Goal: Task Accomplishment & Management: Manage account settings

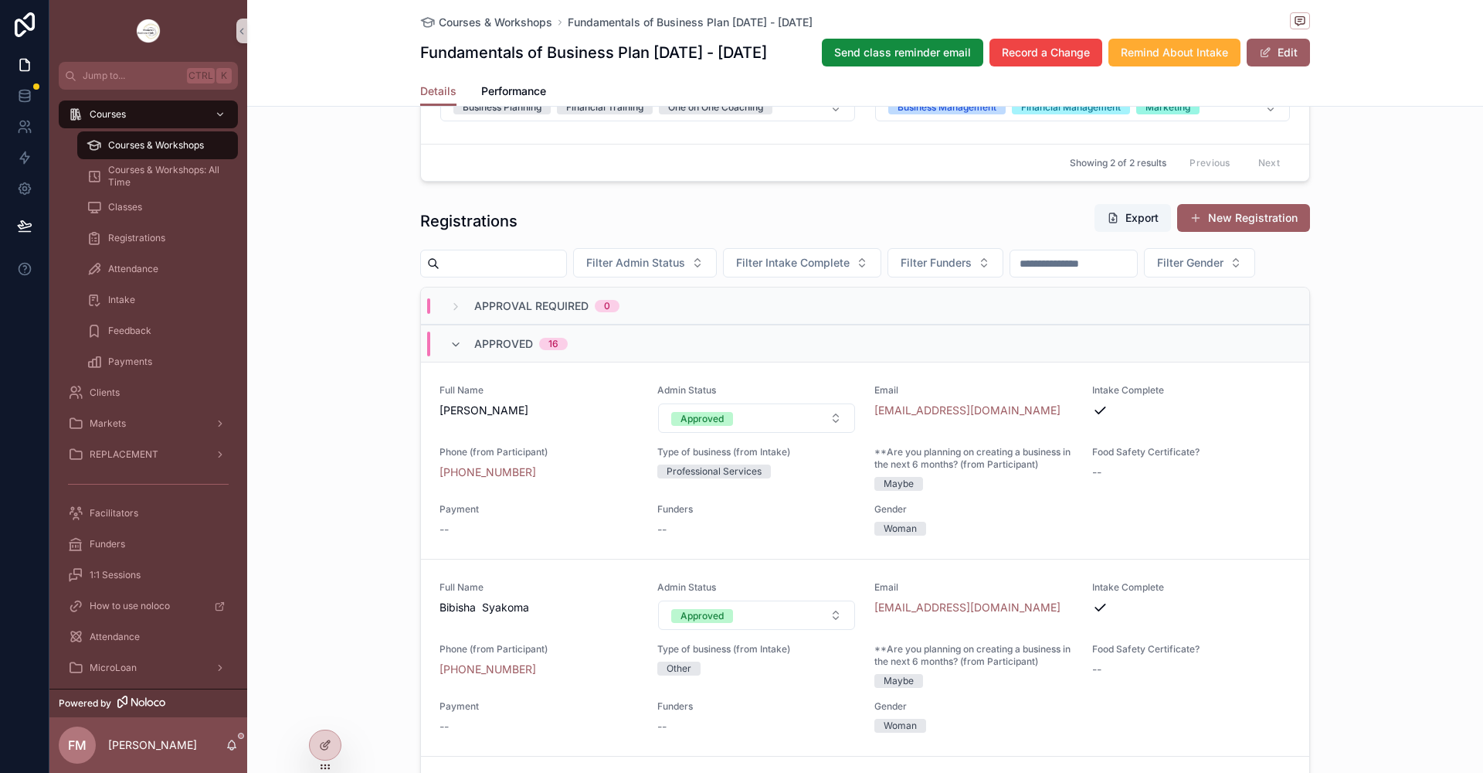
scroll to position [1082, 0]
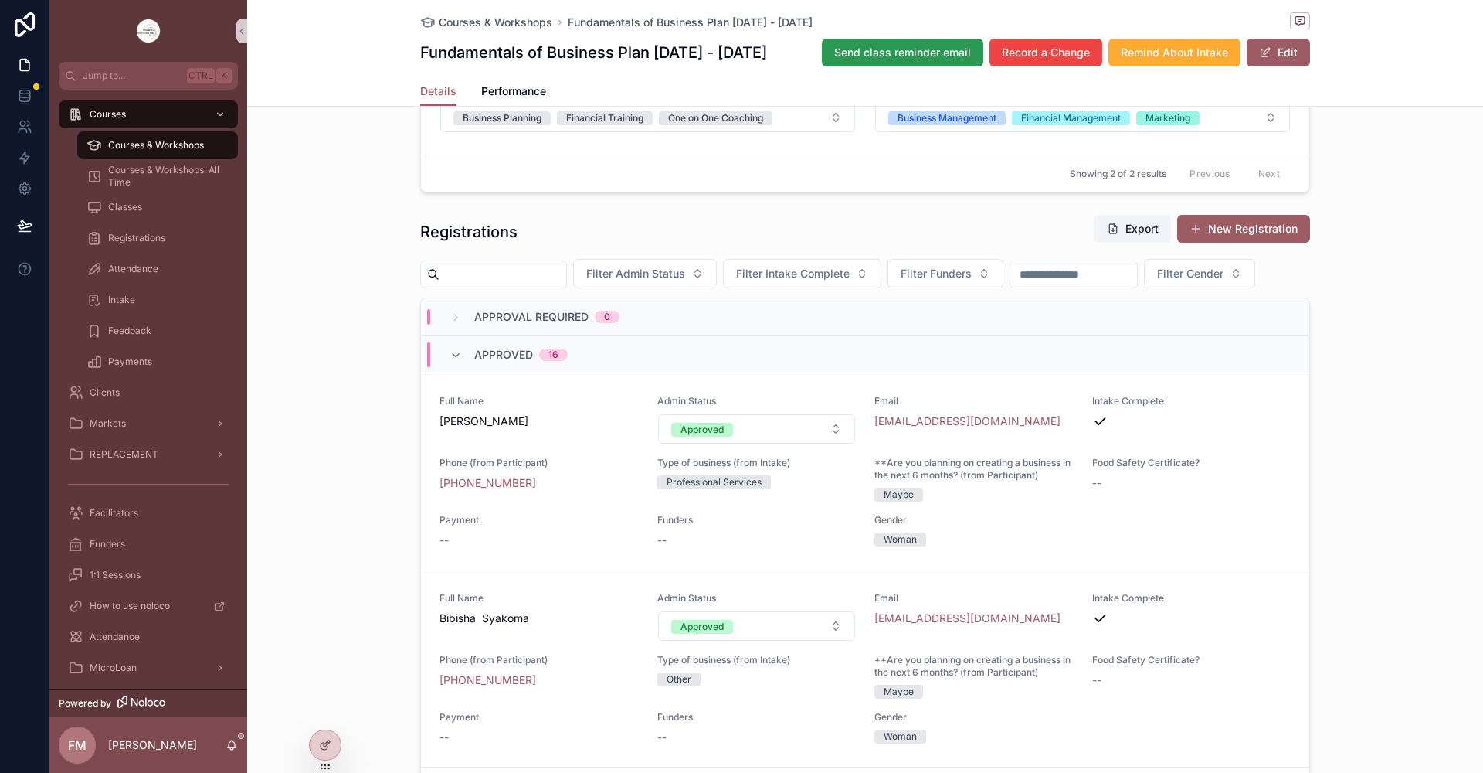
click at [919, 43] on button "Send class reminder email" at bounding box center [902, 53] width 161 height 28
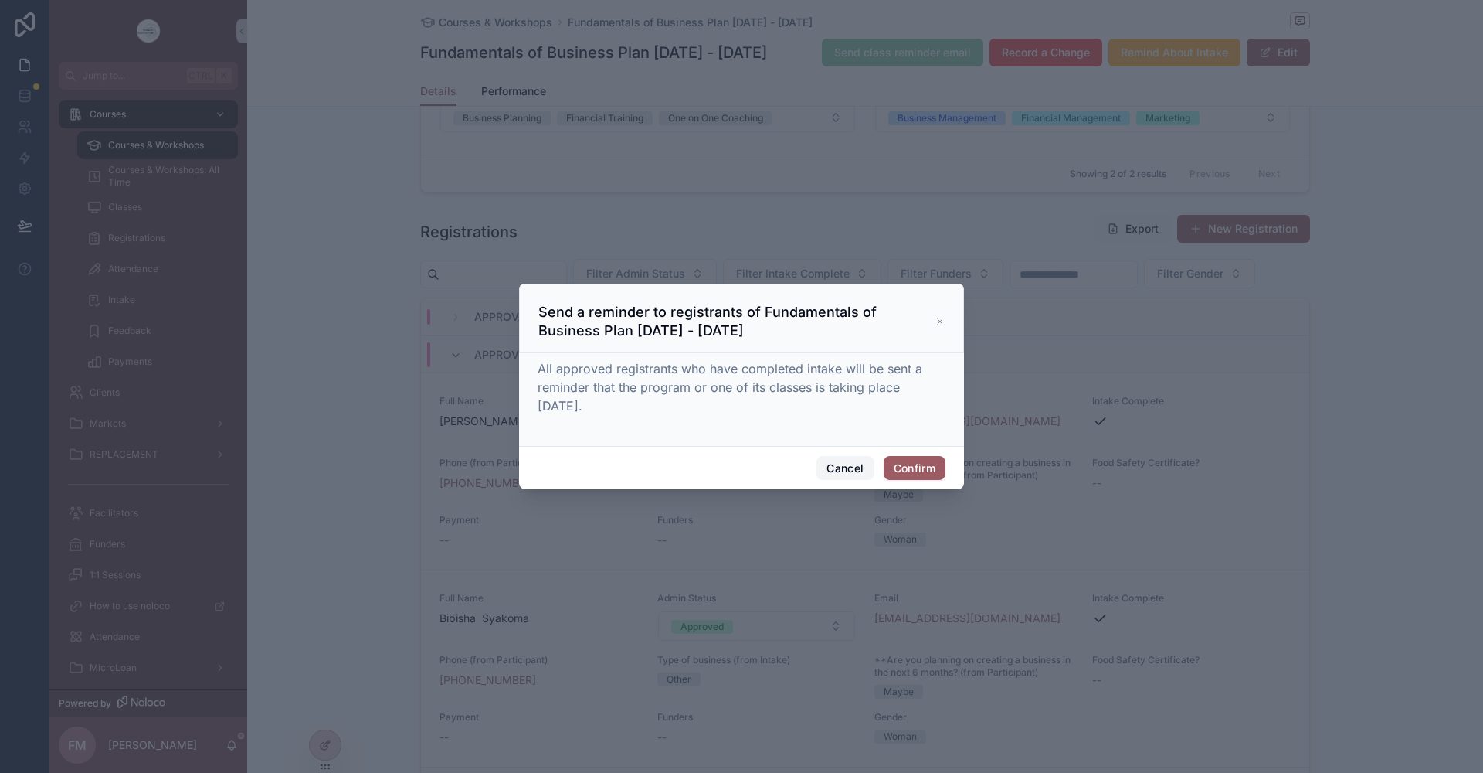
click at [841, 476] on button "Cancel" at bounding box center [845, 468] width 57 height 25
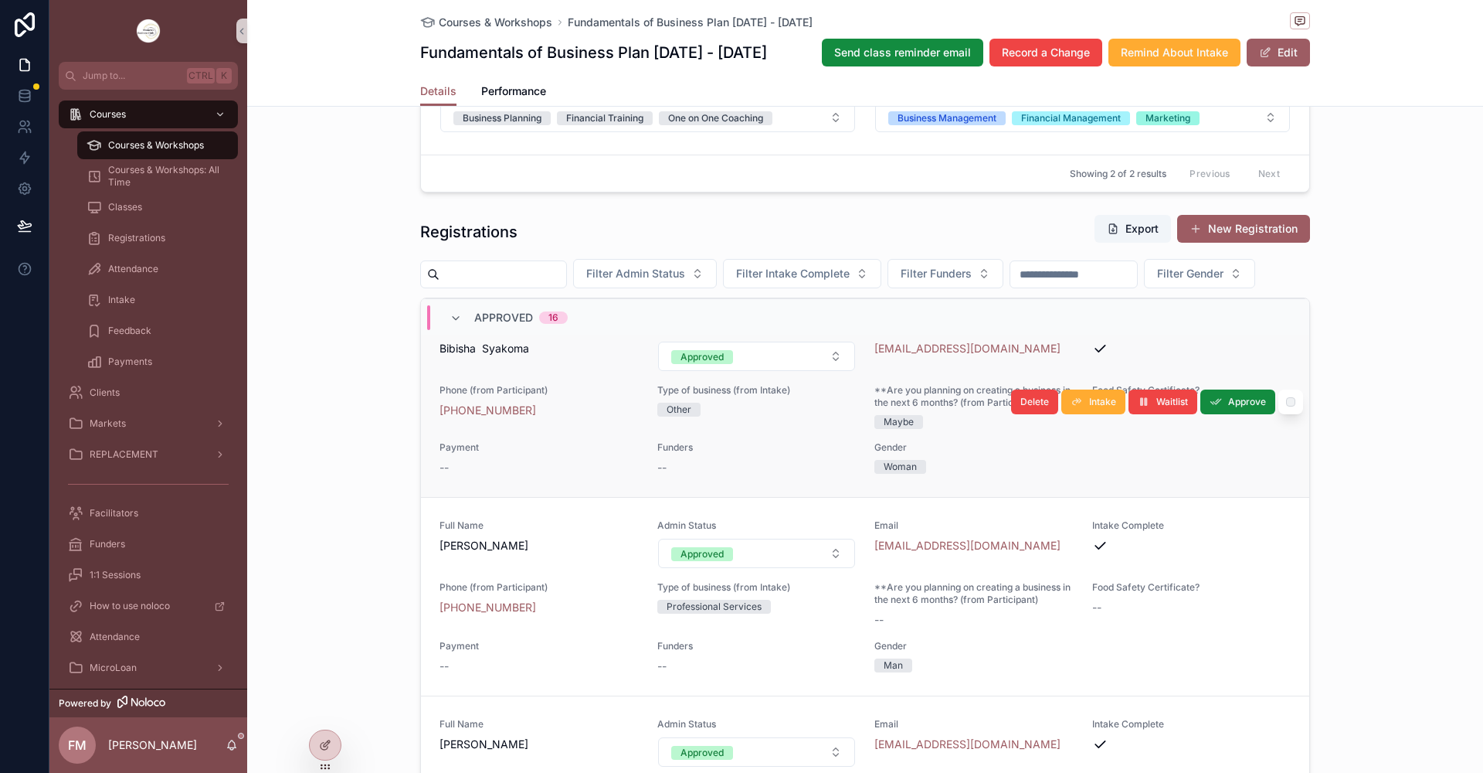
scroll to position [0, 0]
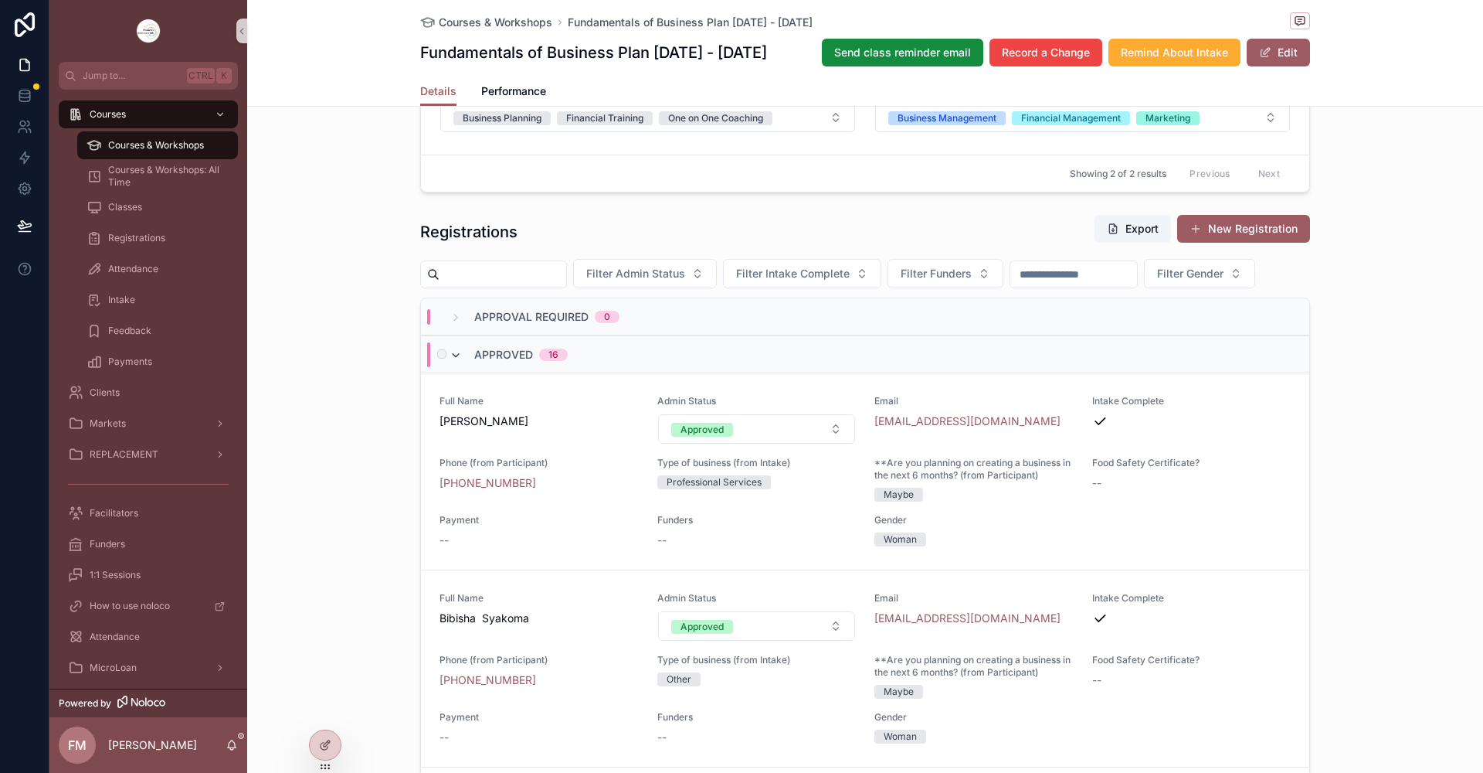
click at [450, 362] on icon "scrollable content" at bounding box center [456, 355] width 12 height 12
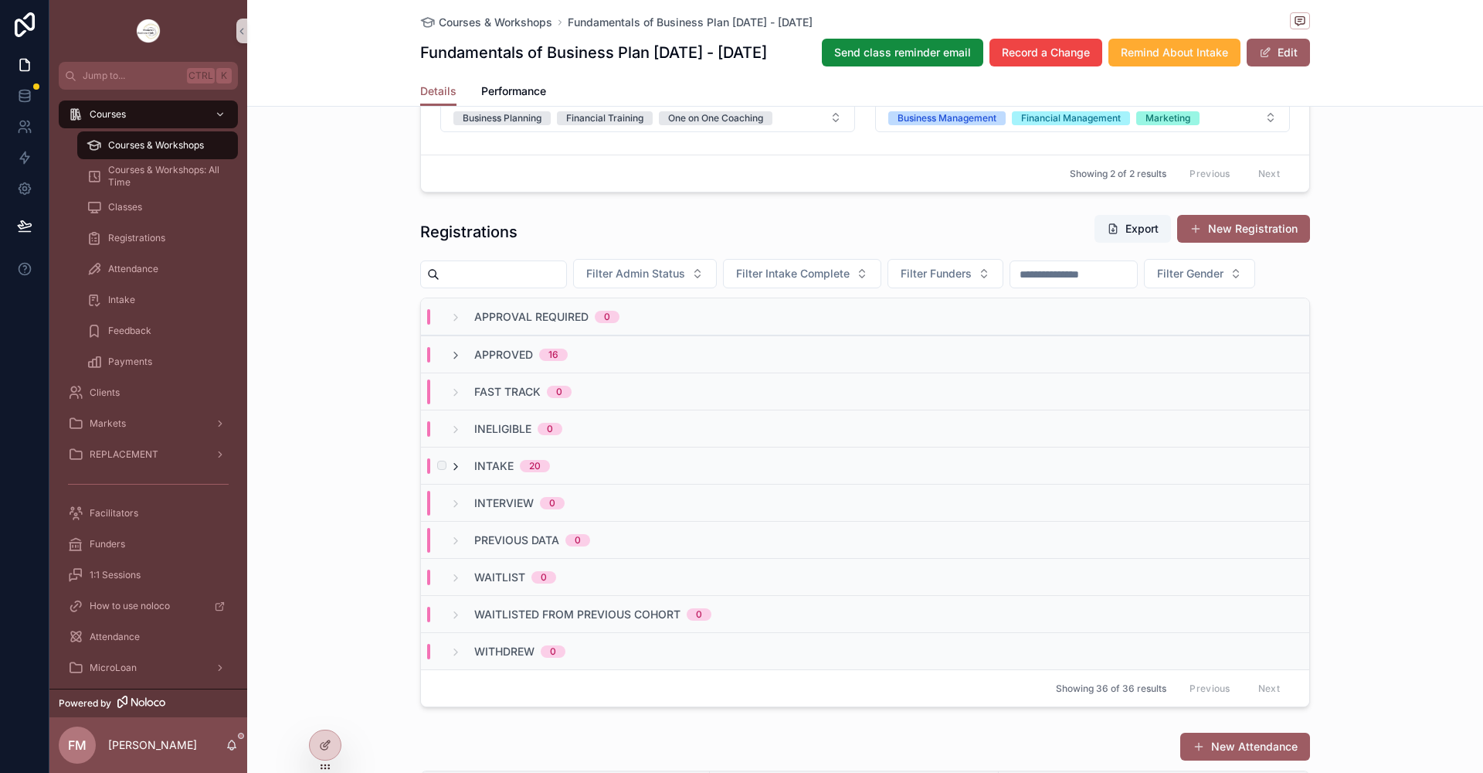
click at [450, 473] on icon "scrollable content" at bounding box center [456, 466] width 12 height 12
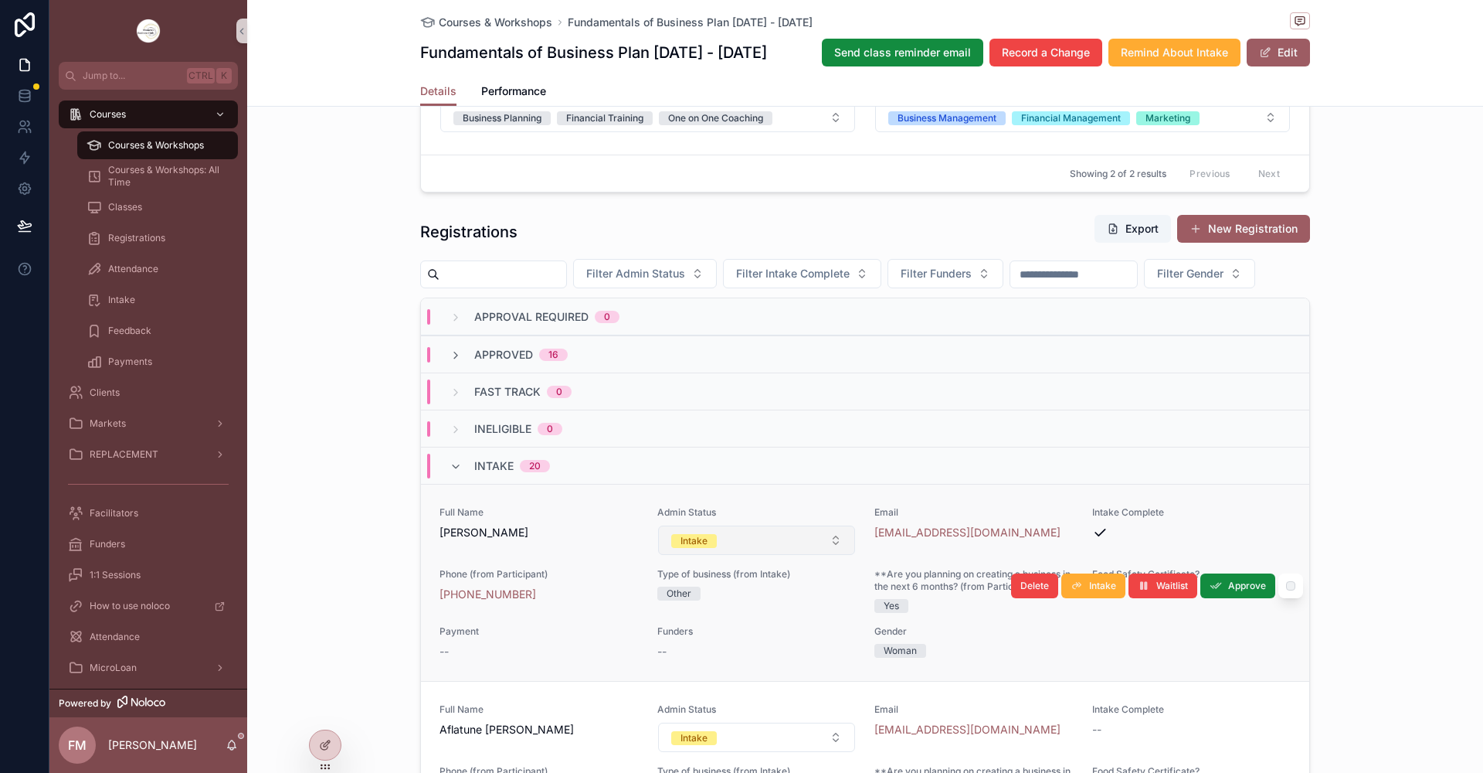
click at [829, 555] on button "Intake" at bounding box center [757, 539] width 198 height 29
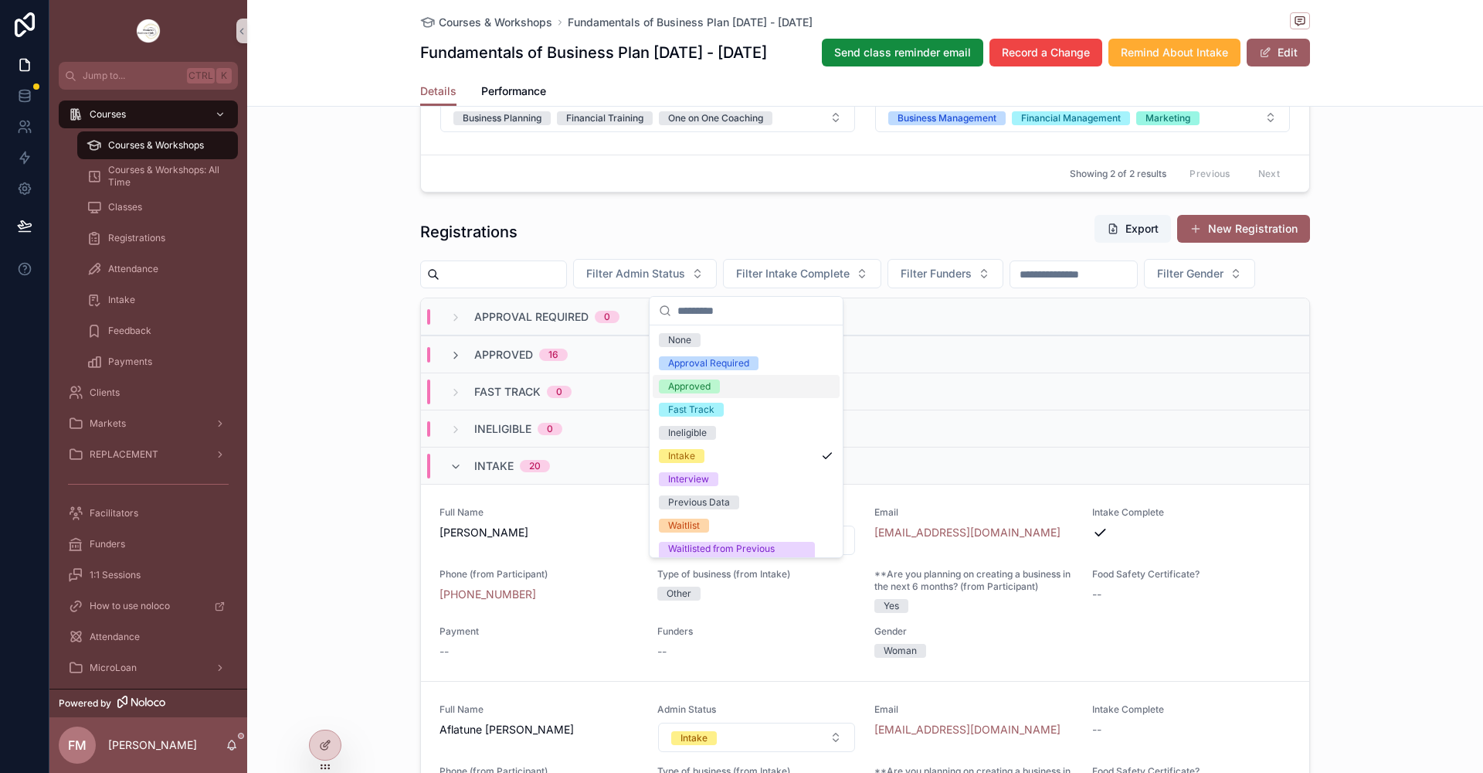
click at [727, 393] on div "Approved" at bounding box center [746, 386] width 187 height 23
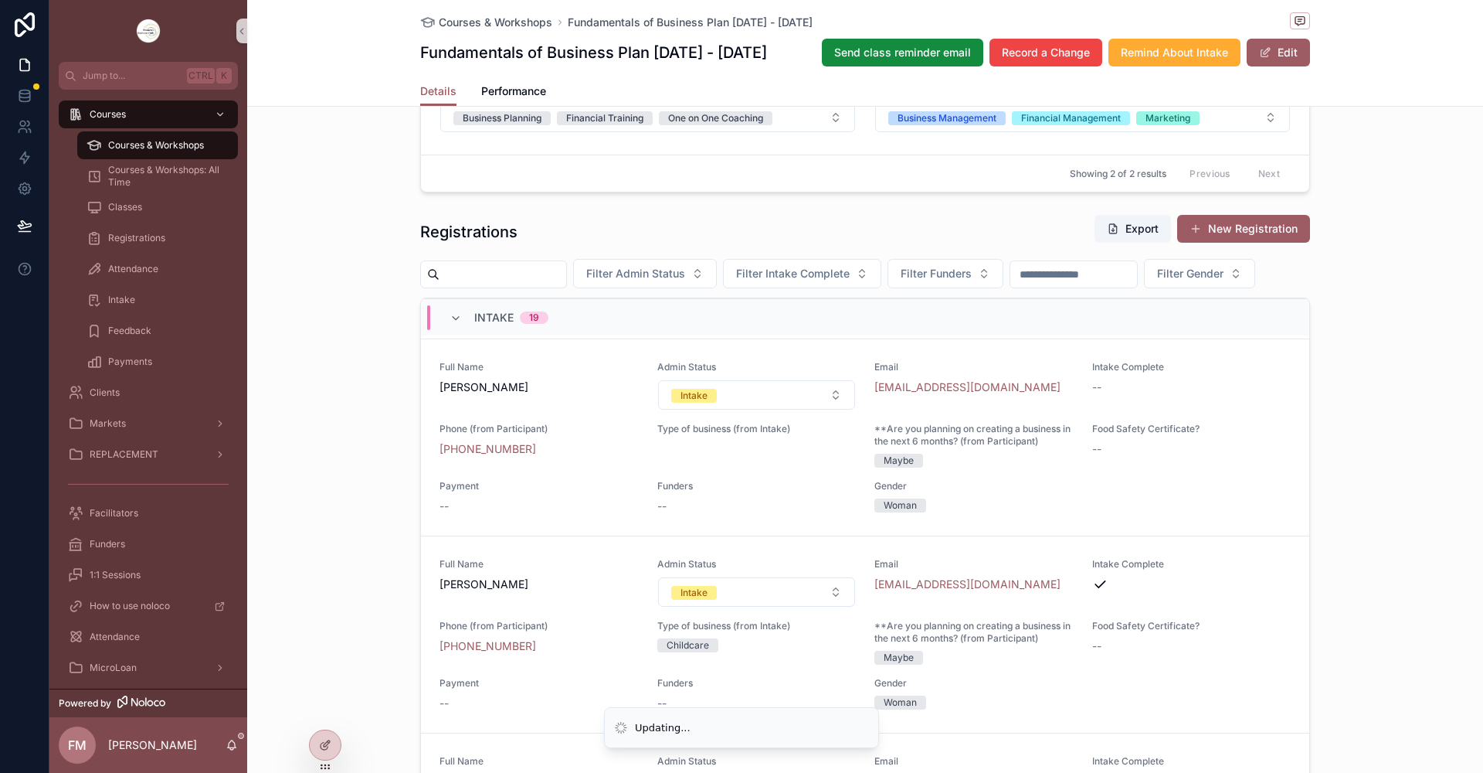
scroll to position [1082, 0]
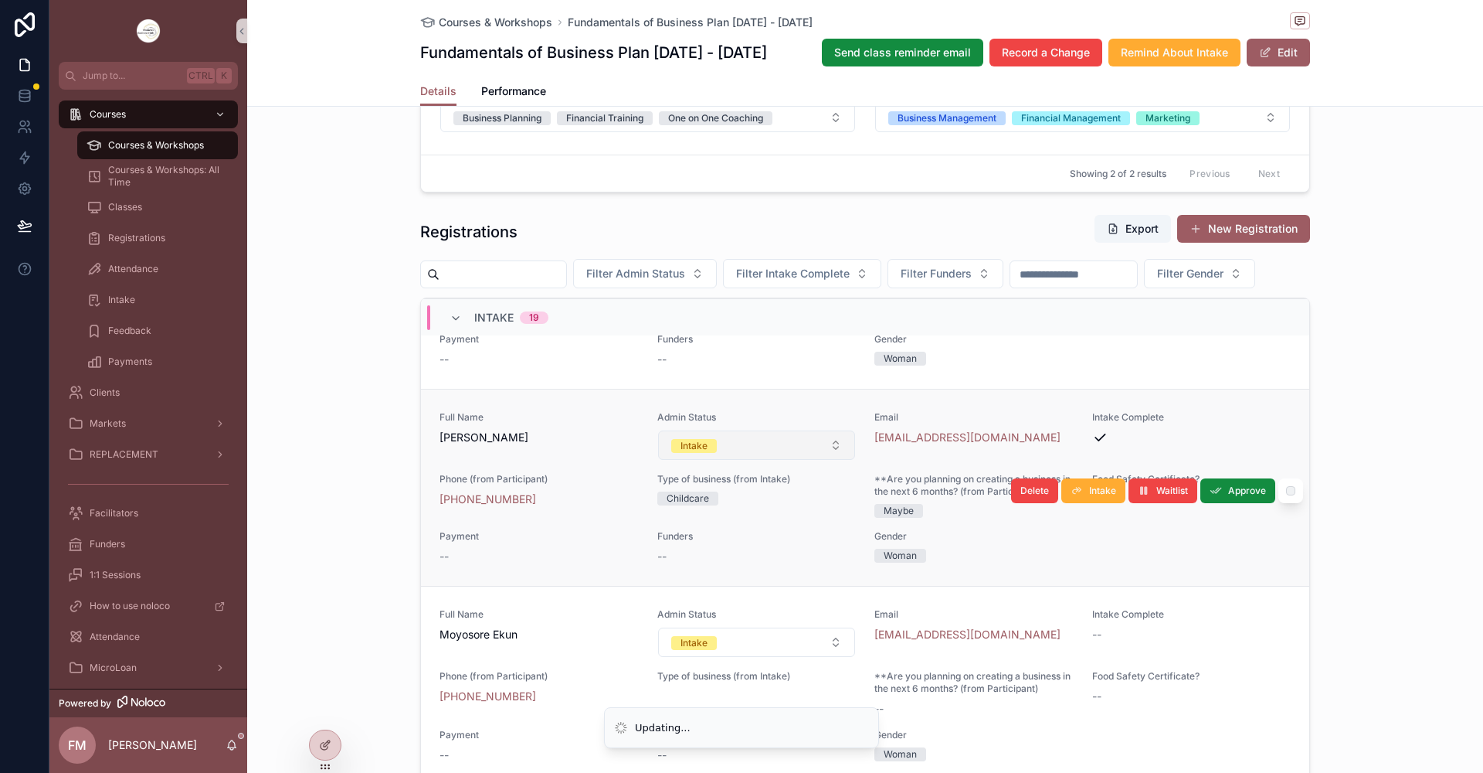
click at [671, 453] on span "Intake" at bounding box center [694, 446] width 46 height 14
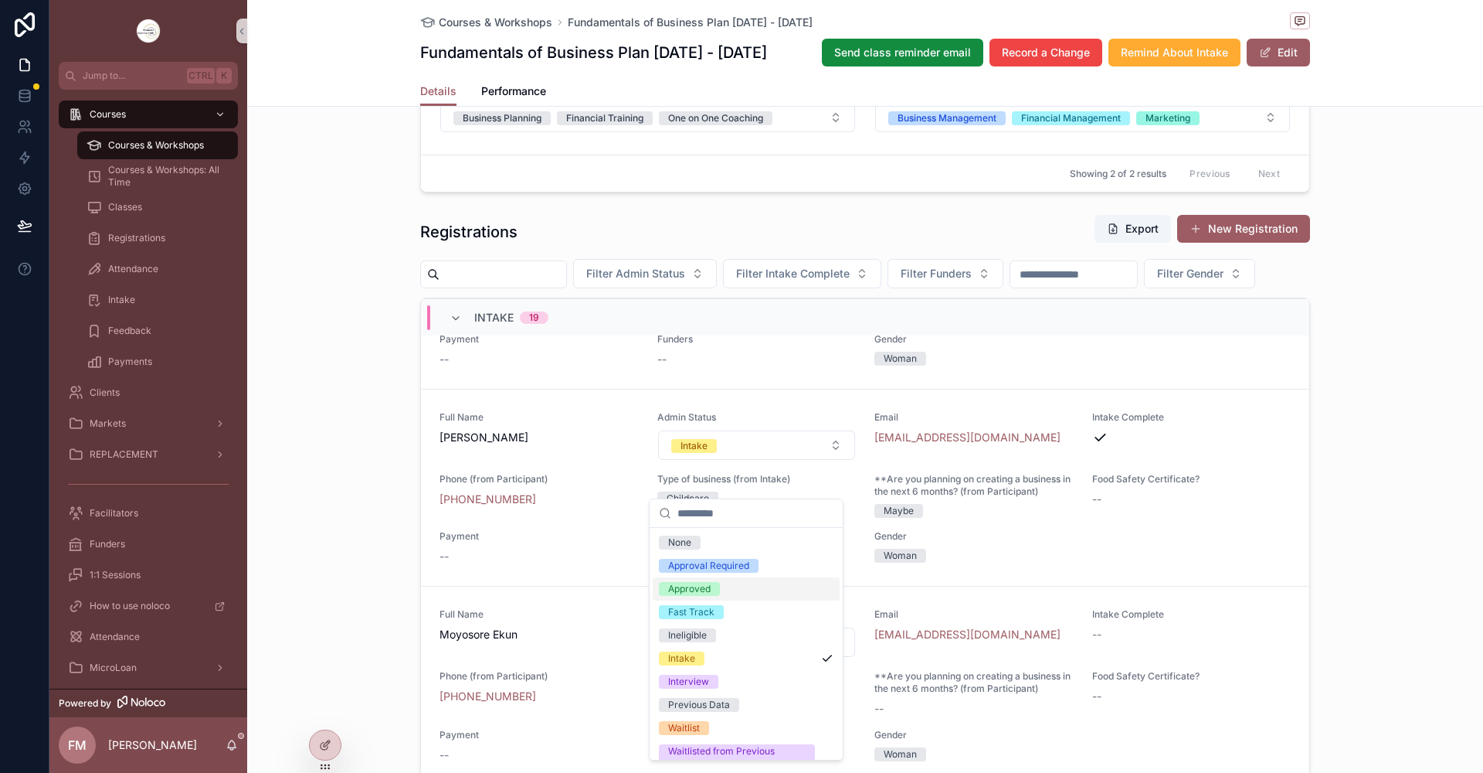
click at [698, 586] on div "Approved" at bounding box center [689, 589] width 42 height 14
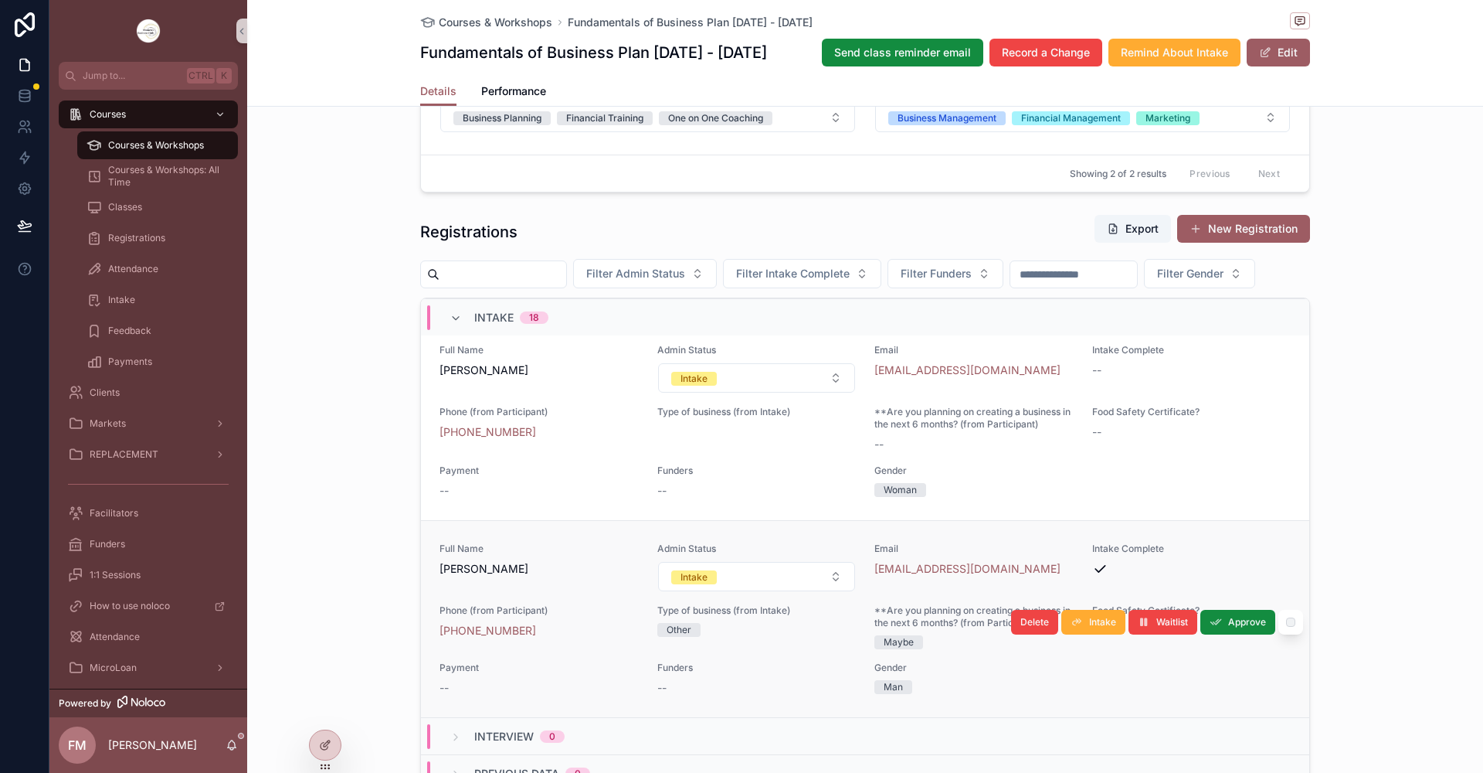
scroll to position [3904, 0]
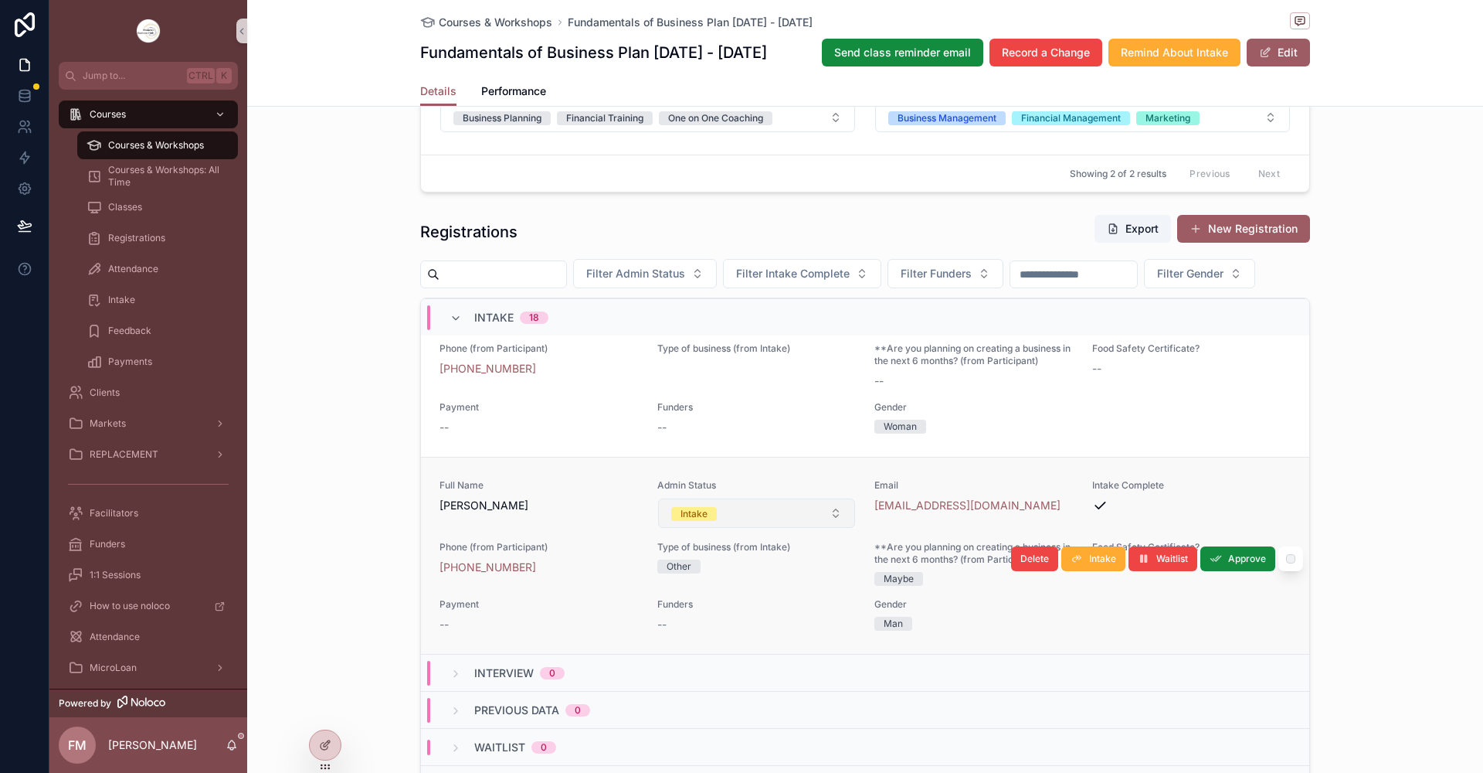
click at [700, 528] on button "Intake" at bounding box center [757, 512] width 198 height 29
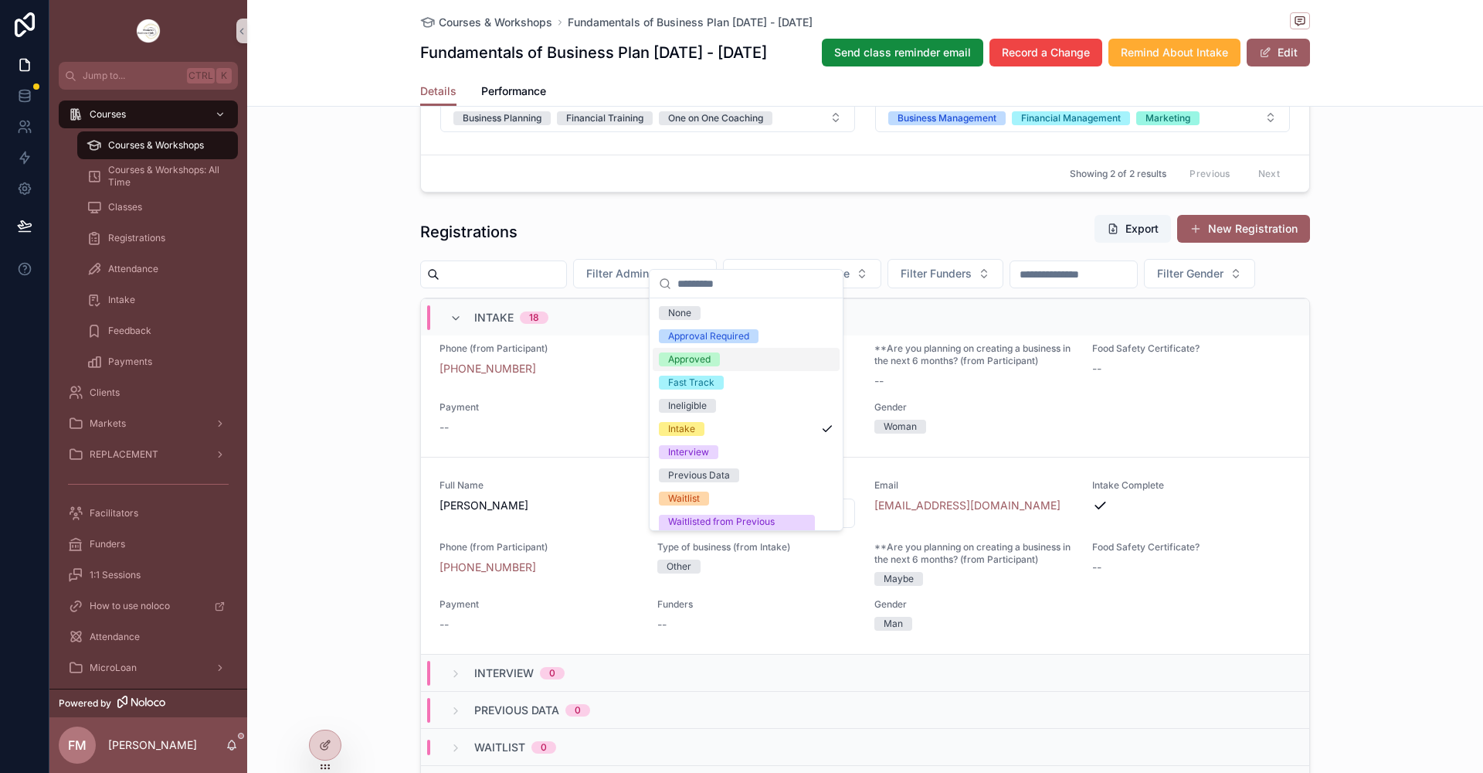
click at [715, 362] on span "Approved" at bounding box center [689, 359] width 61 height 14
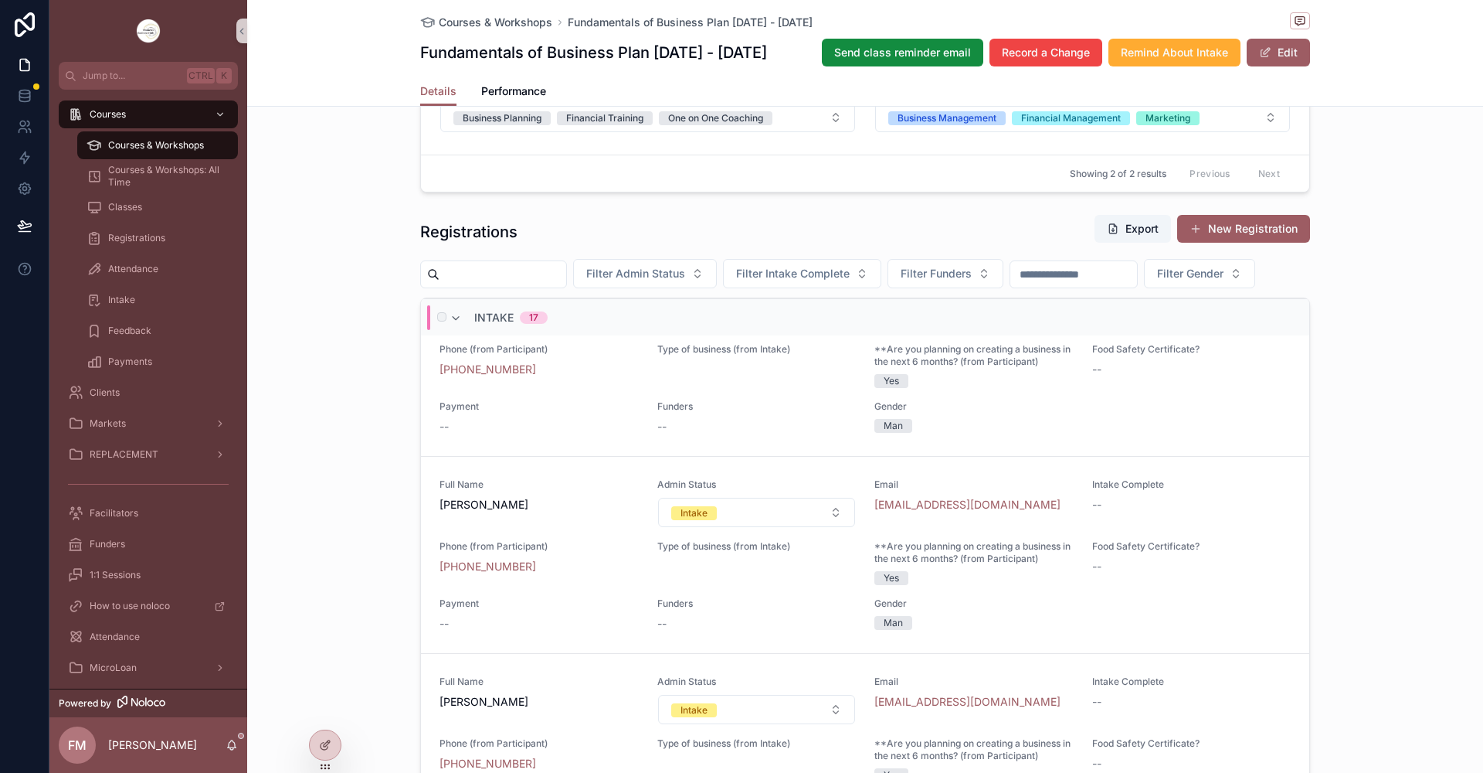
scroll to position [2725, 0]
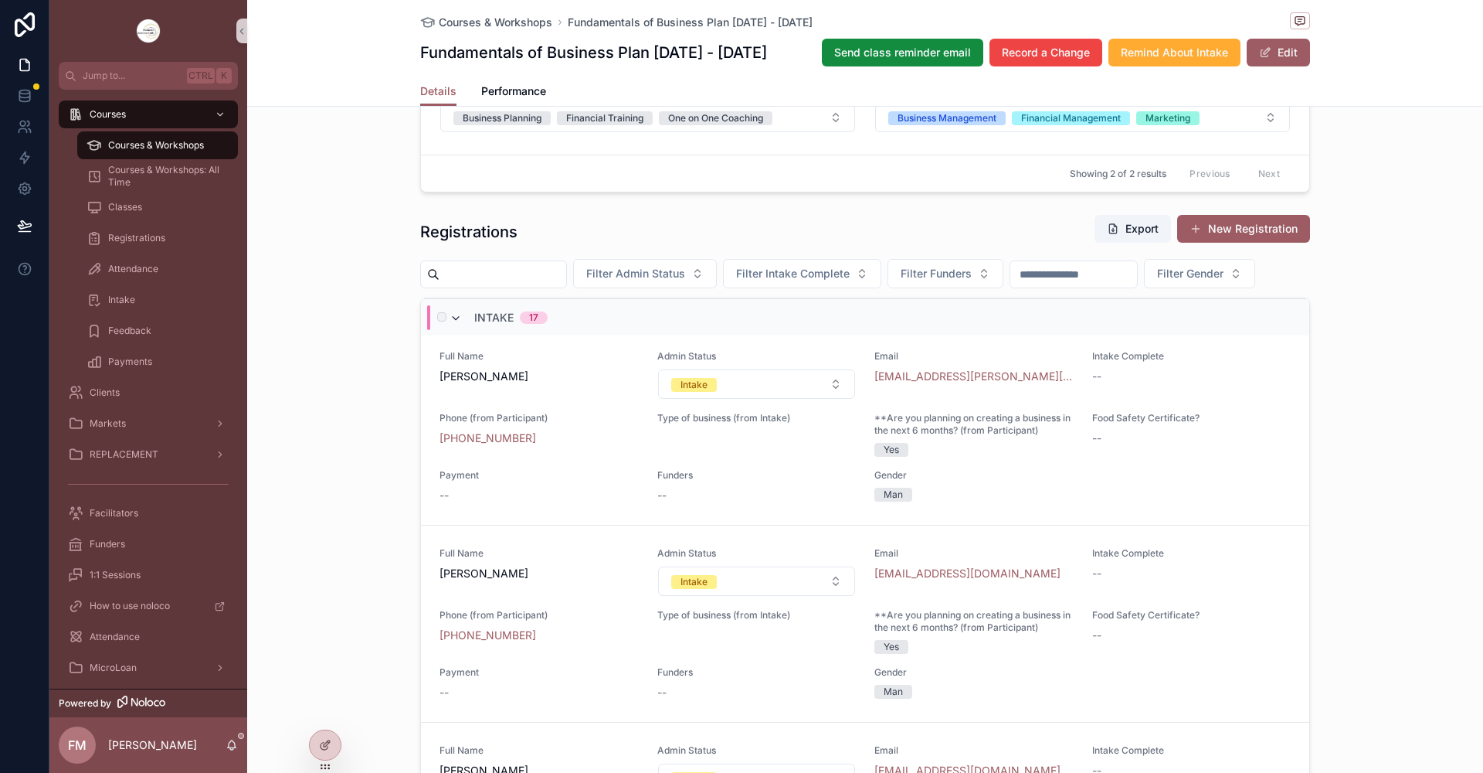
click at [450, 324] on icon "scrollable content" at bounding box center [456, 318] width 12 height 12
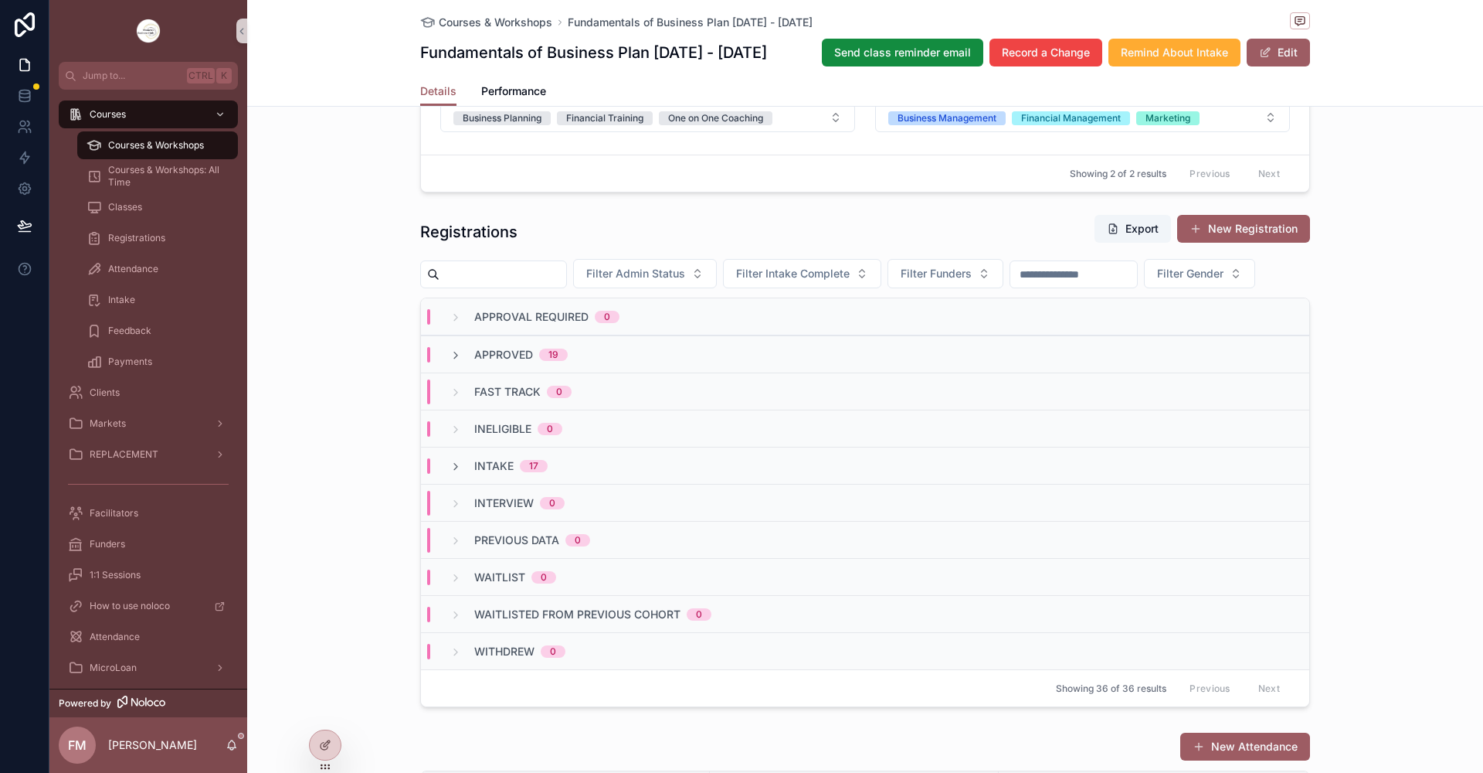
scroll to position [0, 0]
click at [685, 280] on span "Filter Admin Status" at bounding box center [635, 273] width 99 height 15
click at [682, 355] on div "Approved" at bounding box center [678, 360] width 185 height 25
click at [1141, 218] on button "Export" at bounding box center [1133, 229] width 76 height 28
click at [192, 148] on span "Courses & Workshops" at bounding box center [156, 145] width 96 height 12
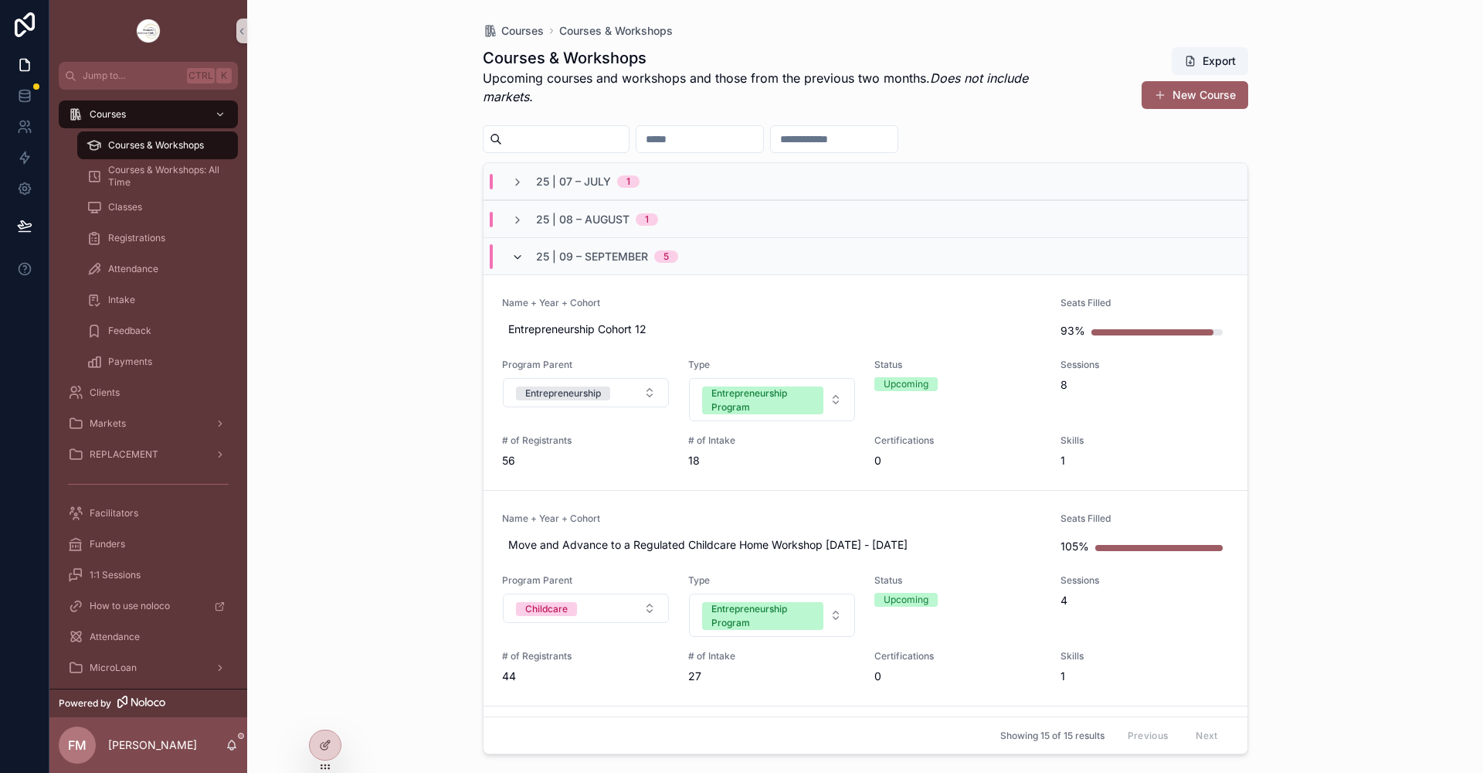
click at [514, 258] on icon "scrollable content" at bounding box center [517, 257] width 12 height 12
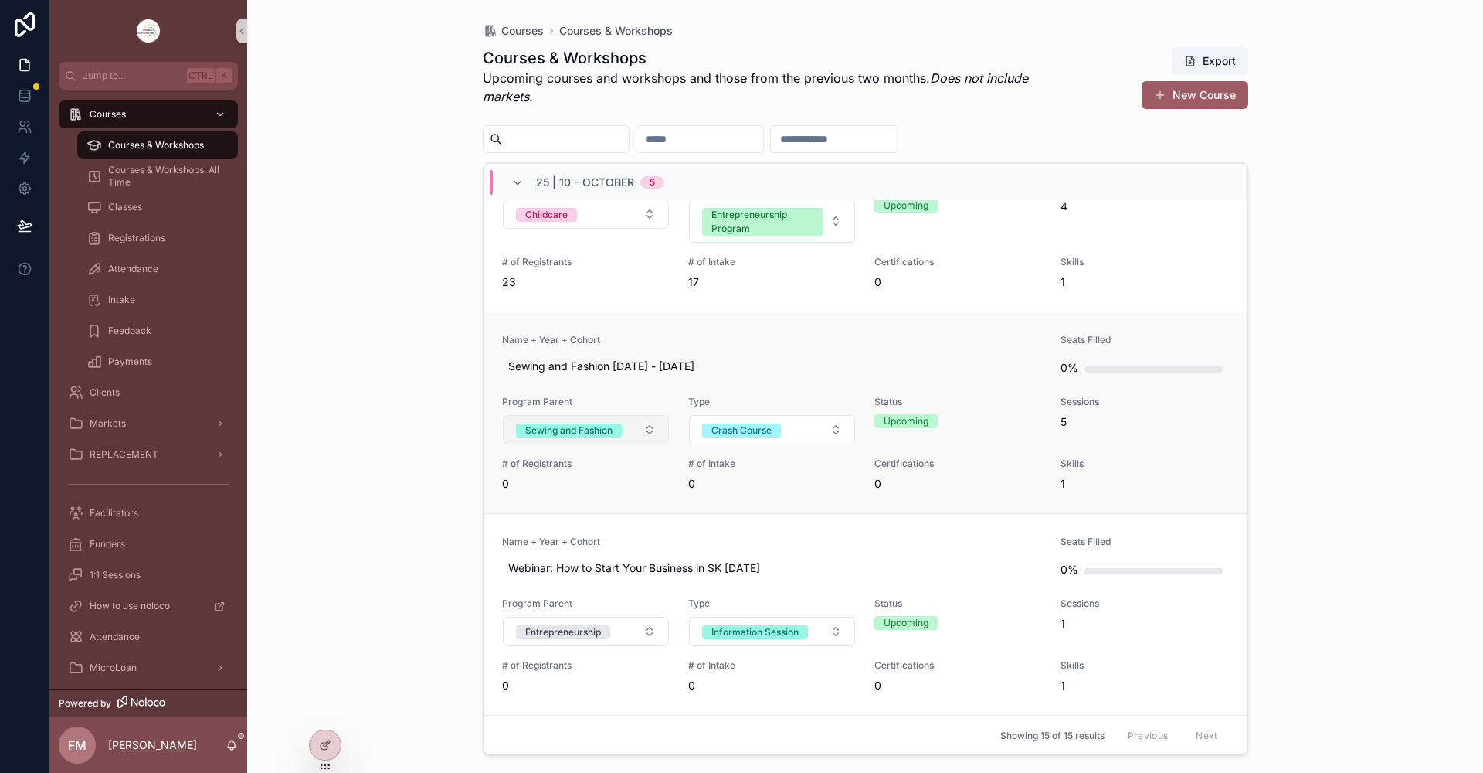
scroll to position [232, 0]
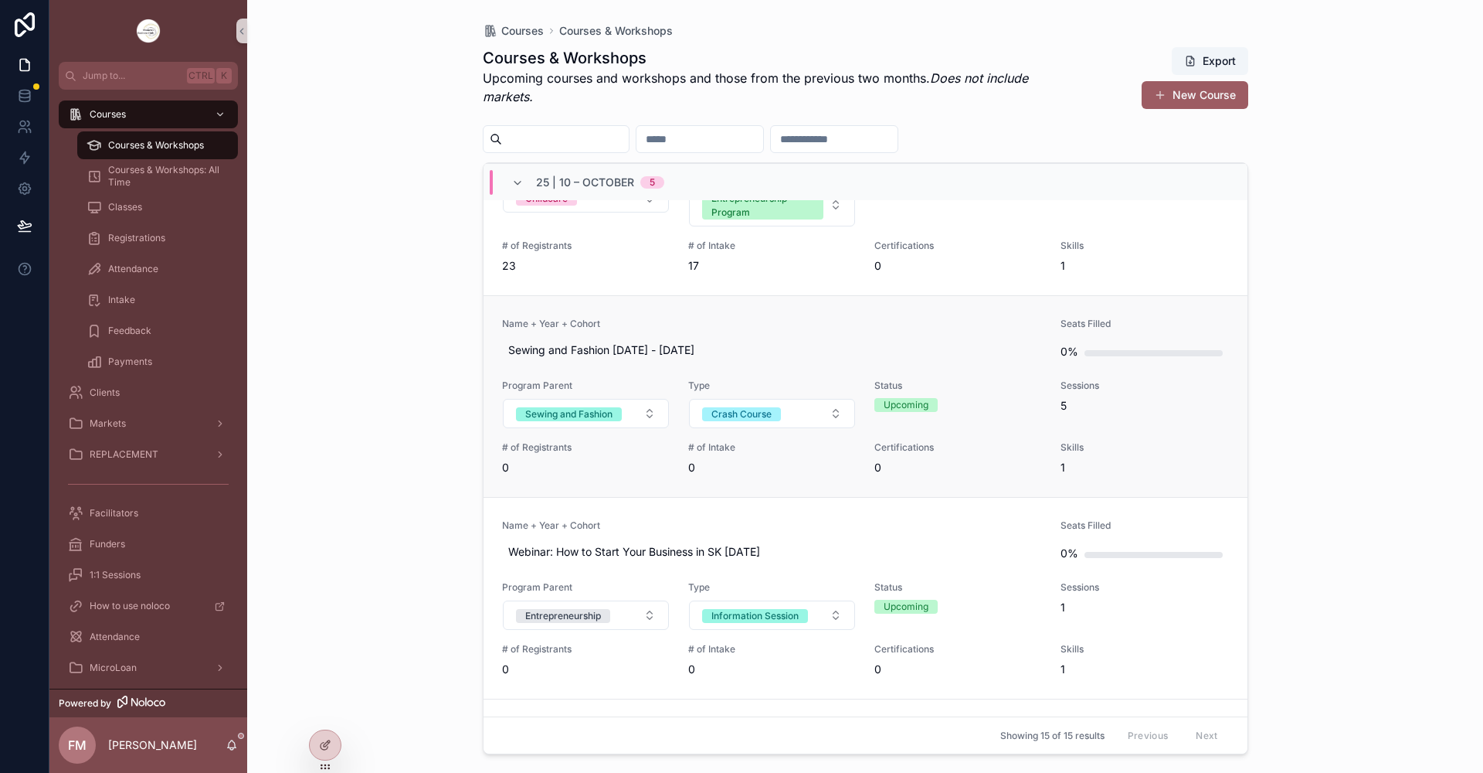
click at [746, 317] on link "Name + Year + Cohort Sewing and Fashion [DATE] - [DATE] Seats Filled 0% Program…" at bounding box center [866, 396] width 764 height 202
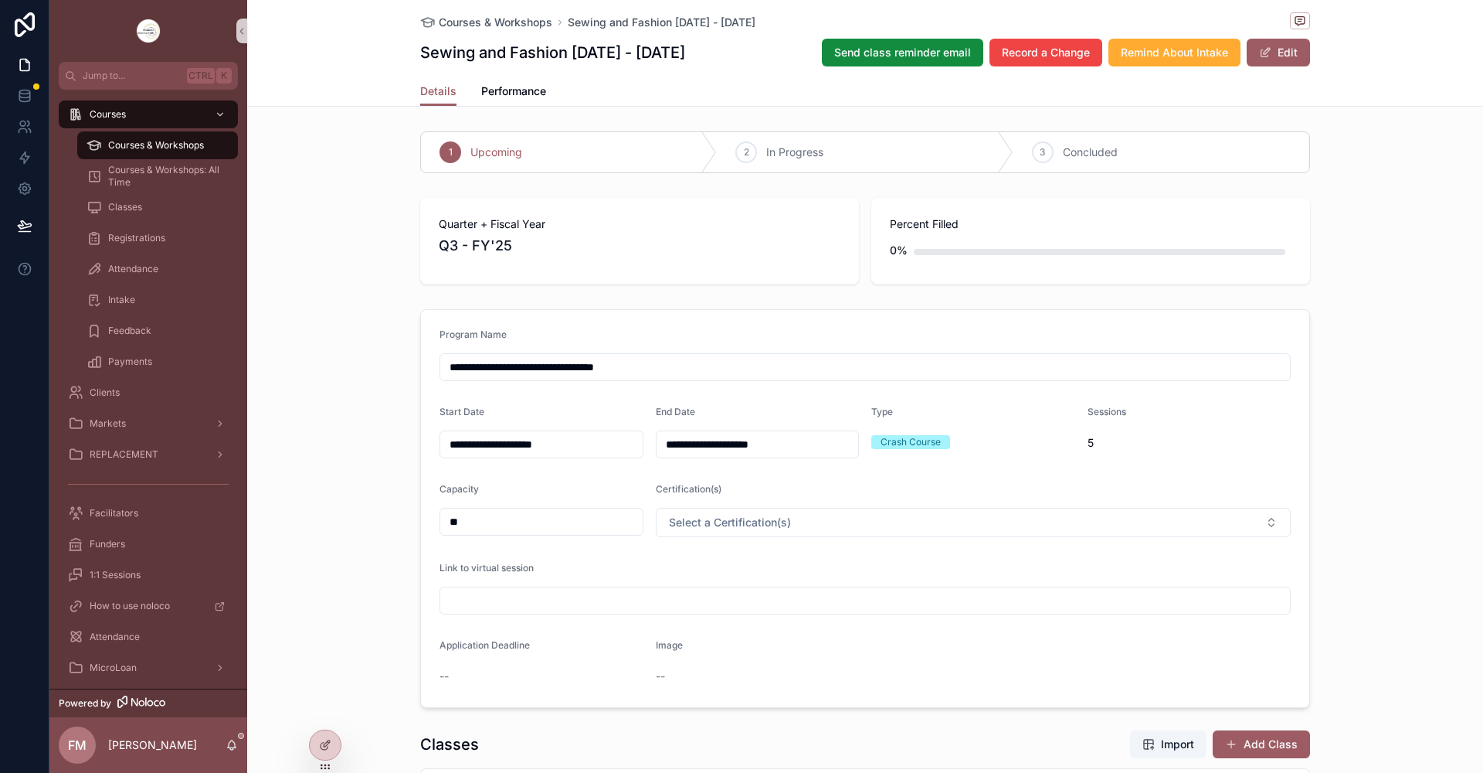
click at [439, 26] on span "Courses & Workshops" at bounding box center [496, 22] width 114 height 15
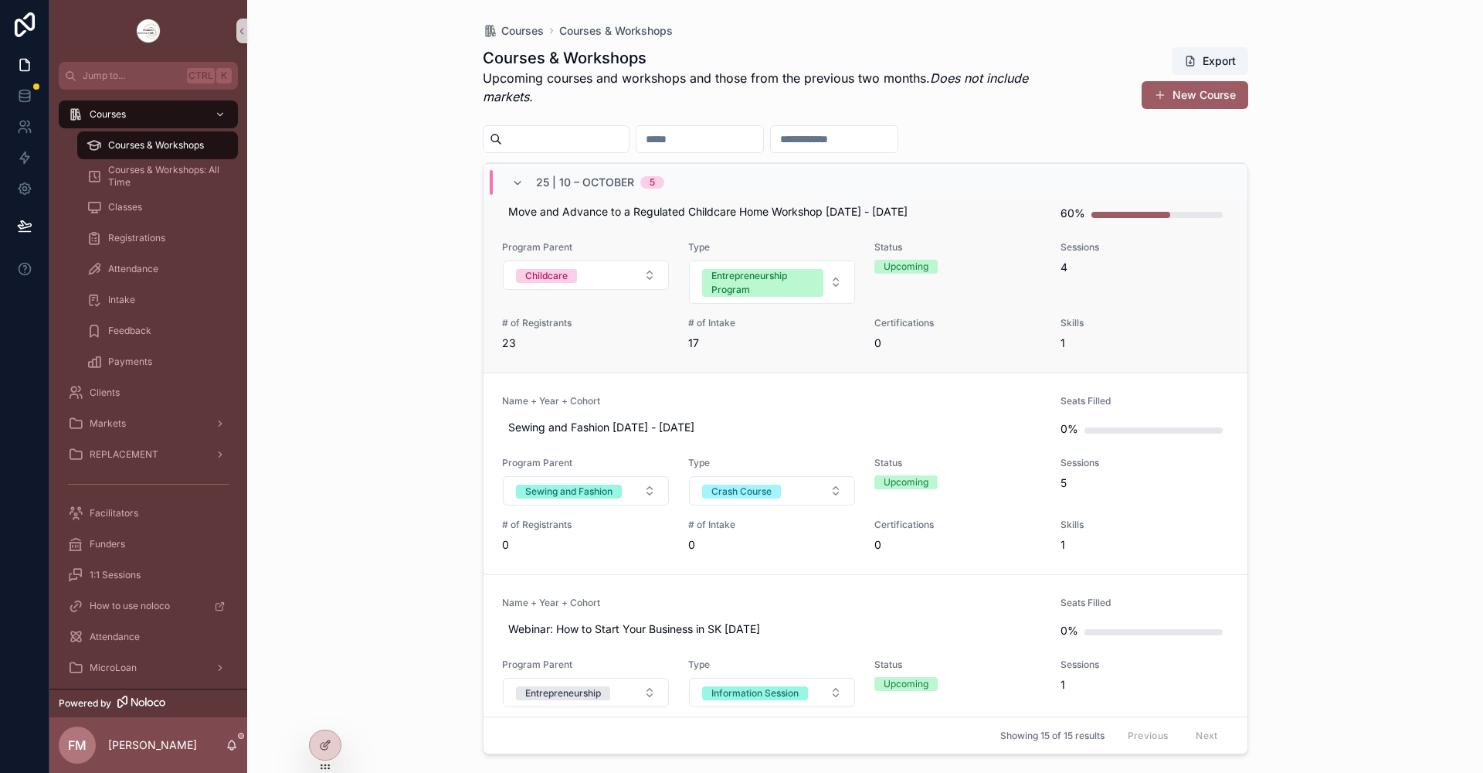
scroll to position [232, 0]
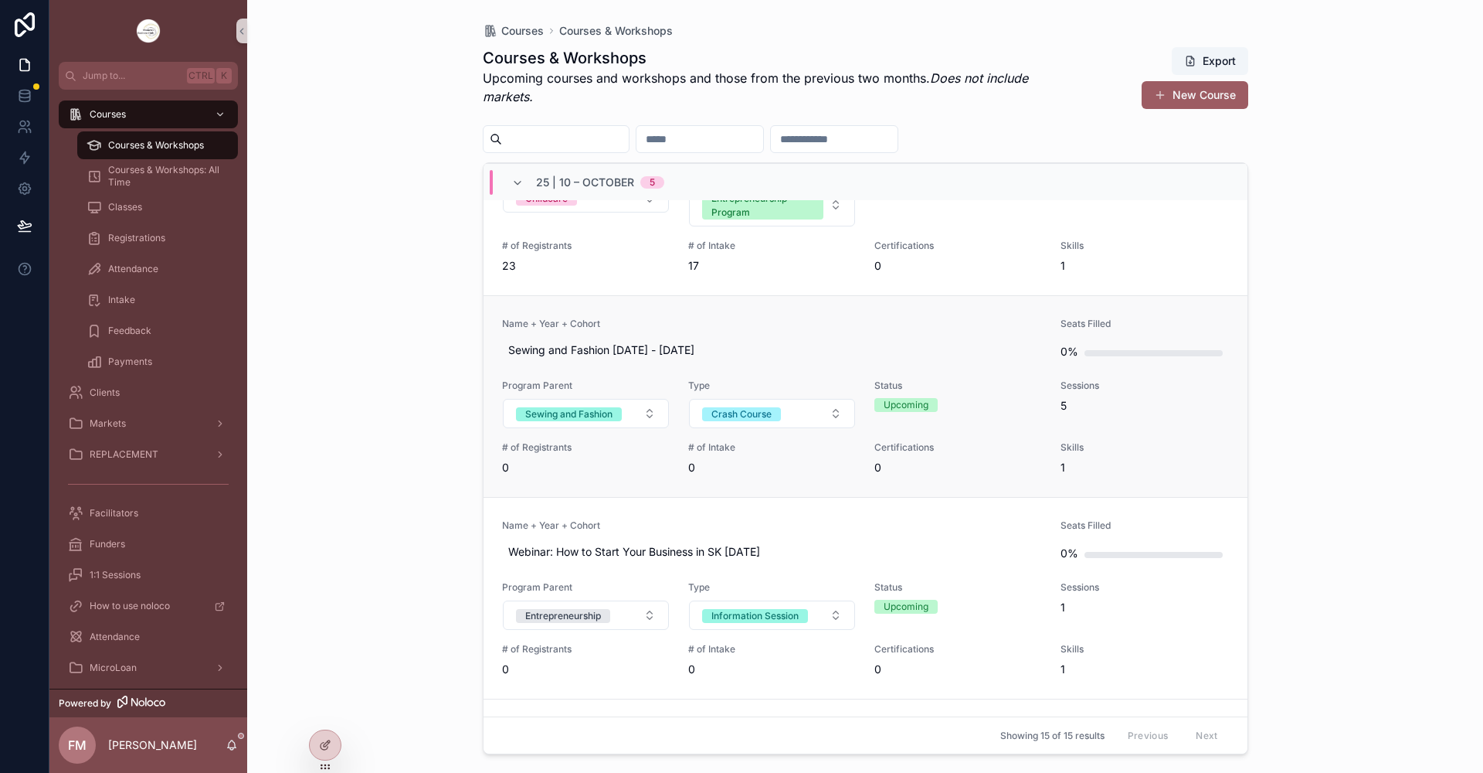
click at [798, 306] on link "Name + Year + Cohort Sewing and Fashion [DATE] - [DATE] Seats Filled 0% Program…" at bounding box center [866, 396] width 764 height 202
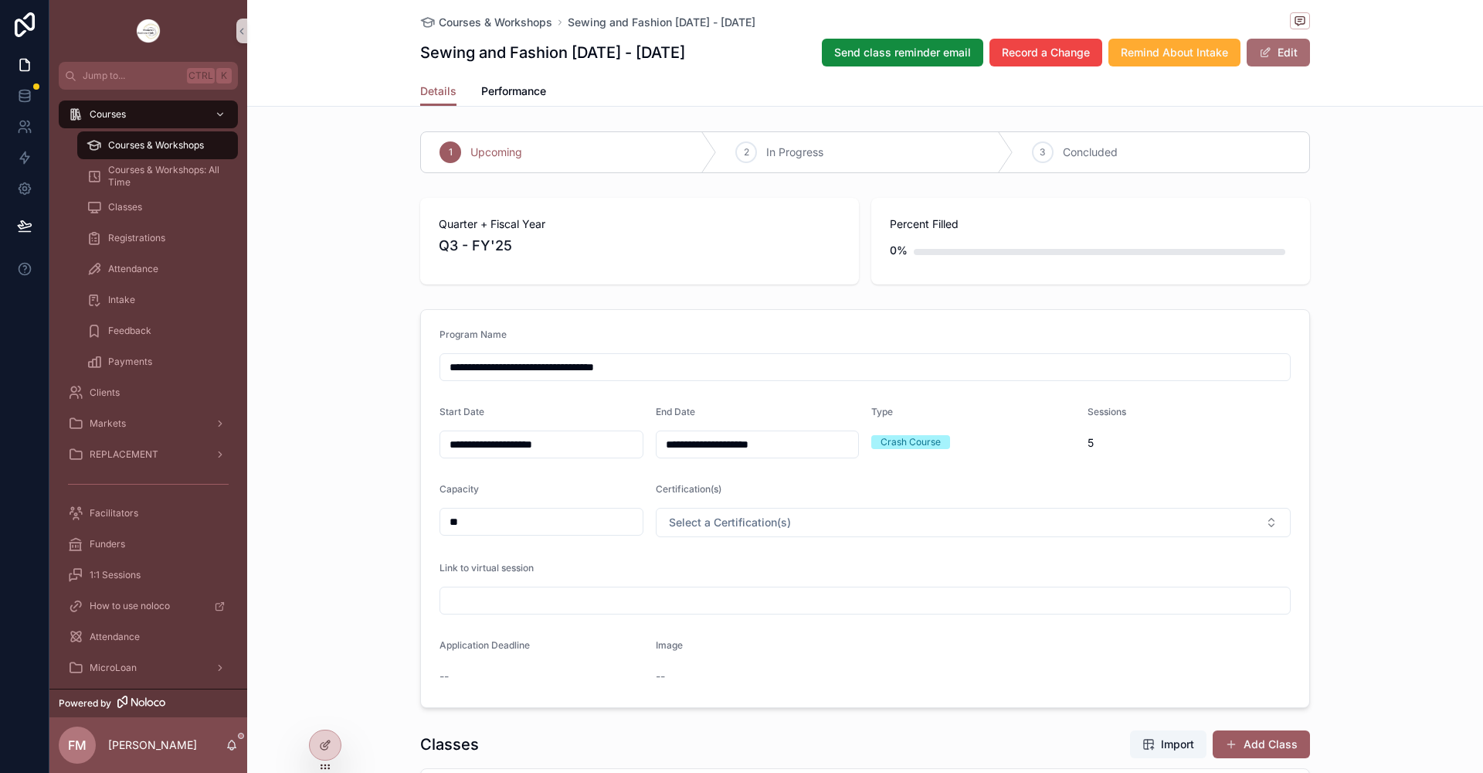
click at [1266, 62] on button "Edit" at bounding box center [1278, 53] width 63 height 28
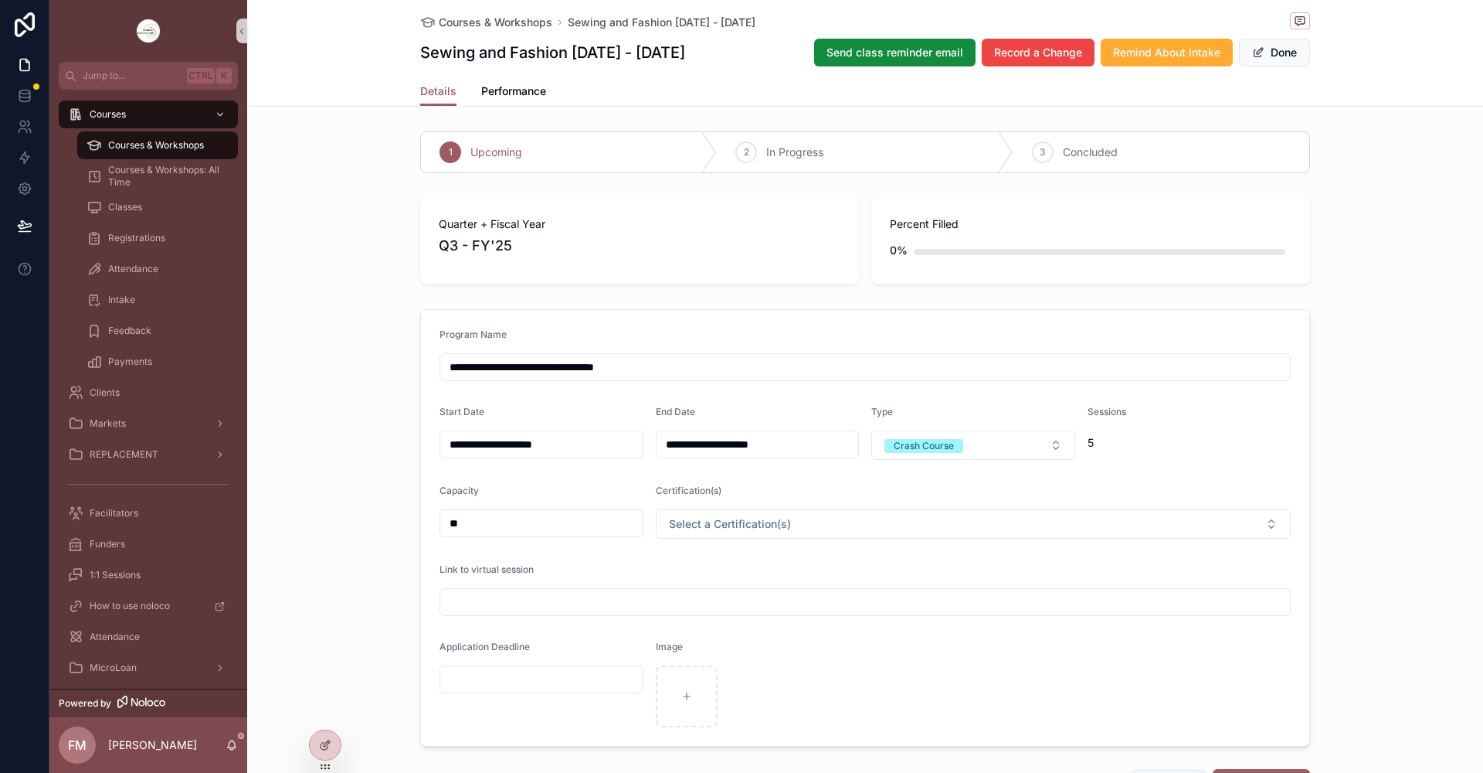
click at [539, 373] on input "**********" at bounding box center [865, 367] width 850 height 22
click at [532, 22] on span "Courses & Workshops" at bounding box center [496, 22] width 114 height 15
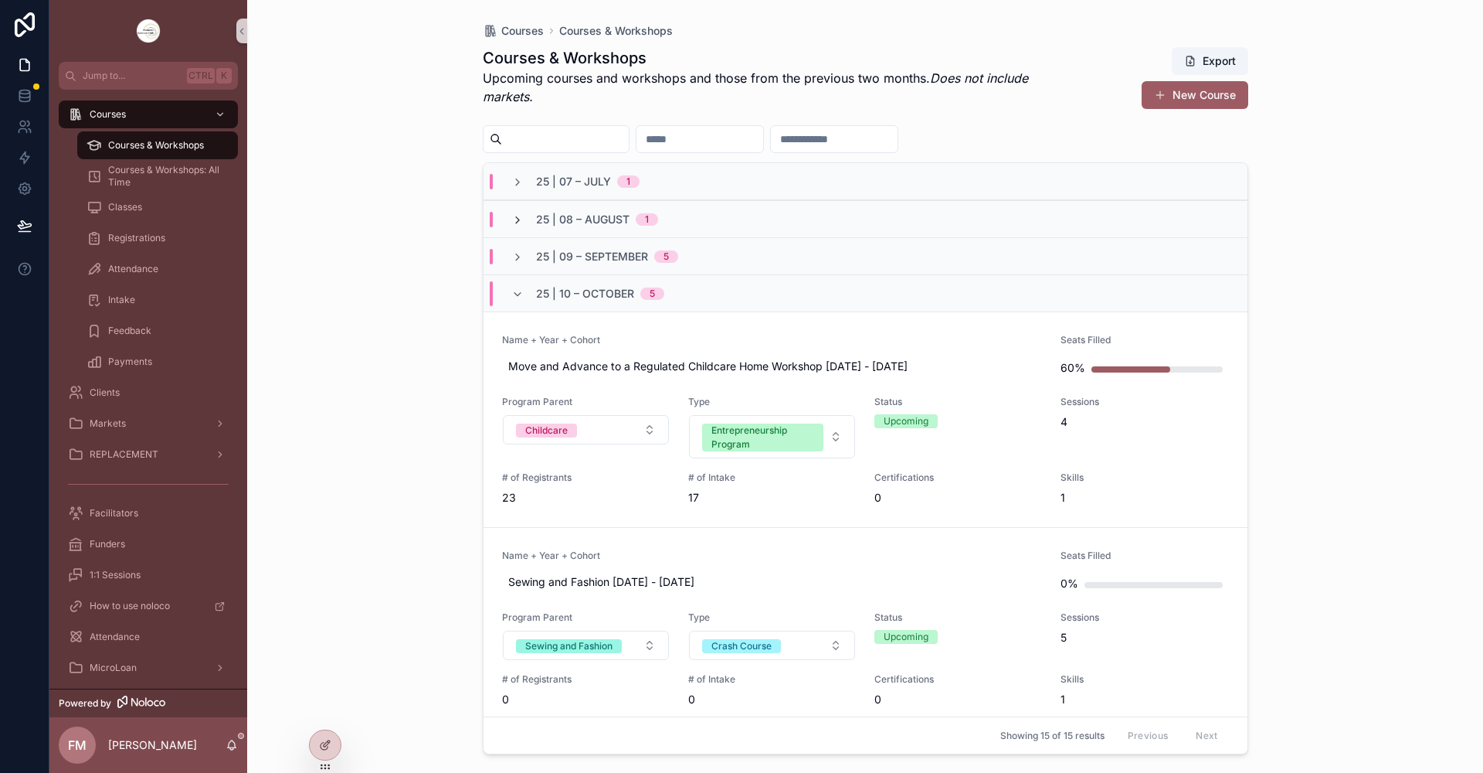
click at [518, 218] on icon "scrollable content" at bounding box center [517, 220] width 12 height 12
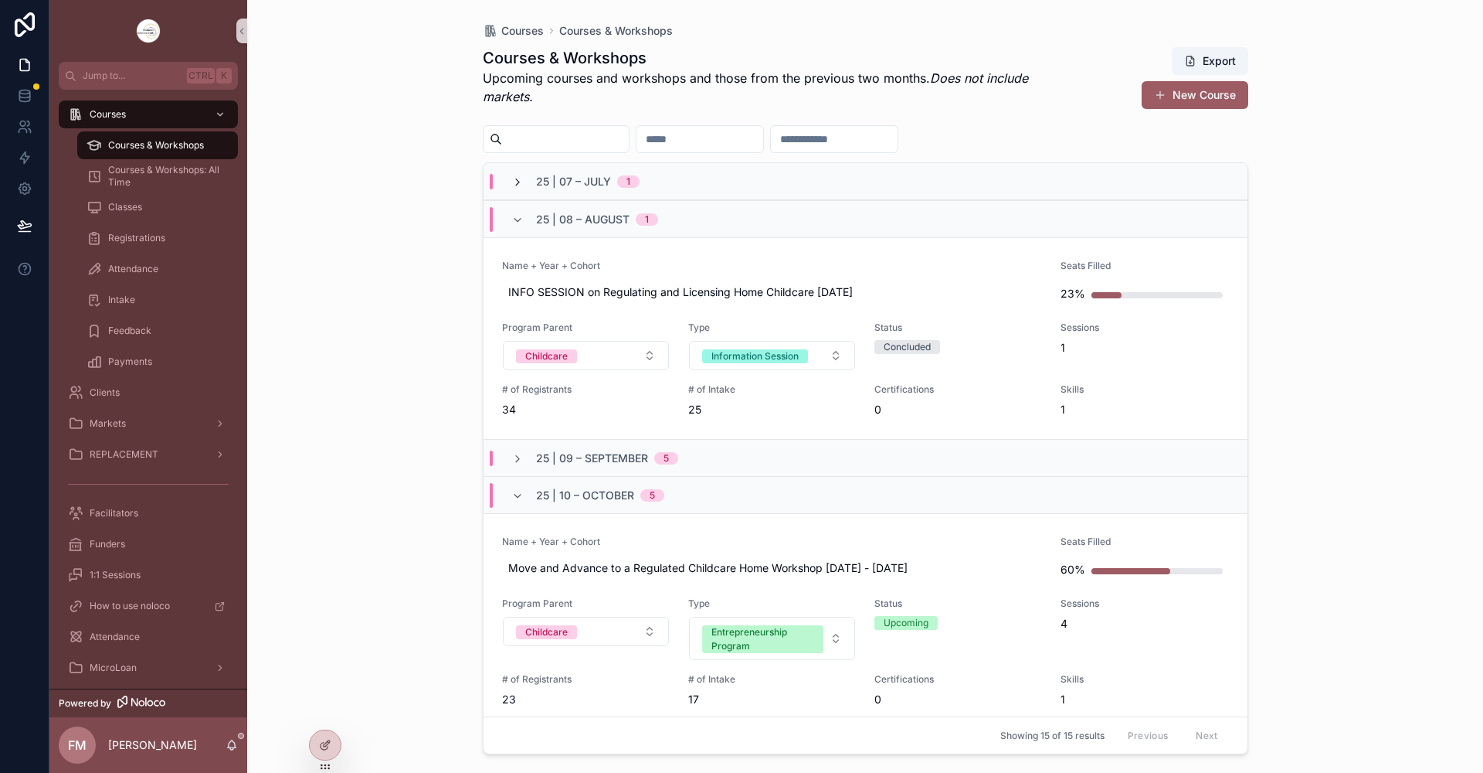
click at [514, 181] on icon "scrollable content" at bounding box center [517, 182] width 12 height 12
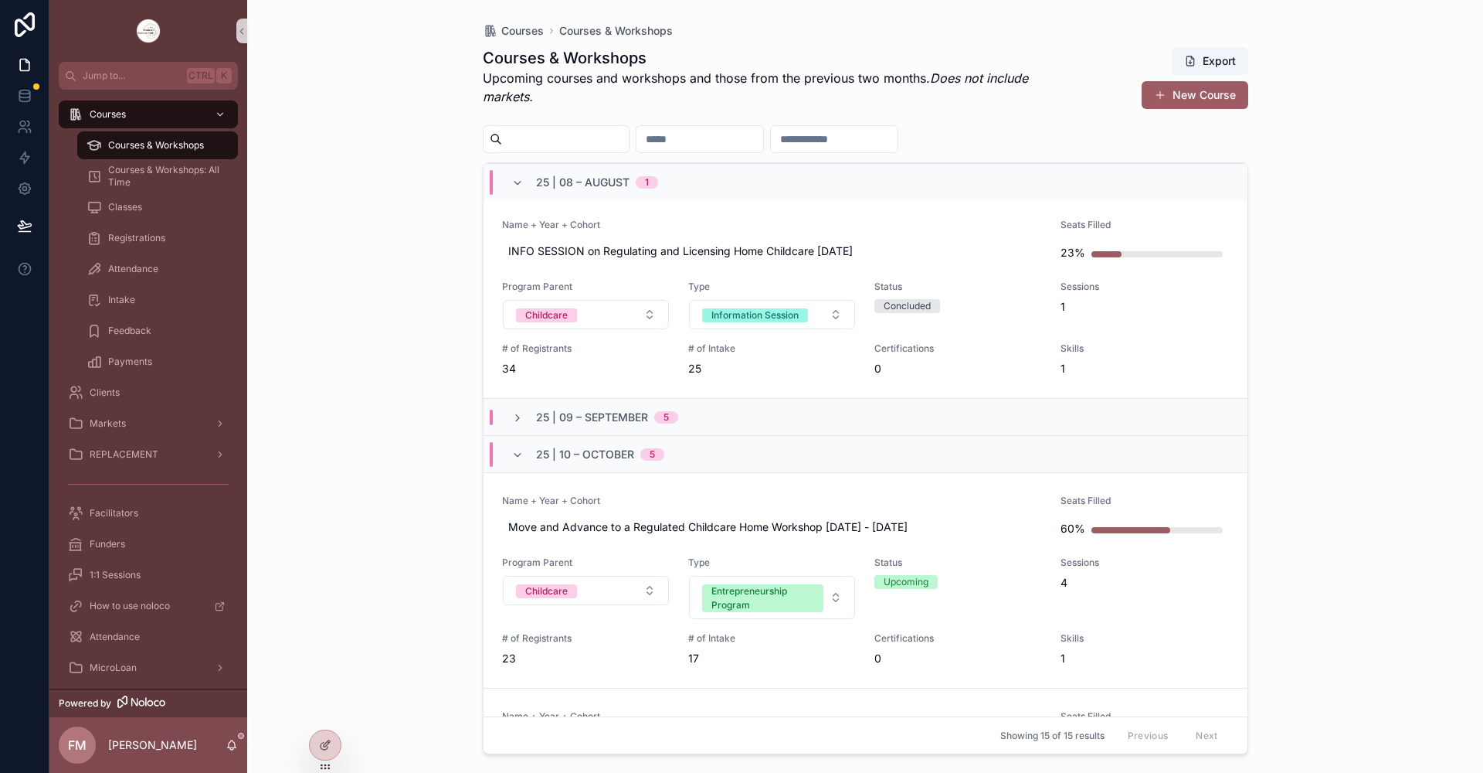
scroll to position [309, 0]
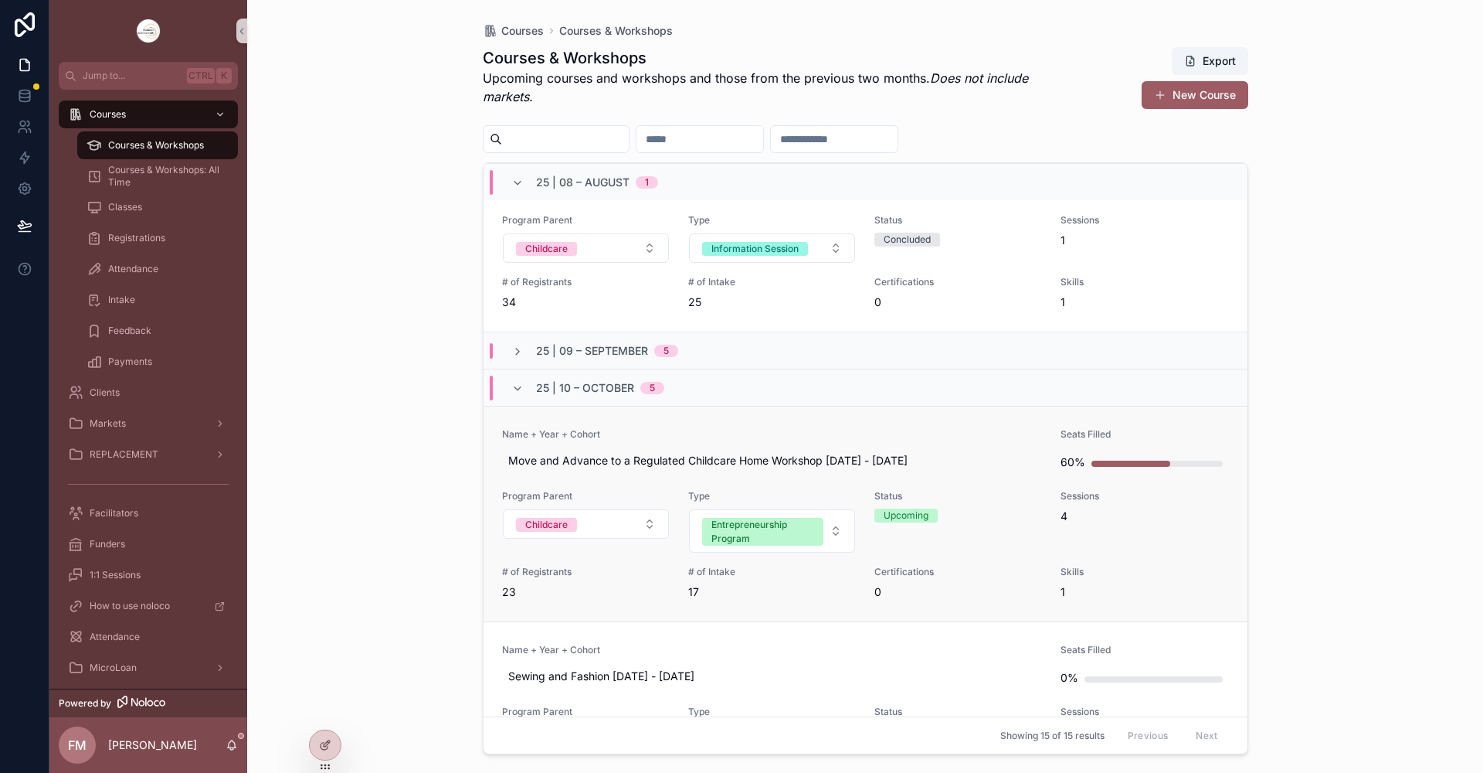
click at [746, 413] on link "Name + Year + Cohort Move and Advance to a Regulated Childcare Home Workshop [D…" at bounding box center [866, 514] width 764 height 216
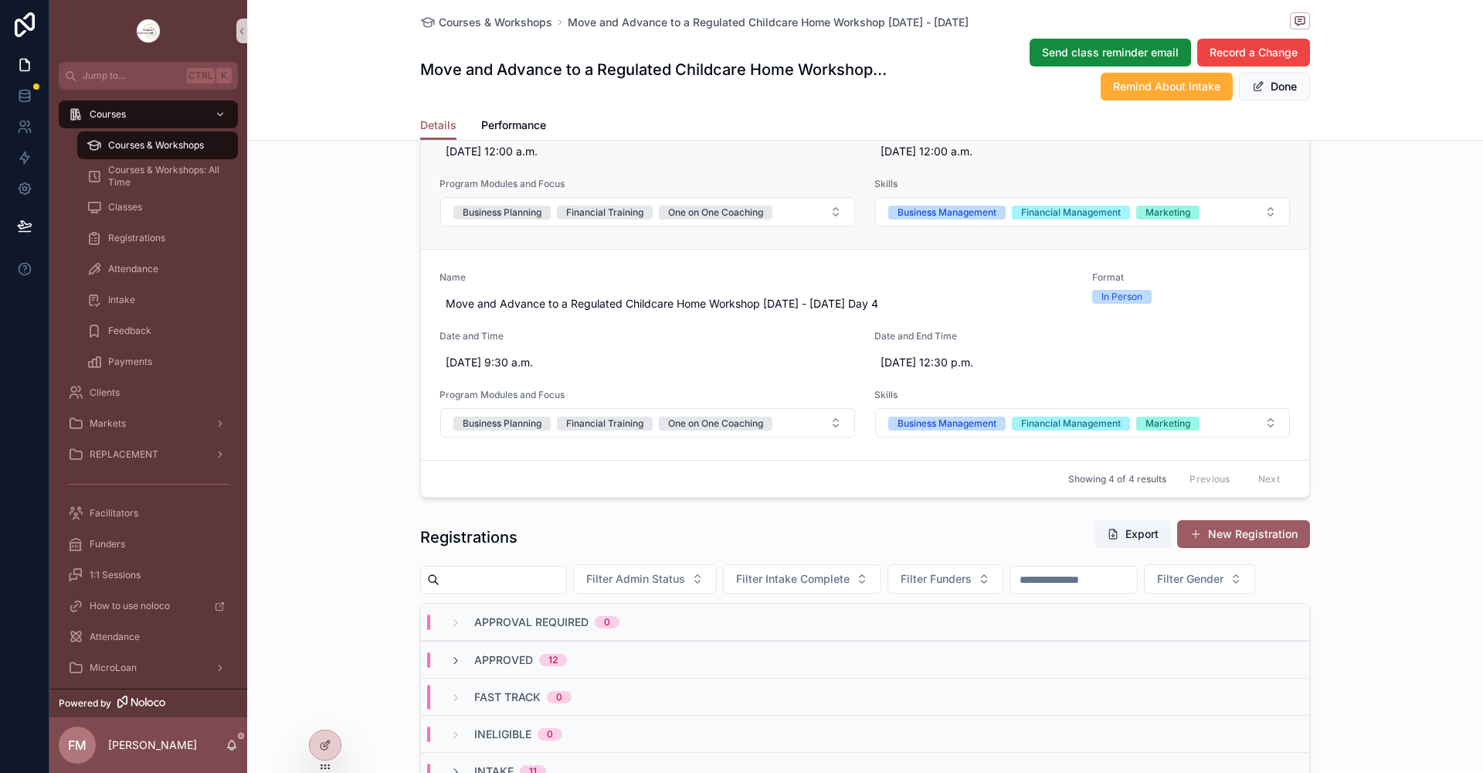
scroll to position [927, 0]
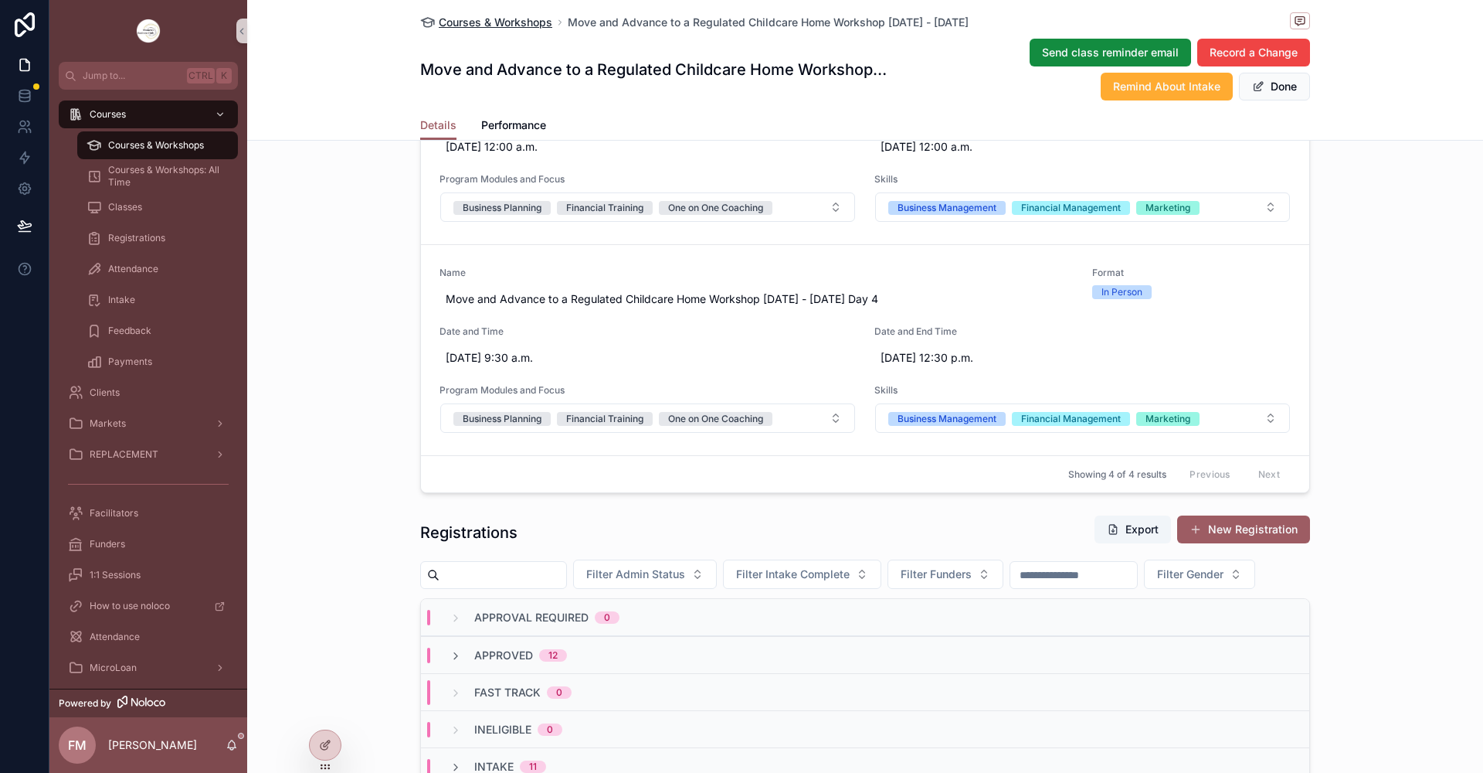
click at [473, 20] on span "Courses & Workshops" at bounding box center [496, 22] width 114 height 15
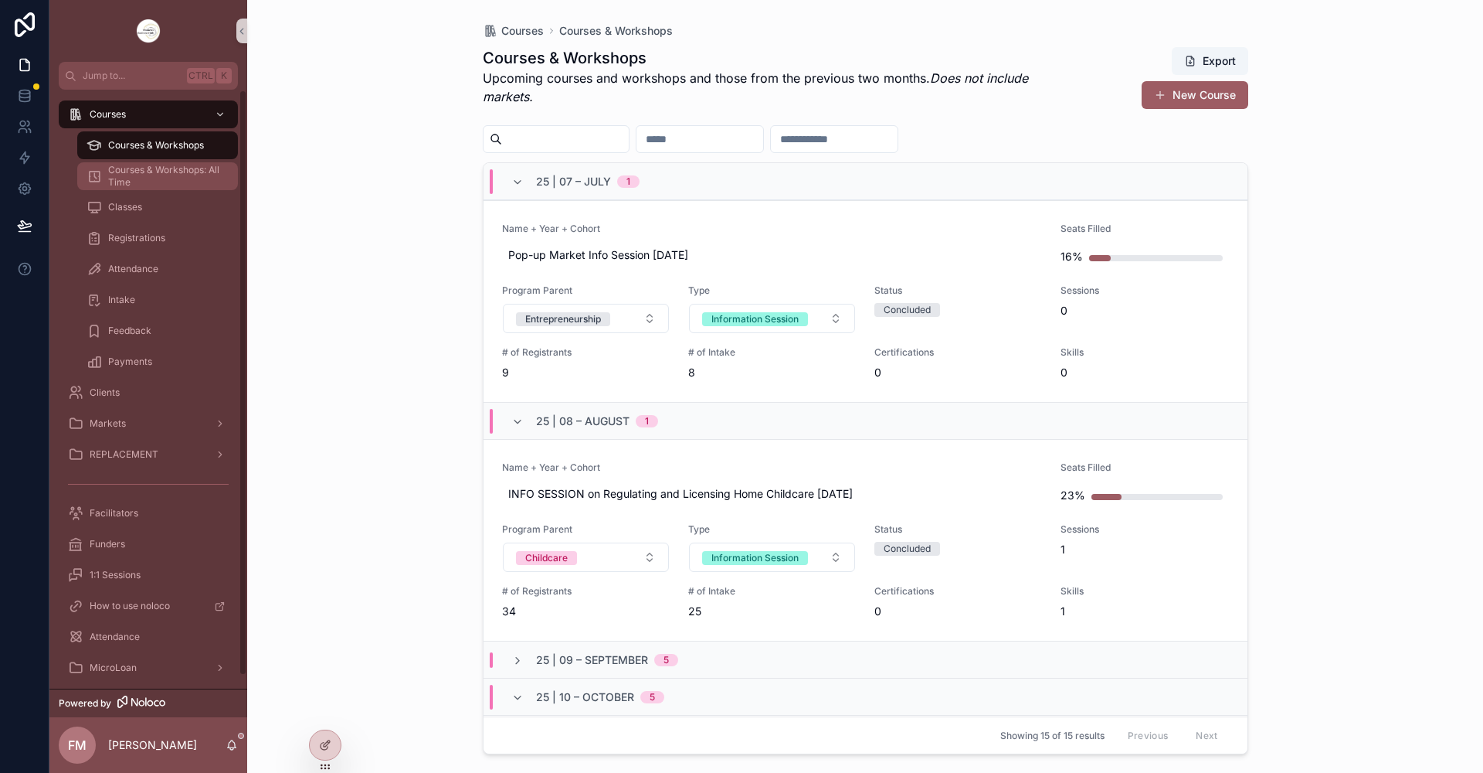
click at [138, 184] on span "Courses & Workshops: All Time" at bounding box center [165, 176] width 114 height 25
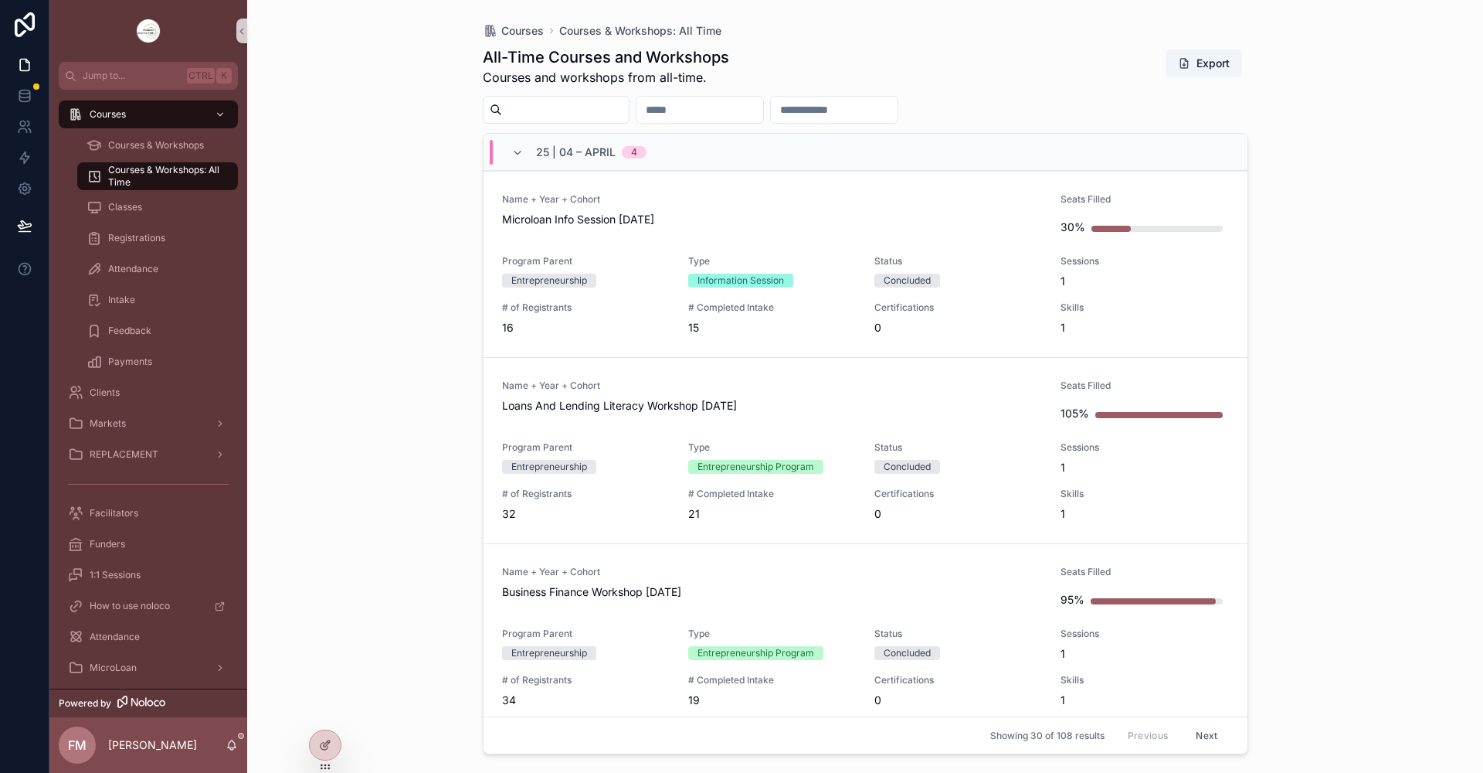
click at [570, 114] on input "scrollable content" at bounding box center [565, 110] width 127 height 22
type input "**********"
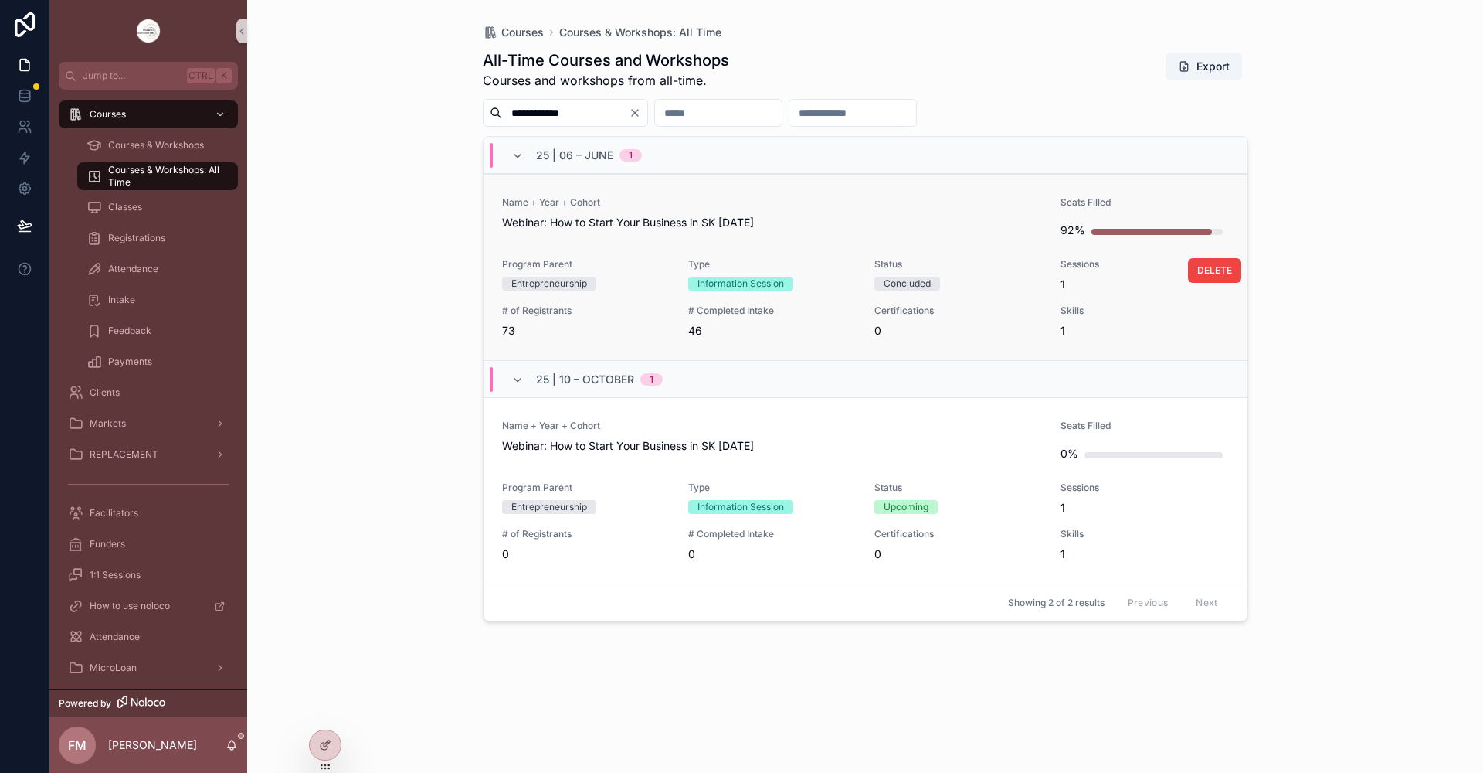
click at [835, 325] on span "46" at bounding box center [772, 330] width 168 height 15
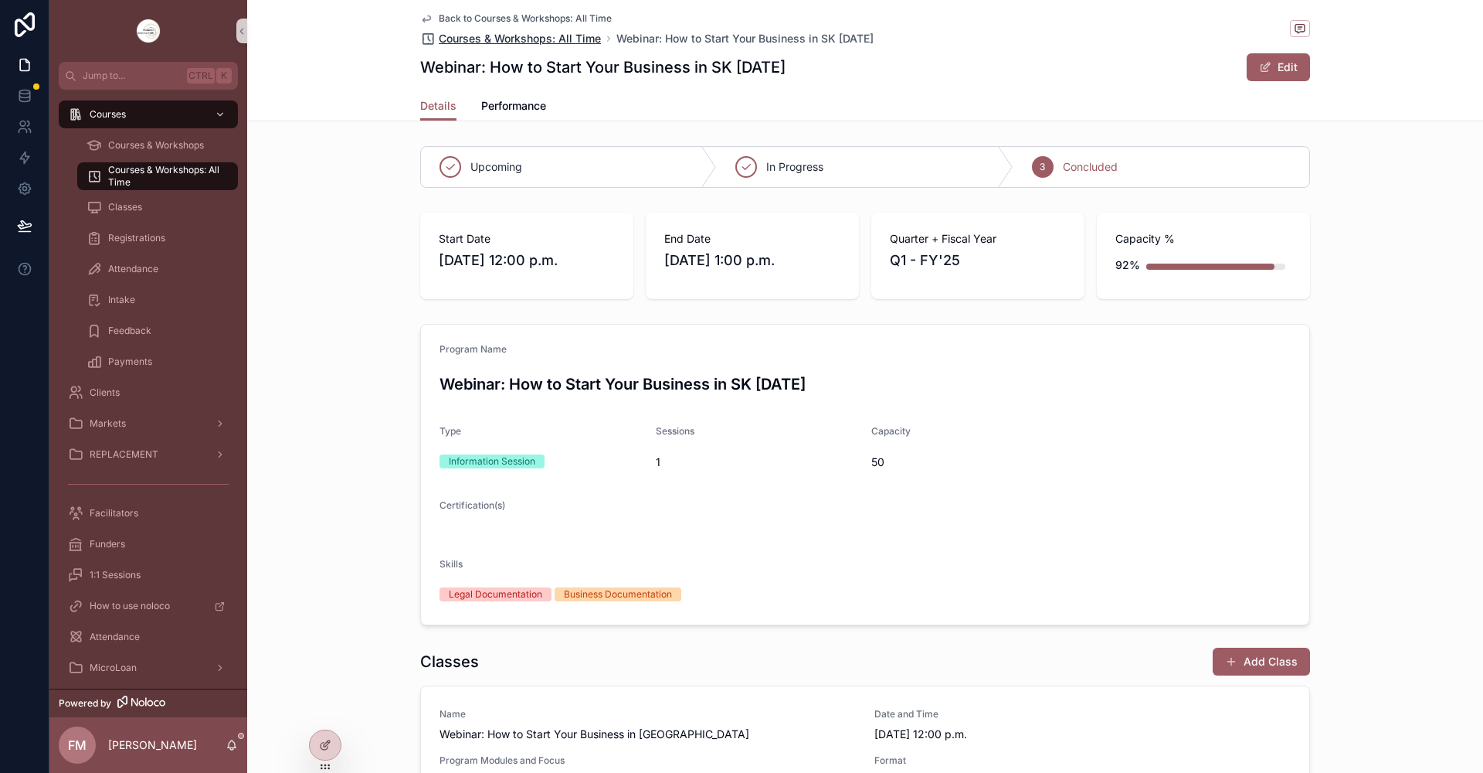
click at [488, 39] on span "Courses & Workshops: All Time" at bounding box center [520, 38] width 162 height 15
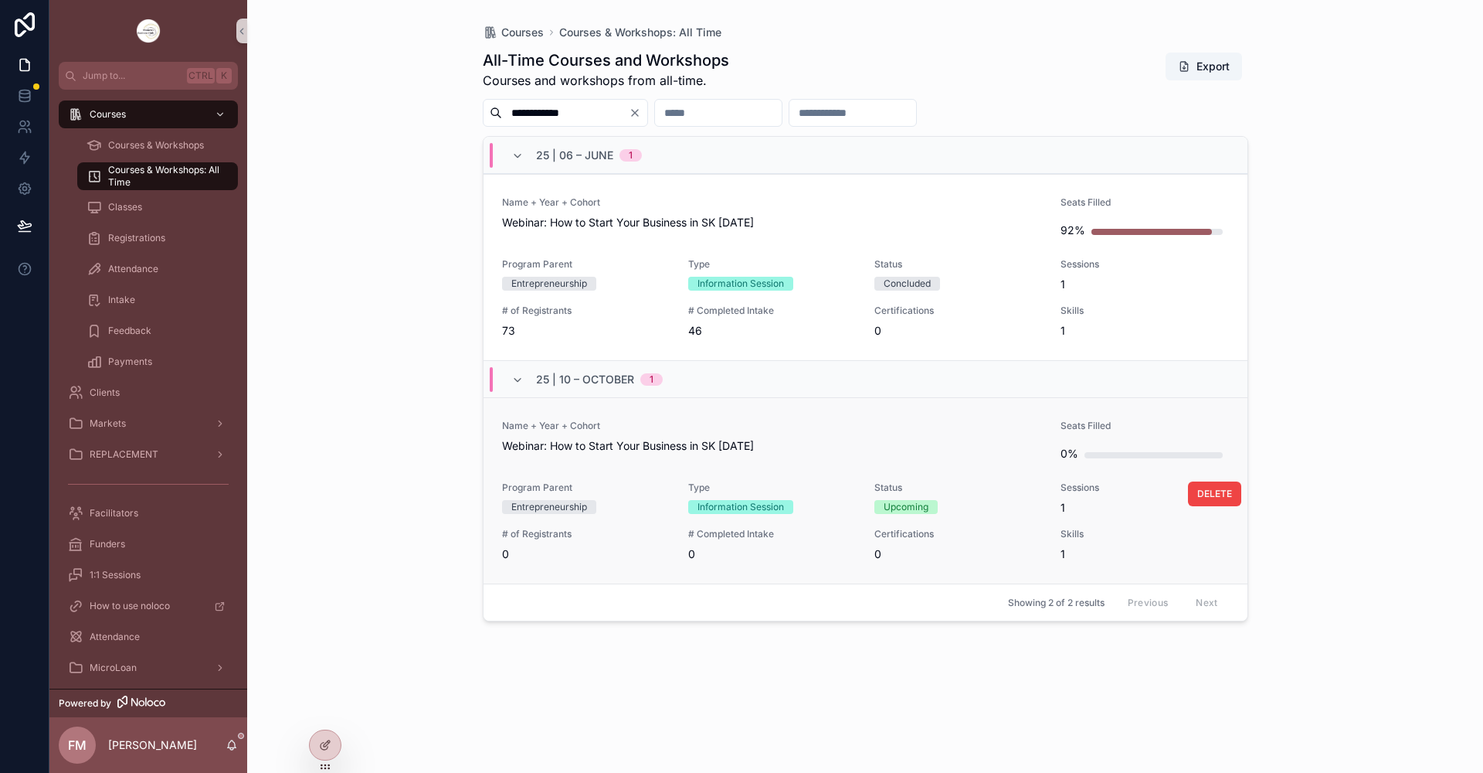
click at [858, 422] on span "Name + Year + Cohort" at bounding box center [772, 426] width 541 height 12
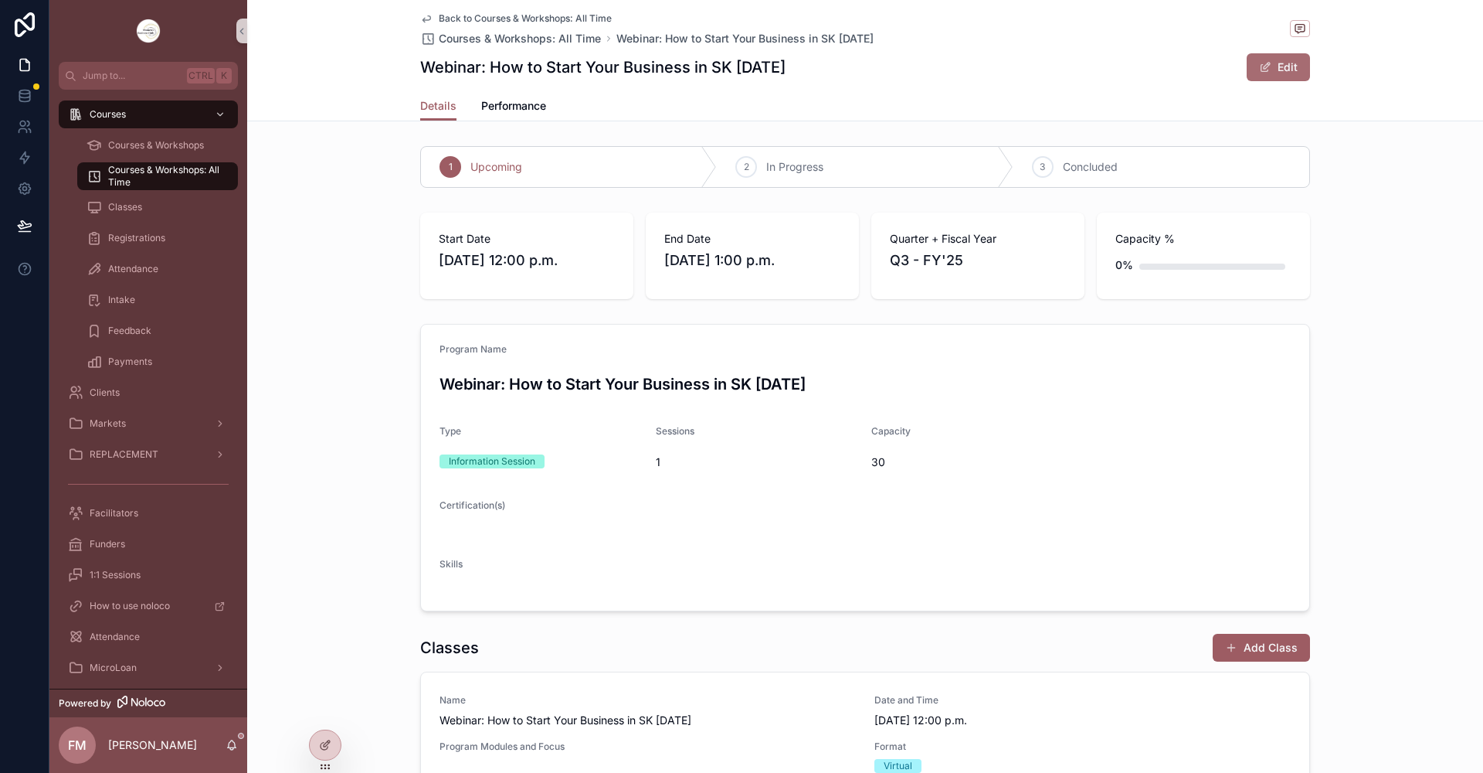
click at [1293, 68] on button "Edit" at bounding box center [1278, 67] width 63 height 28
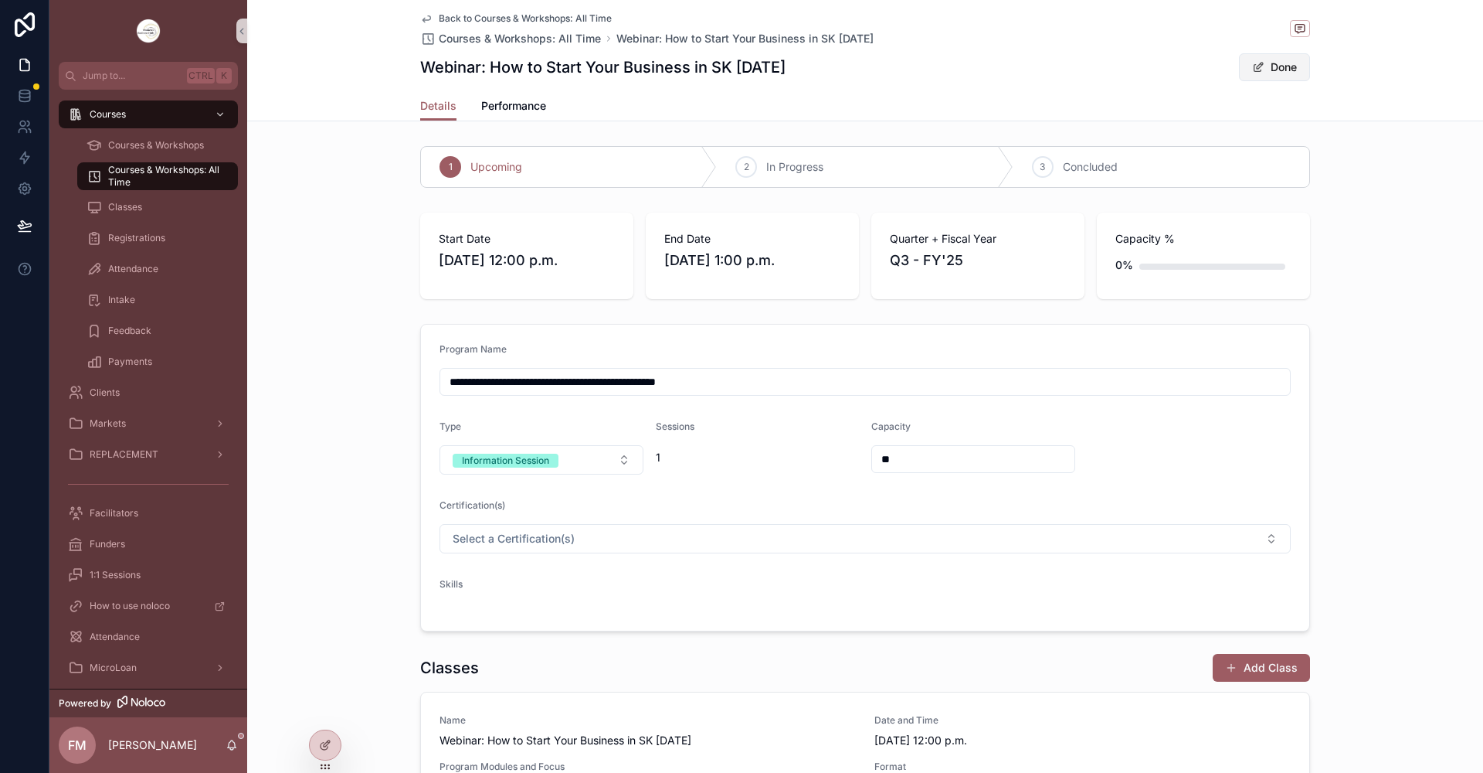
click at [1277, 75] on button "Done" at bounding box center [1274, 67] width 71 height 28
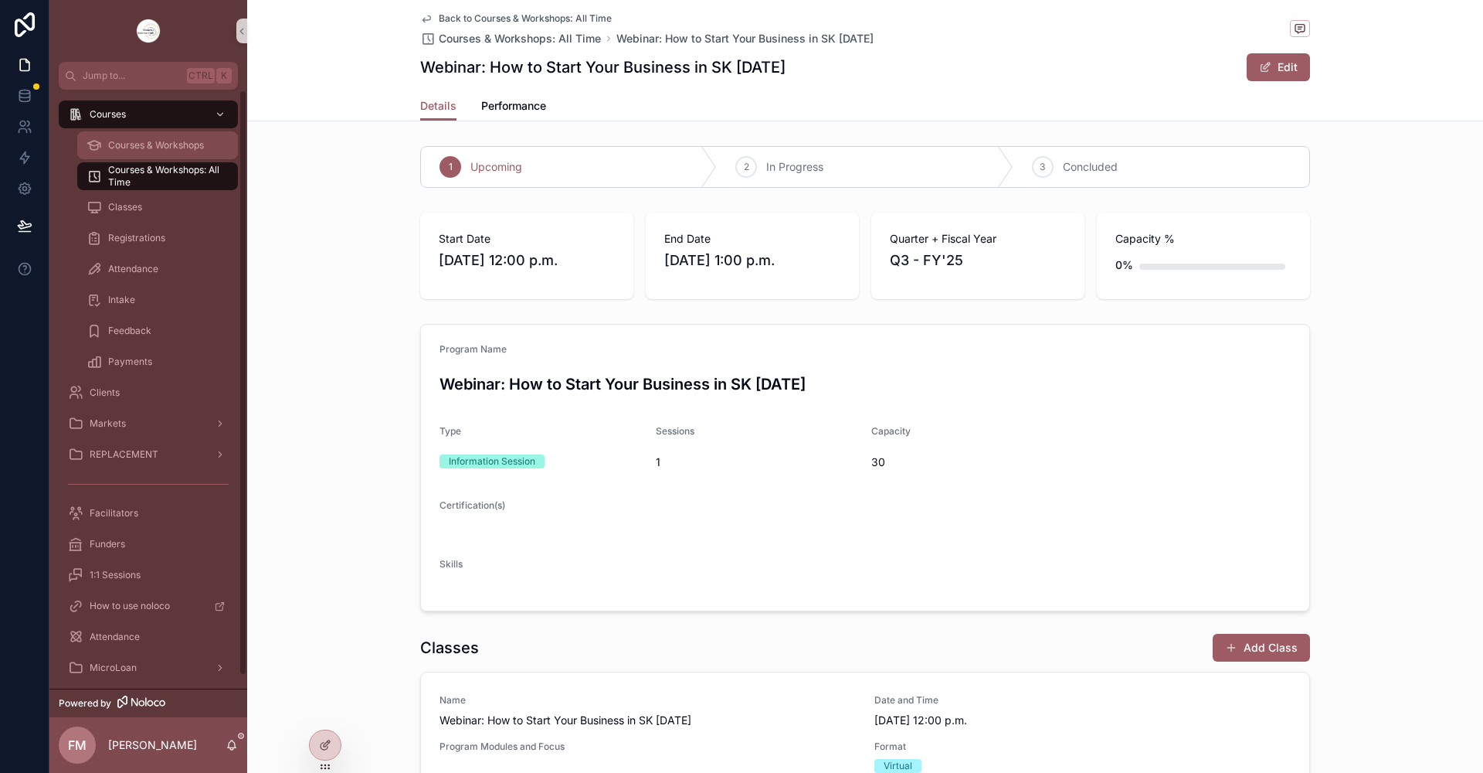
click at [175, 149] on span "Courses & Workshops" at bounding box center [156, 145] width 96 height 12
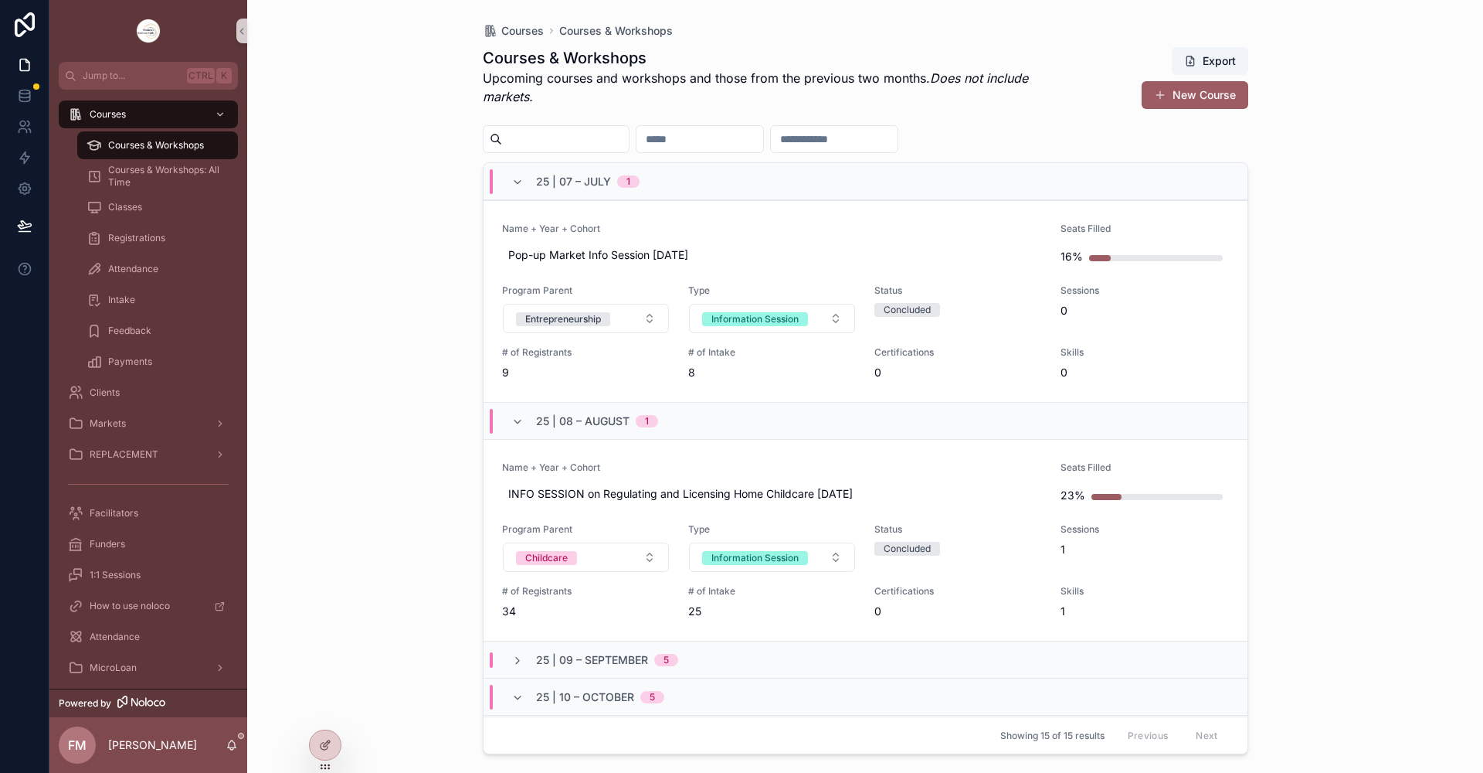
click at [521, 174] on div "25 | 07 – [DATE]" at bounding box center [575, 181] width 128 height 25
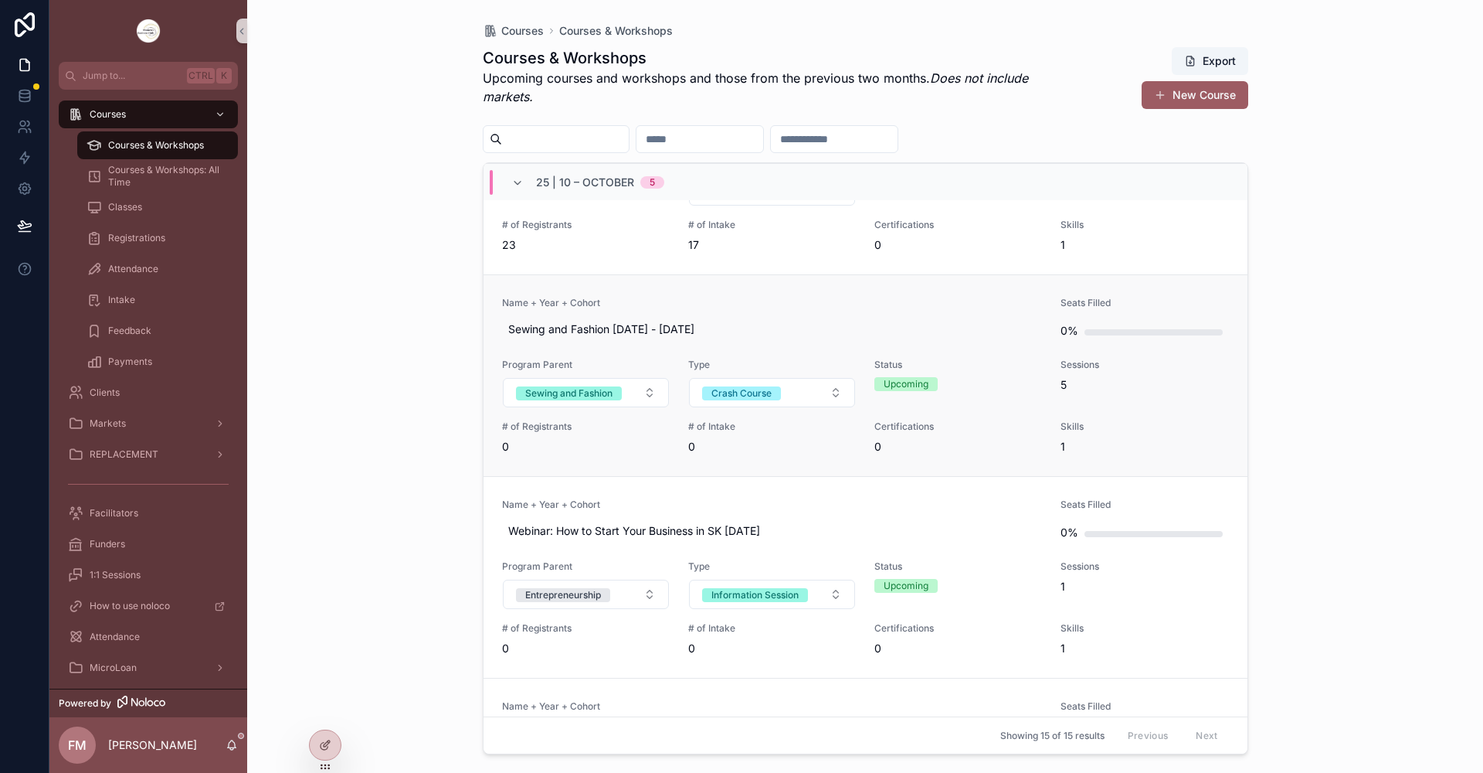
scroll to position [541, 0]
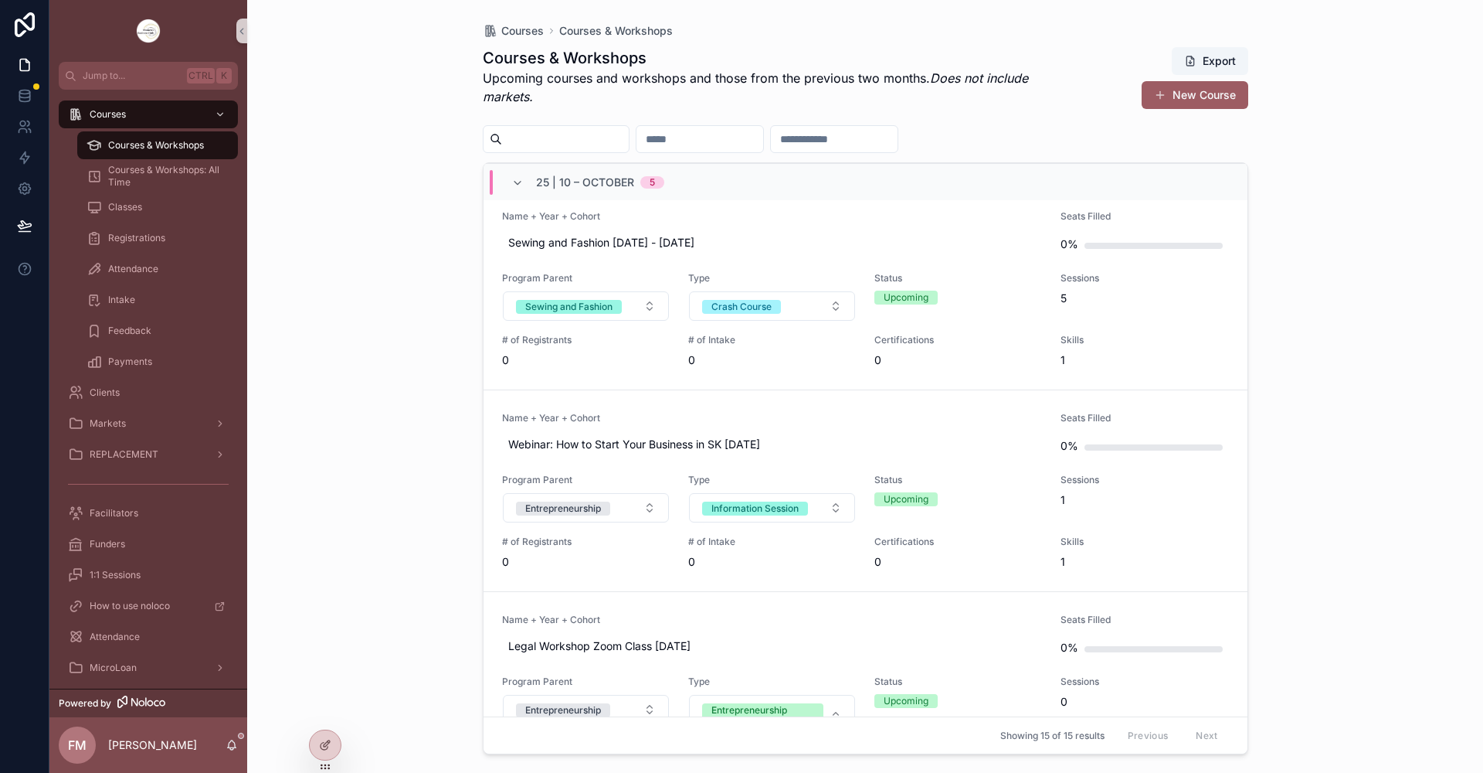
click at [780, 195] on div "25 | 10 – [DATE]" at bounding box center [866, 181] width 764 height 37
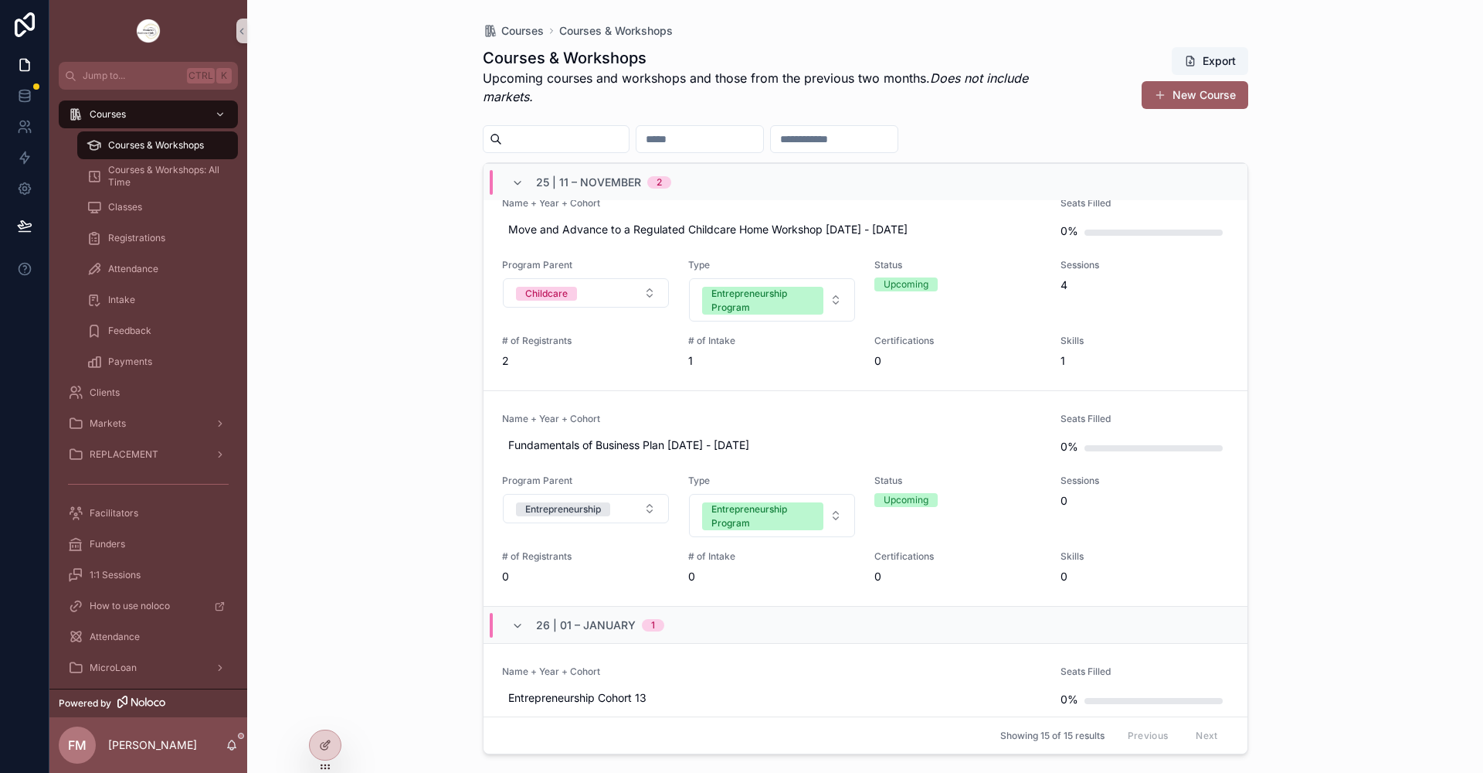
scroll to position [209, 0]
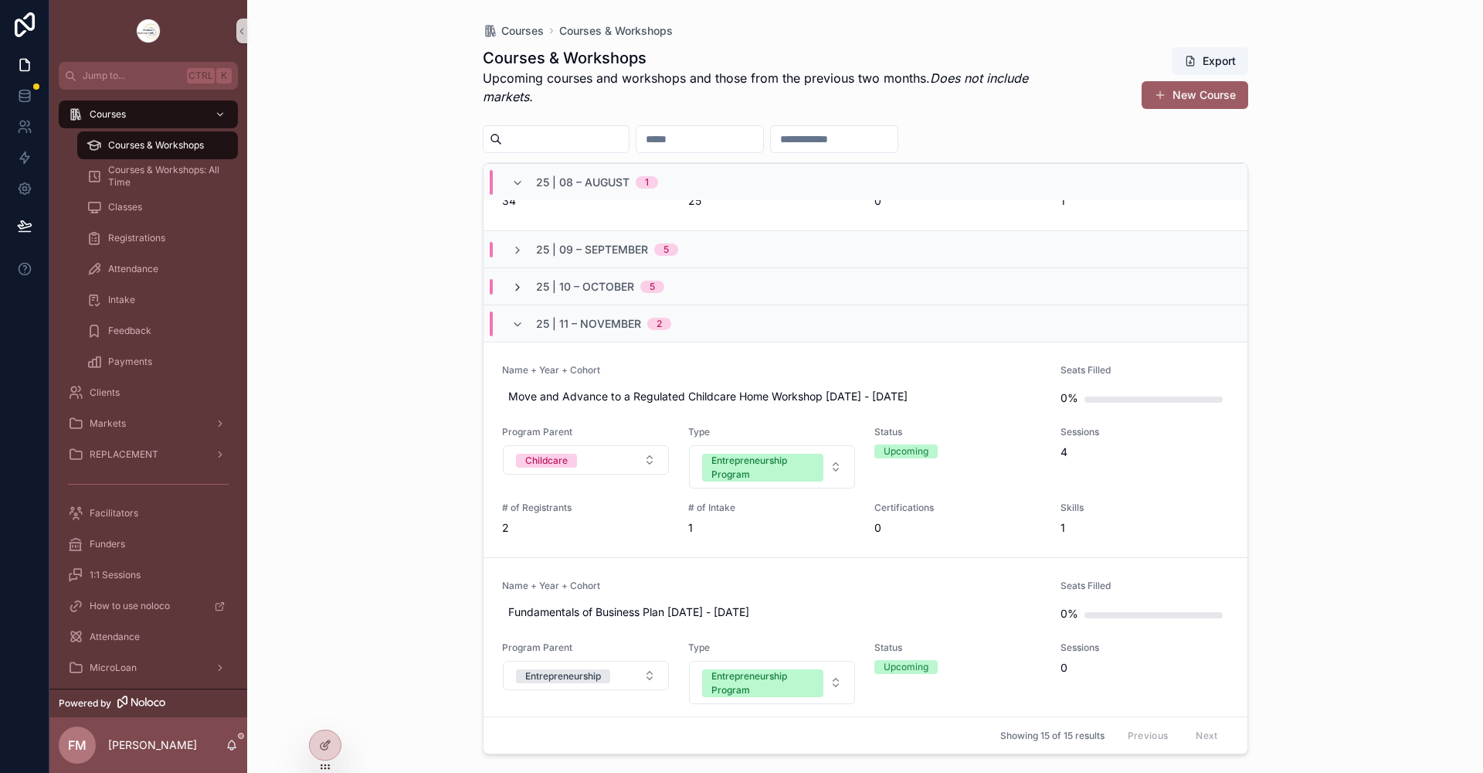
click at [517, 287] on icon "scrollable content" at bounding box center [517, 287] width 12 height 12
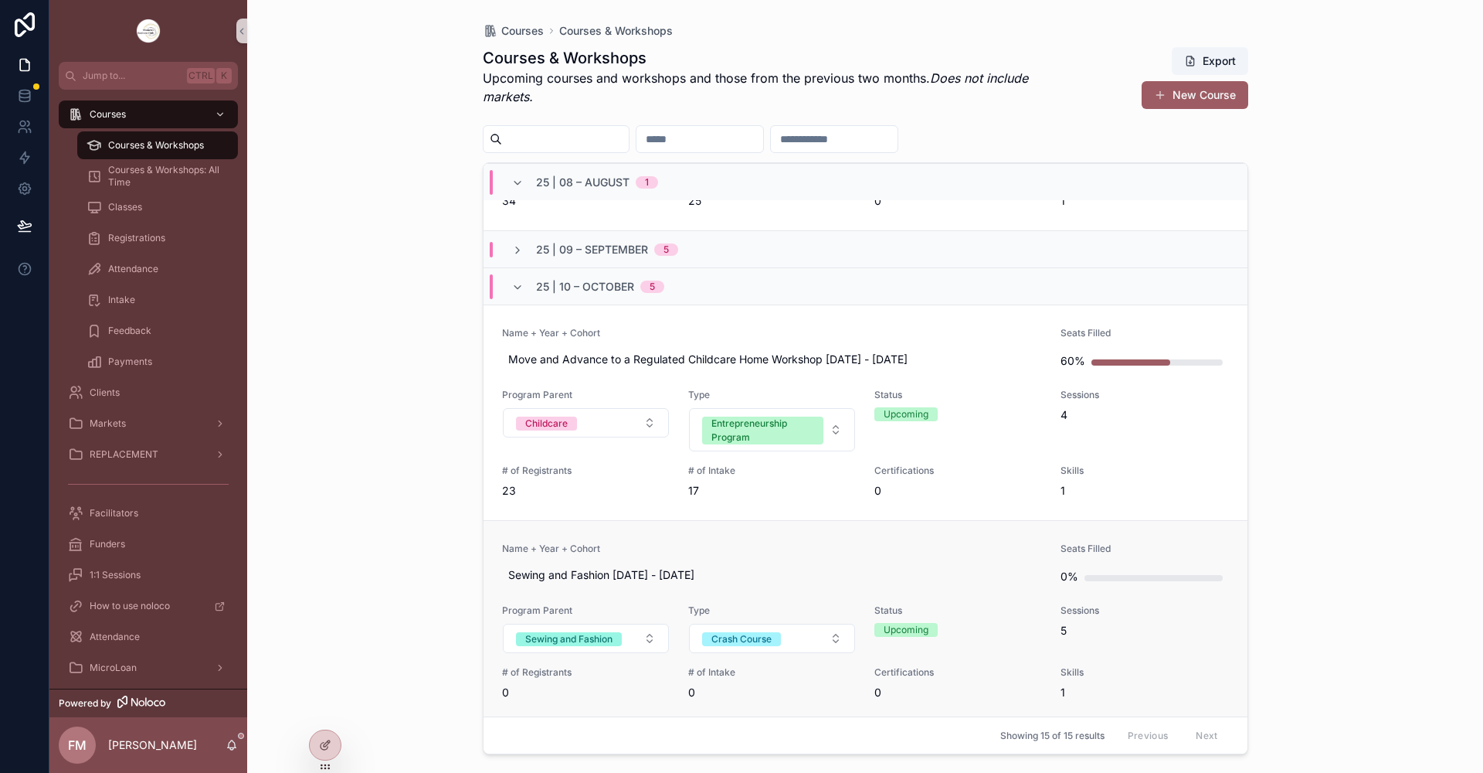
click at [756, 545] on span "Name + Year + Cohort" at bounding box center [772, 548] width 541 height 12
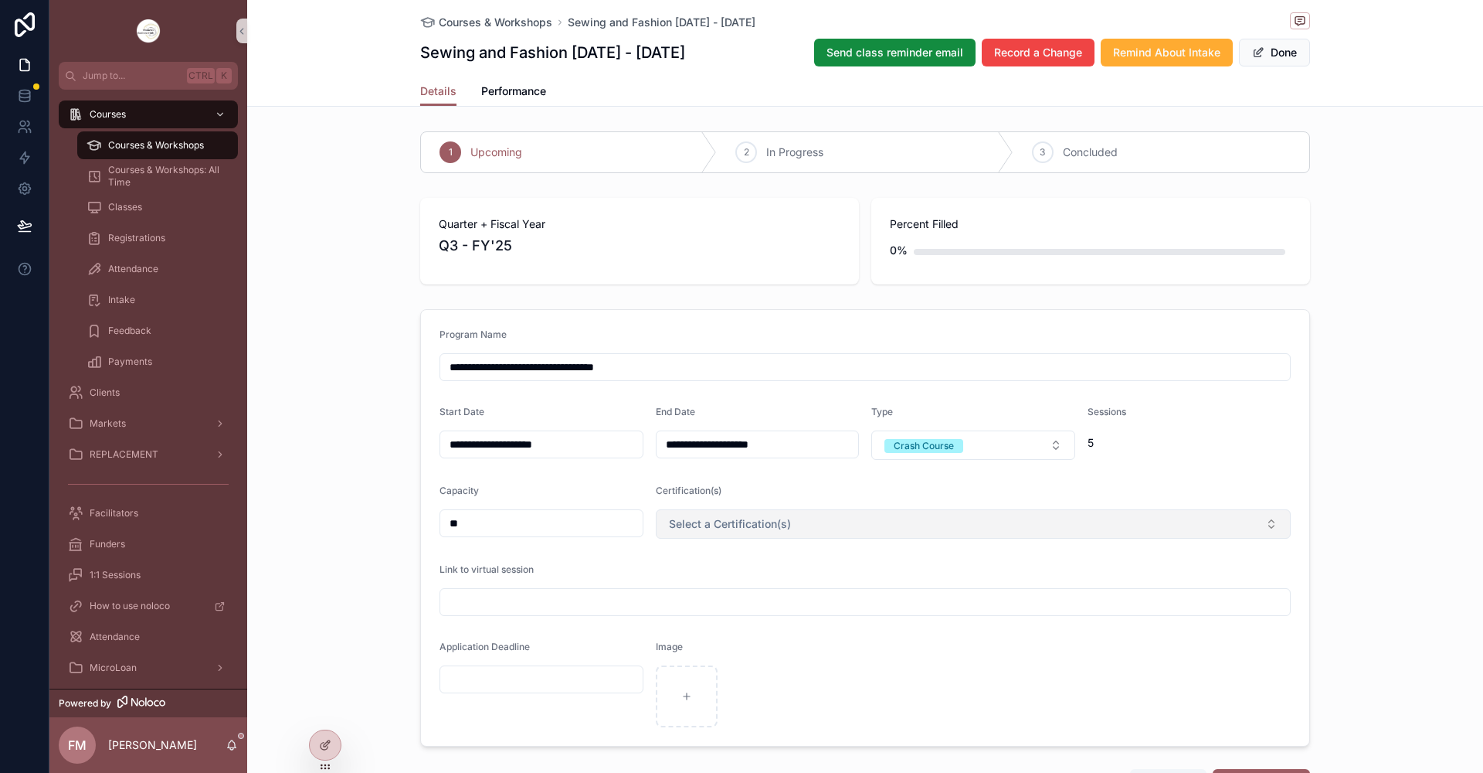
click at [741, 522] on span "Select a Certification(s)" at bounding box center [730, 523] width 122 height 15
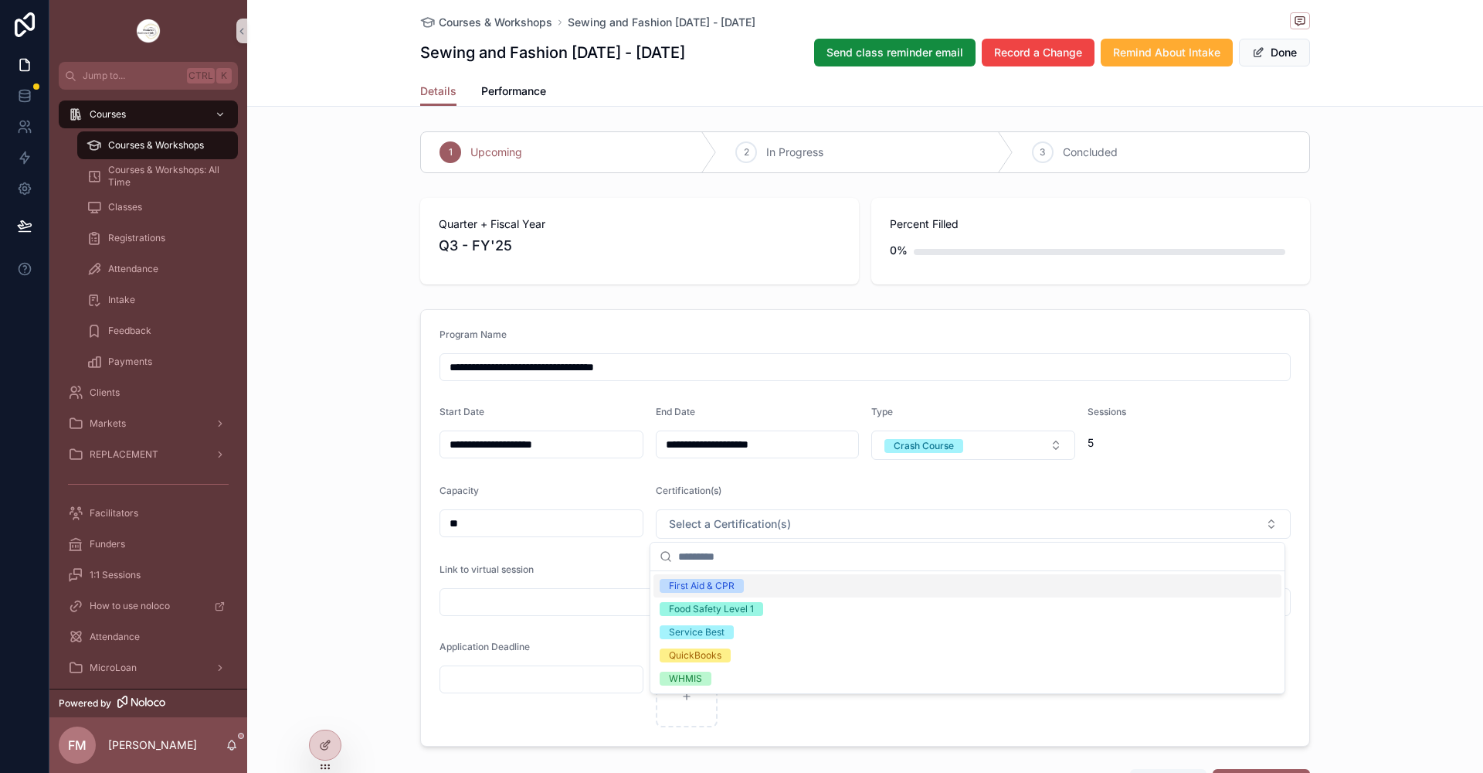
click at [983, 392] on form "**********" at bounding box center [865, 528] width 889 height 436
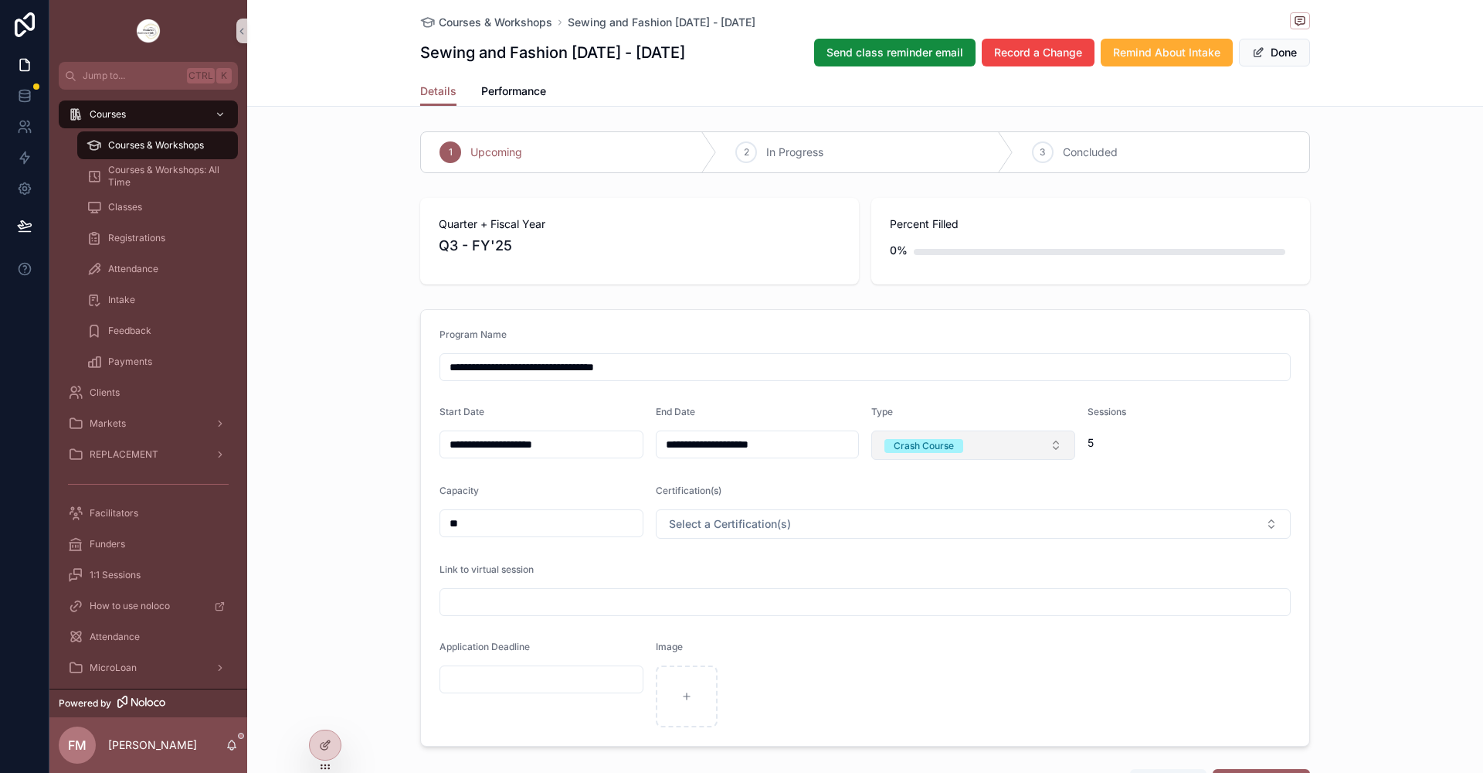
click at [990, 440] on button "Crash Course" at bounding box center [974, 444] width 204 height 29
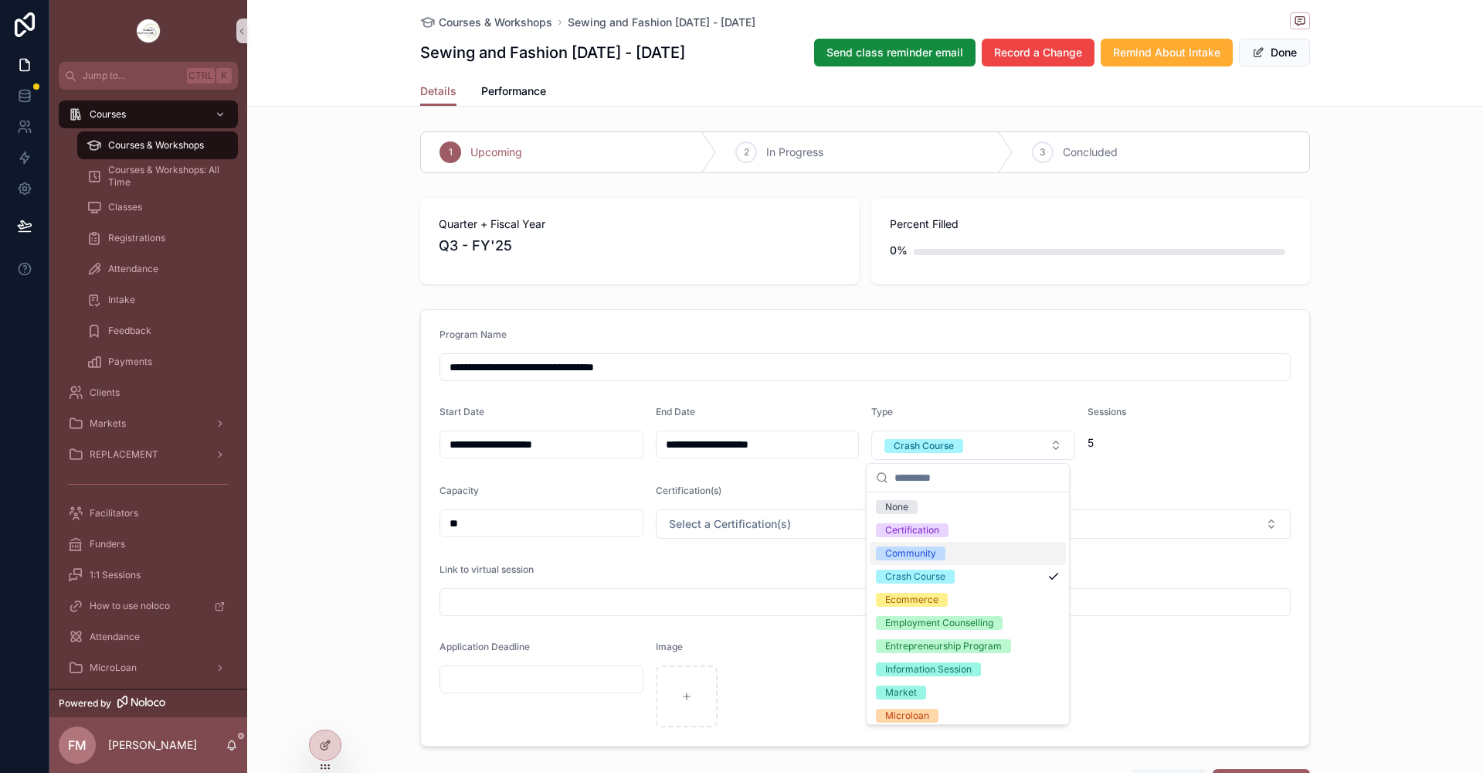
click at [1191, 463] on form "**********" at bounding box center [865, 528] width 889 height 436
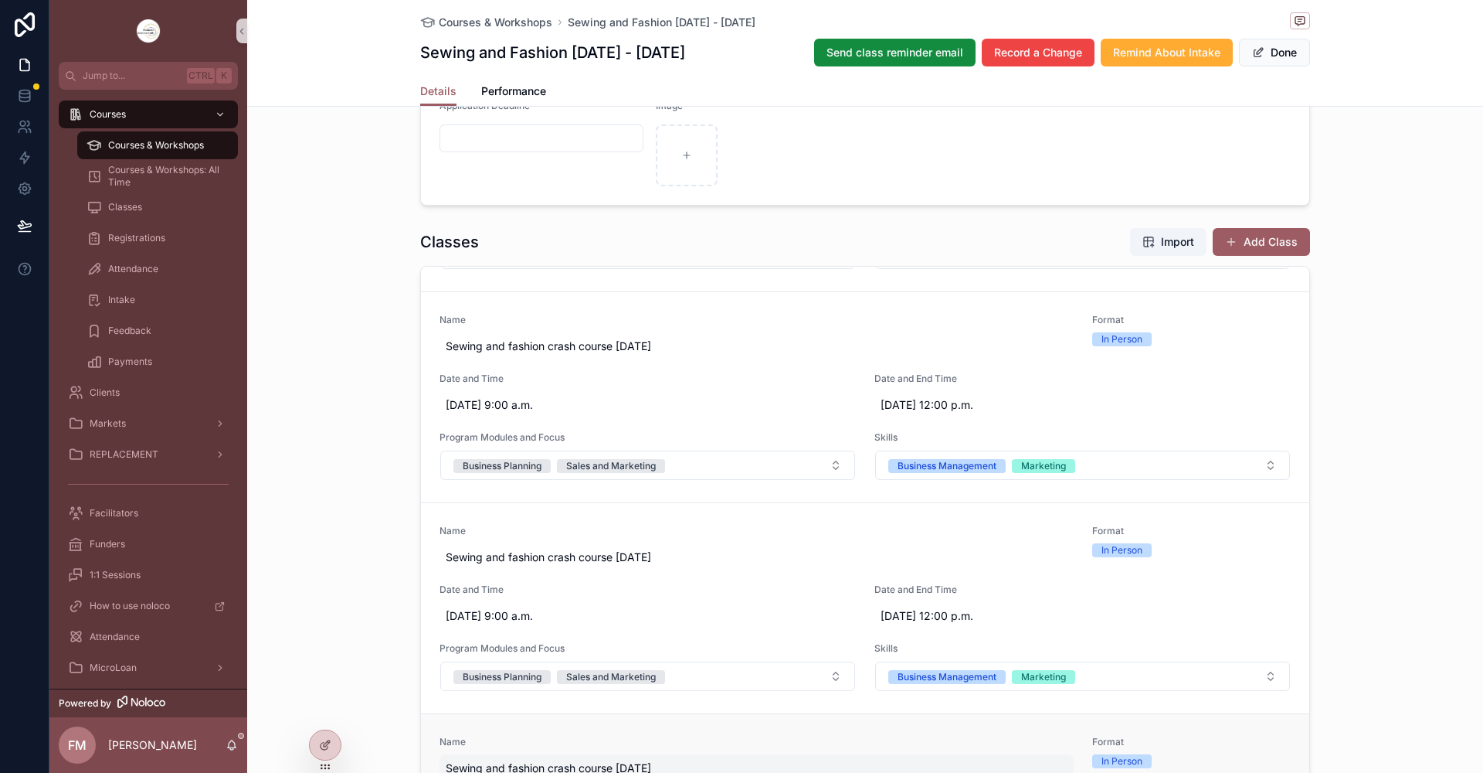
scroll to position [127, 0]
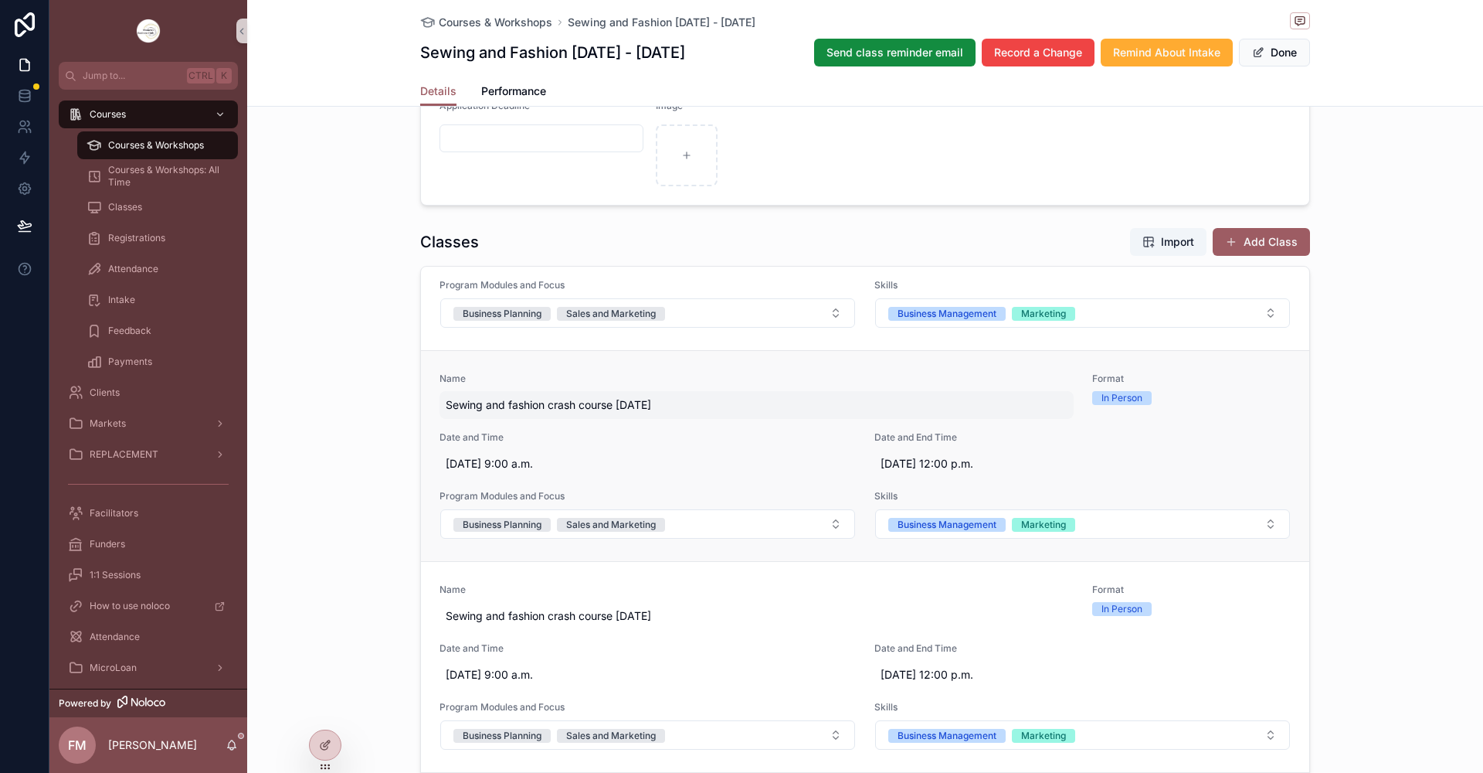
click at [650, 408] on span "Sewing and fashion crash course [DATE]" at bounding box center [757, 404] width 622 height 15
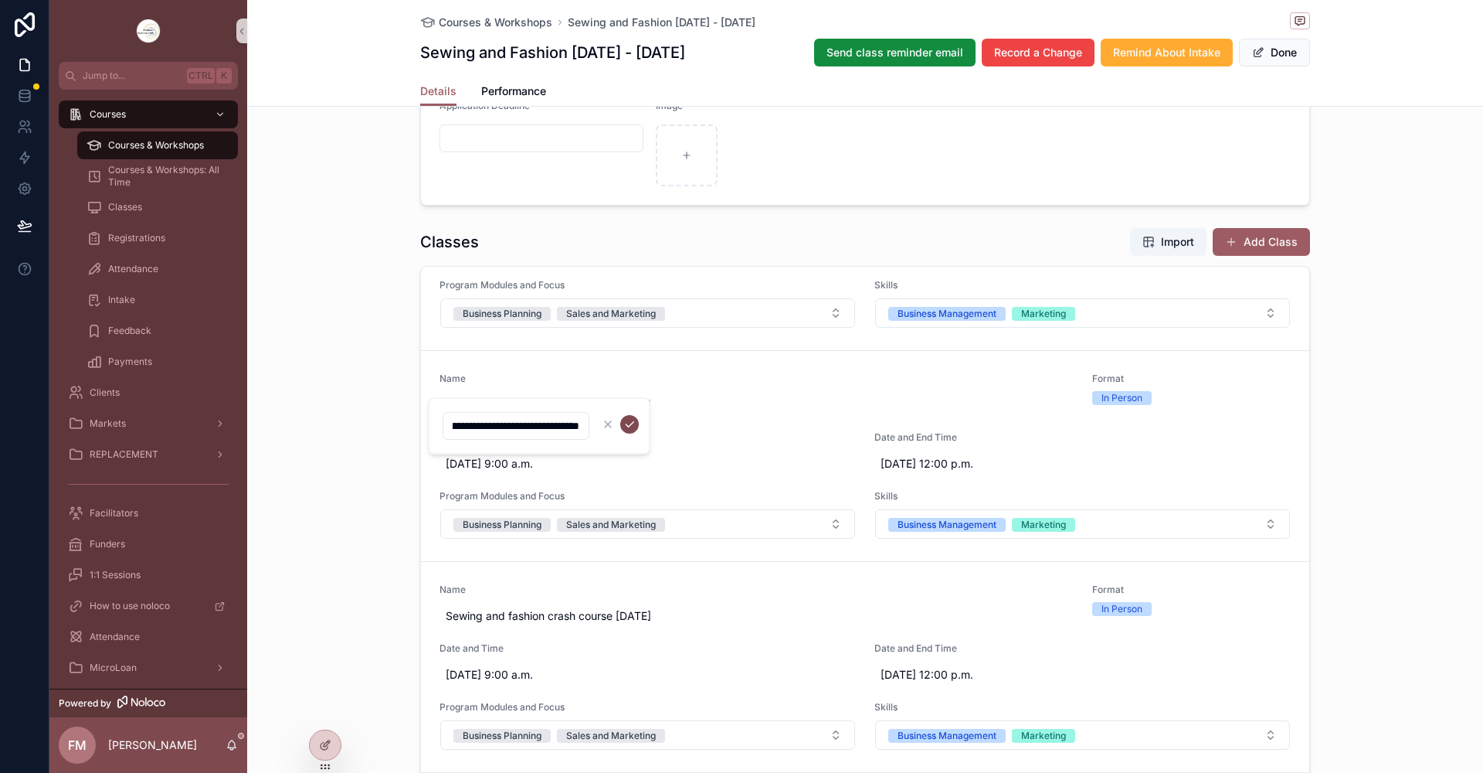
click at [635, 420] on icon "scrollable content" at bounding box center [629, 424] width 12 height 12
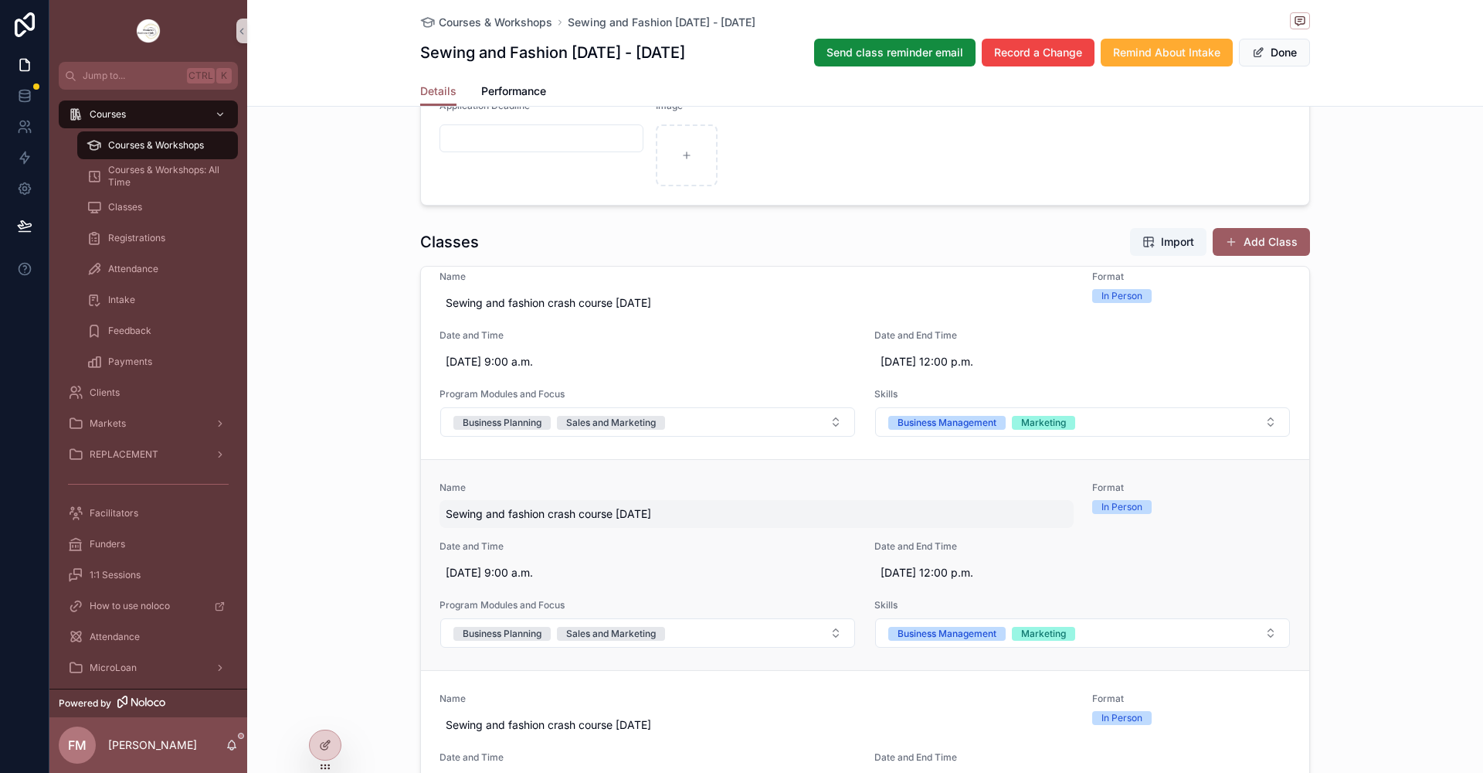
scroll to position [0, 0]
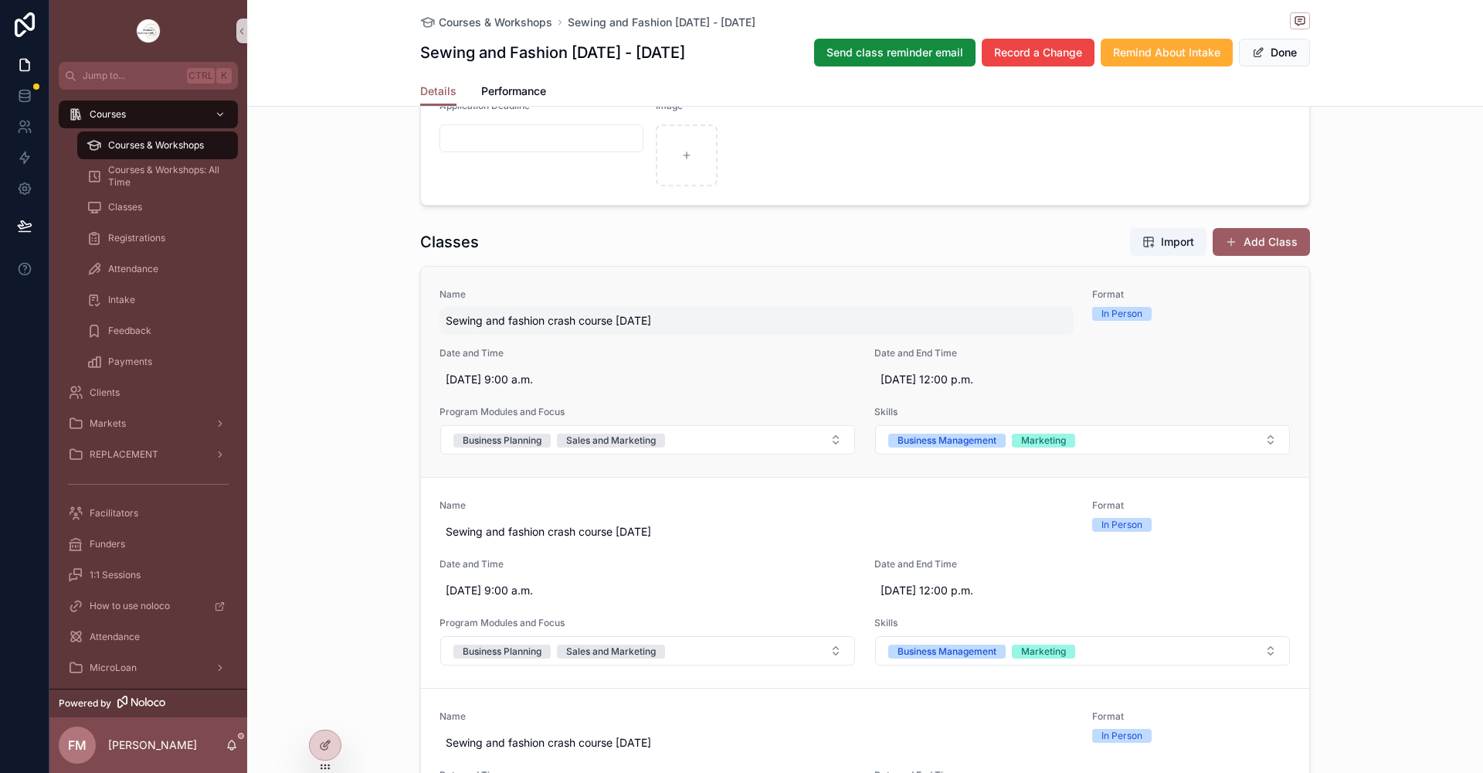
click at [641, 321] on span "Sewing and fashion crash course [DATE]" at bounding box center [757, 320] width 622 height 15
click at [757, 278] on link "Name Sewing and fashion crash course [DATE] Format In Person Date and Time [DAT…" at bounding box center [865, 372] width 889 height 210
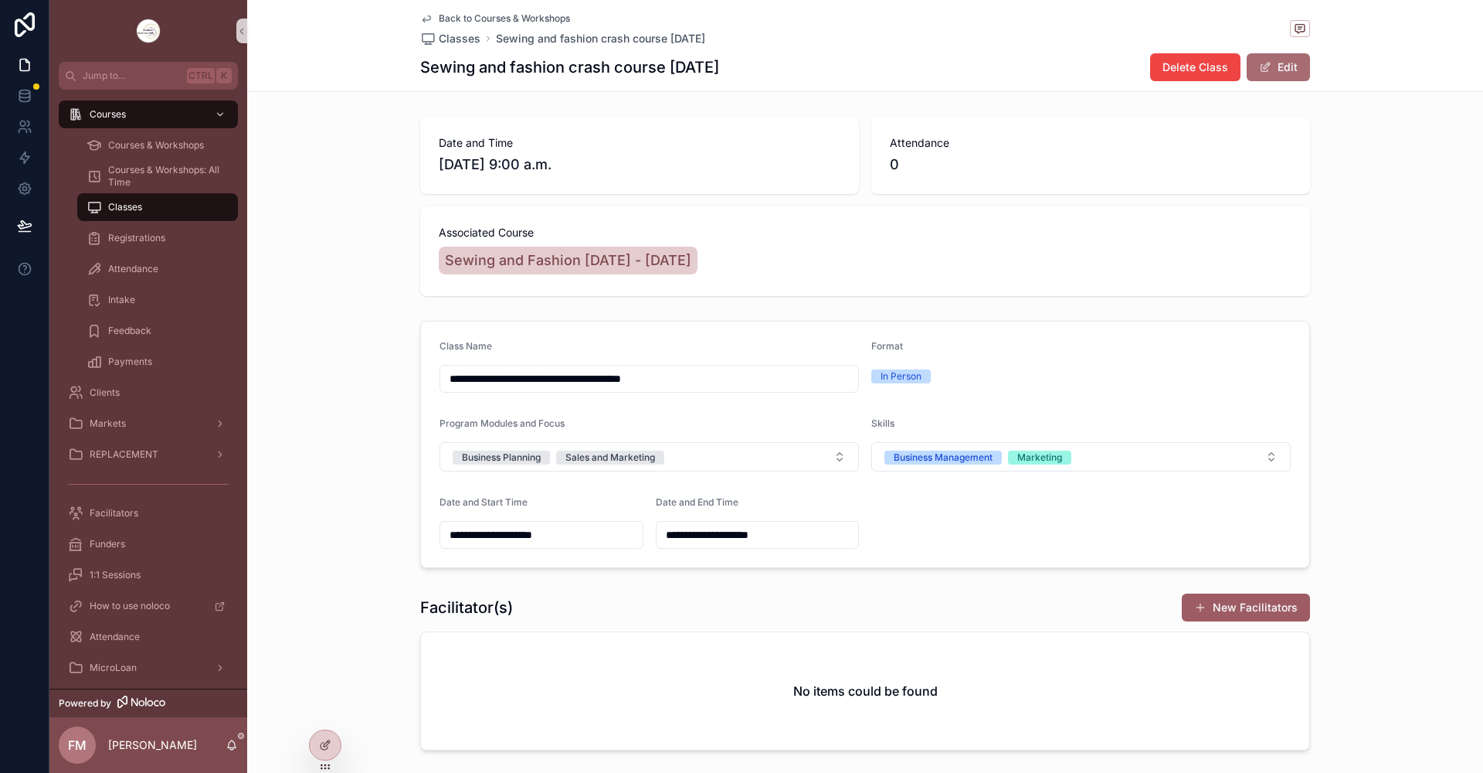
click at [1287, 69] on button "Edit" at bounding box center [1278, 67] width 63 height 28
click at [700, 377] on input "**********" at bounding box center [649, 379] width 418 height 22
type input "**********"
click at [461, 42] on span "Classes" at bounding box center [460, 38] width 42 height 15
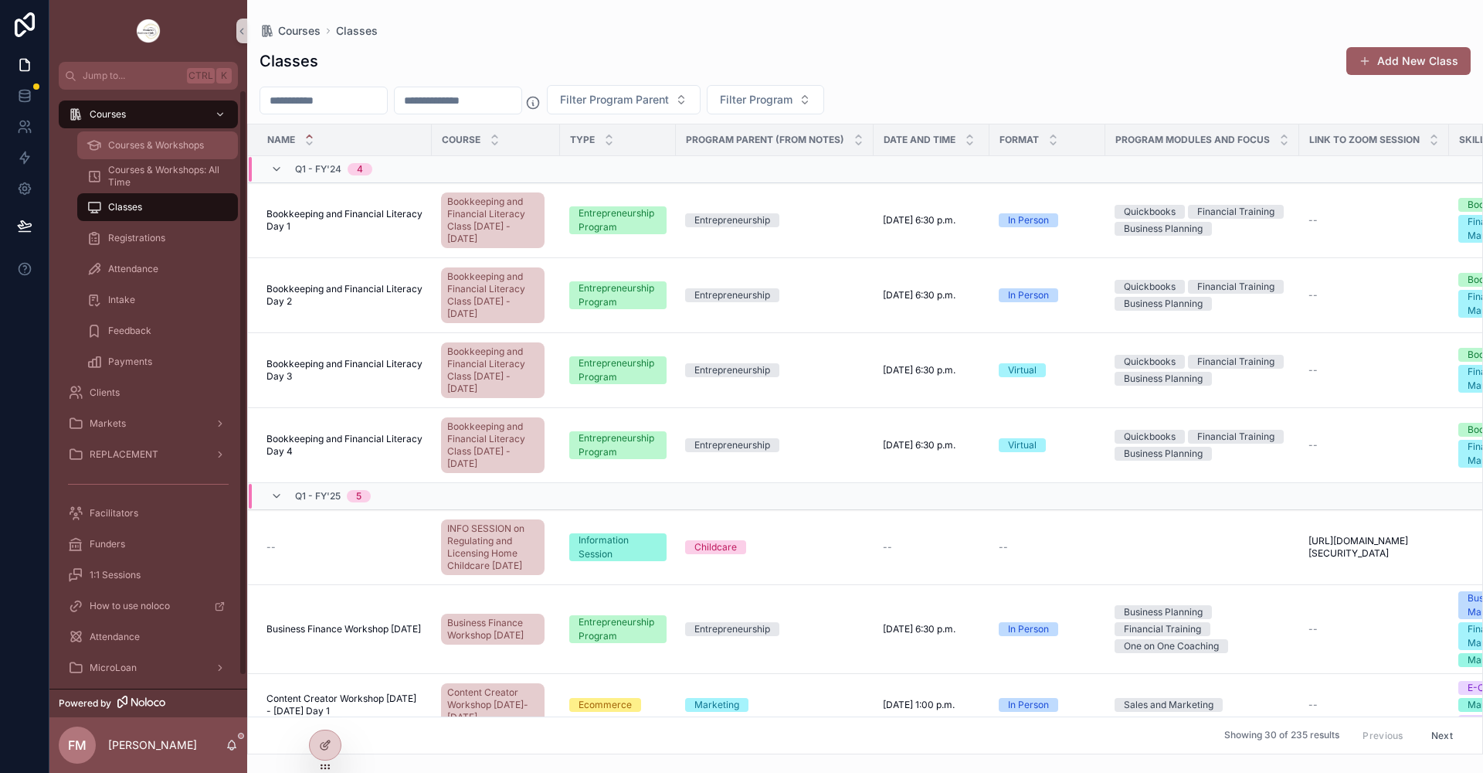
click at [148, 135] on div "Courses & Workshops" at bounding box center [158, 145] width 142 height 25
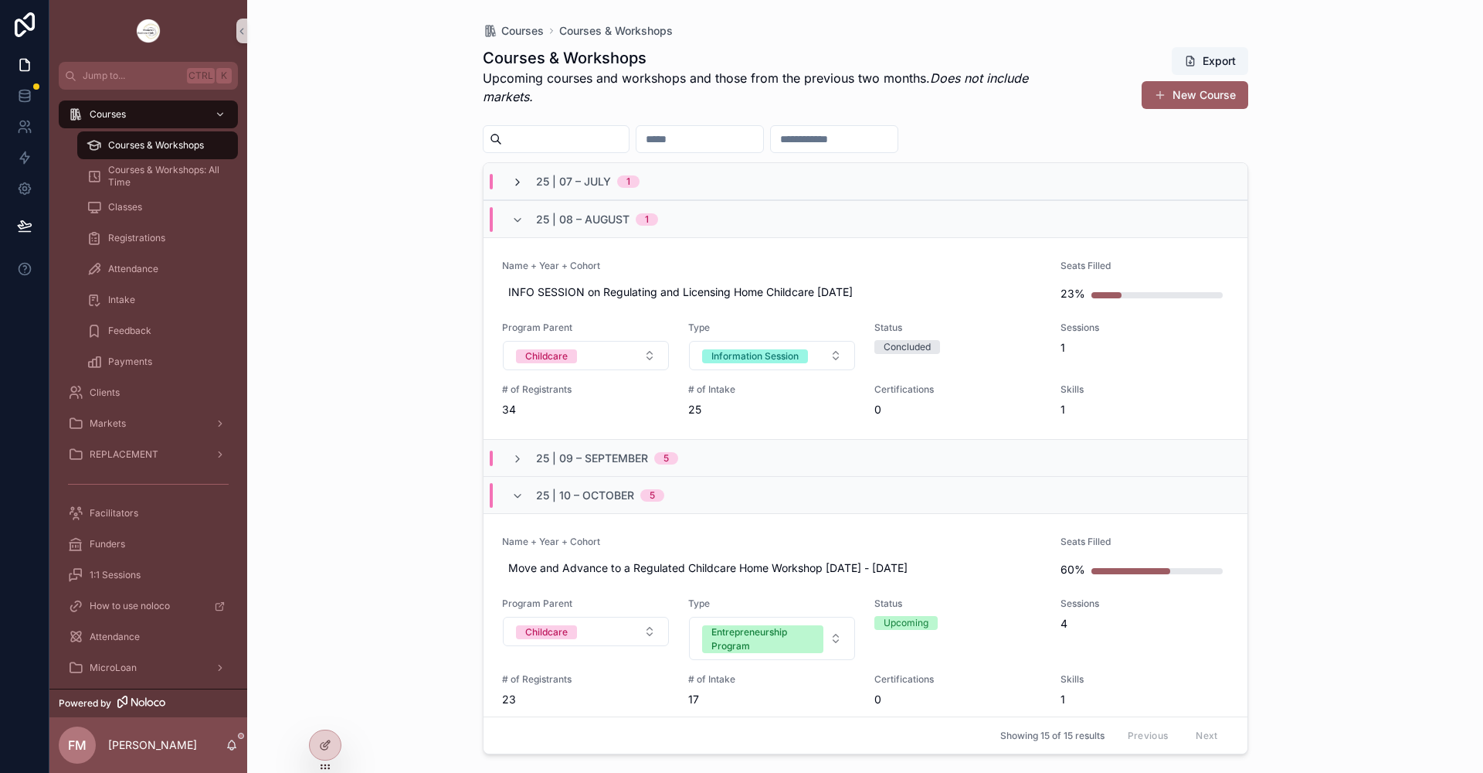
click at [522, 183] on icon "scrollable content" at bounding box center [517, 182] width 12 height 12
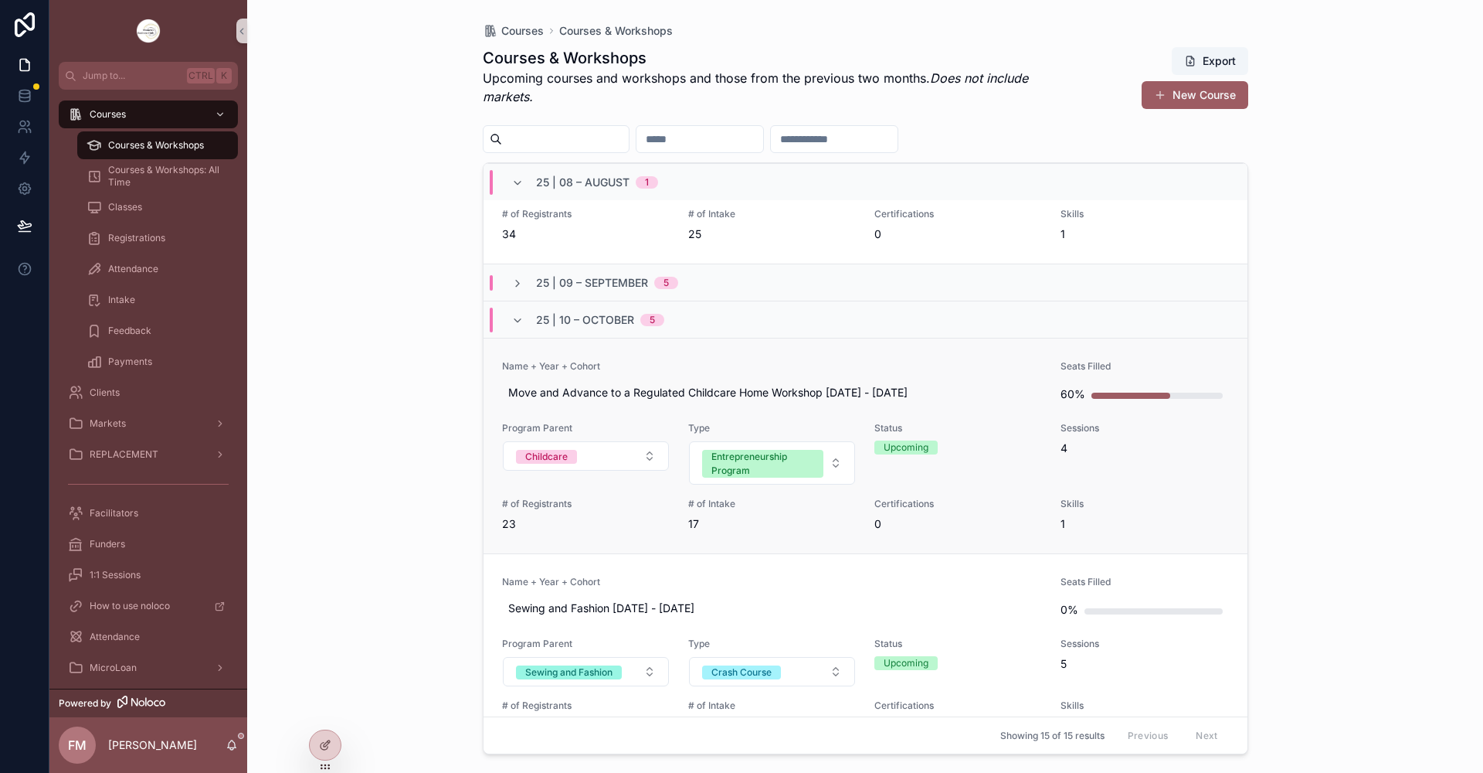
scroll to position [464, 0]
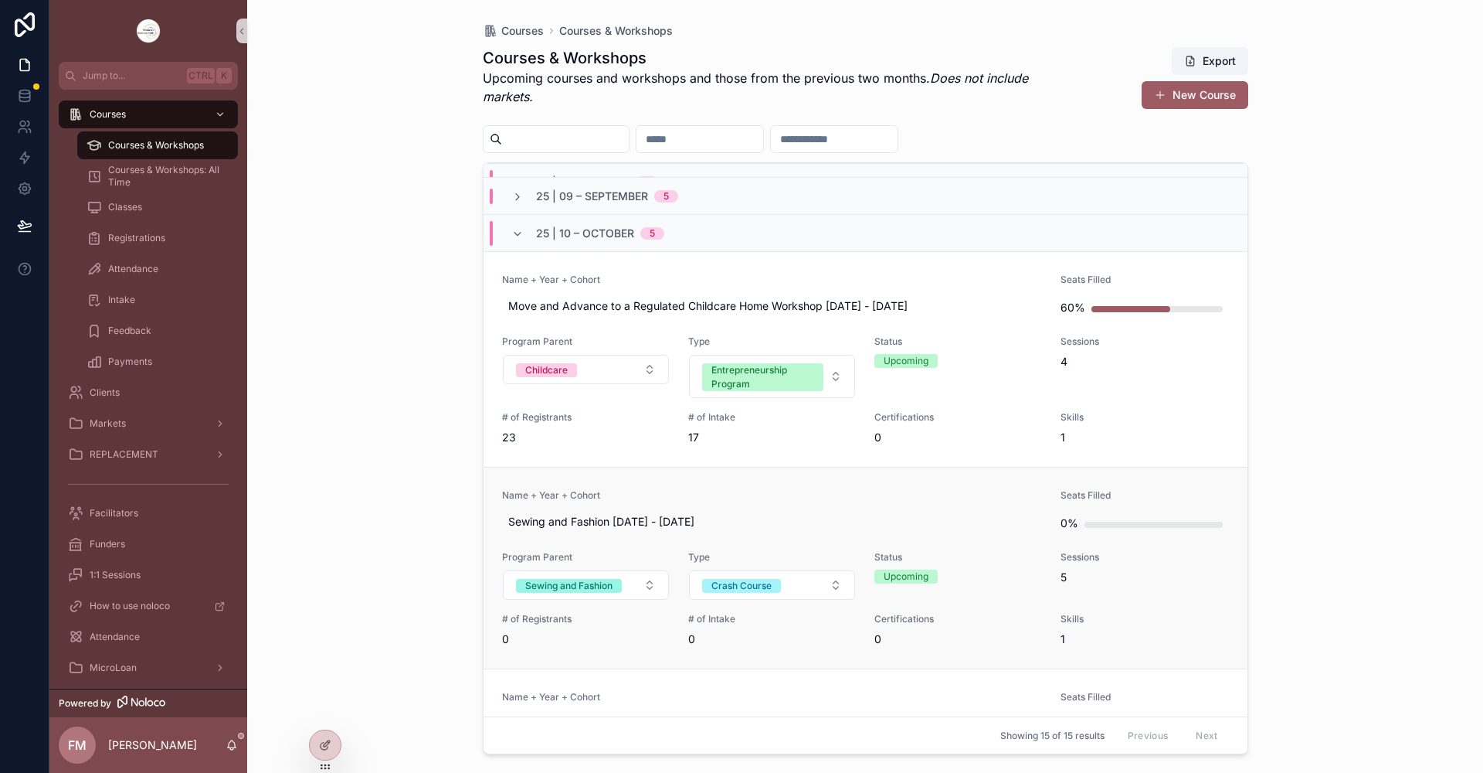
click at [767, 481] on link "Name + Year + Cohort Sewing and Fashion [DATE] - [DATE] Seats Filled 0% Program…" at bounding box center [866, 568] width 764 height 202
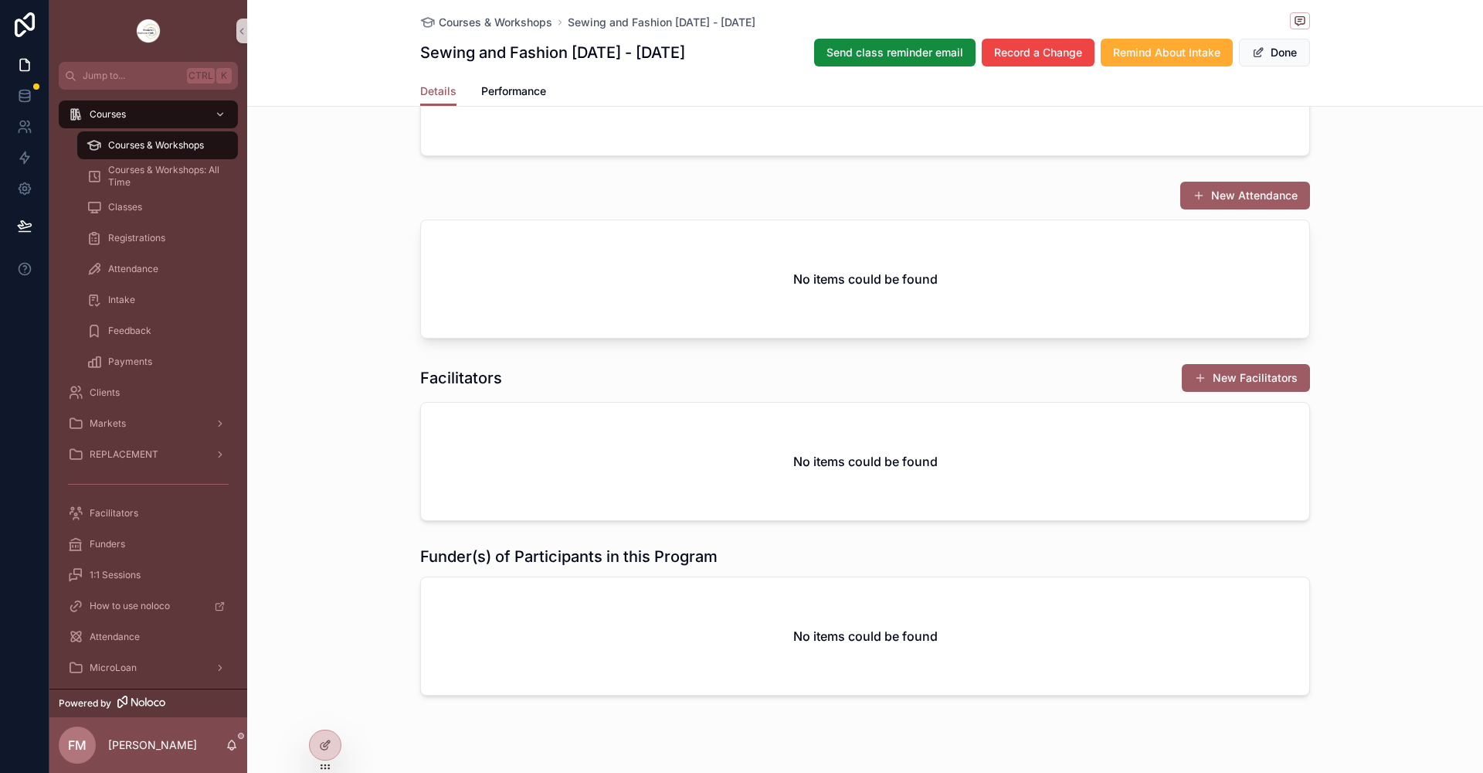
scroll to position [1517, 0]
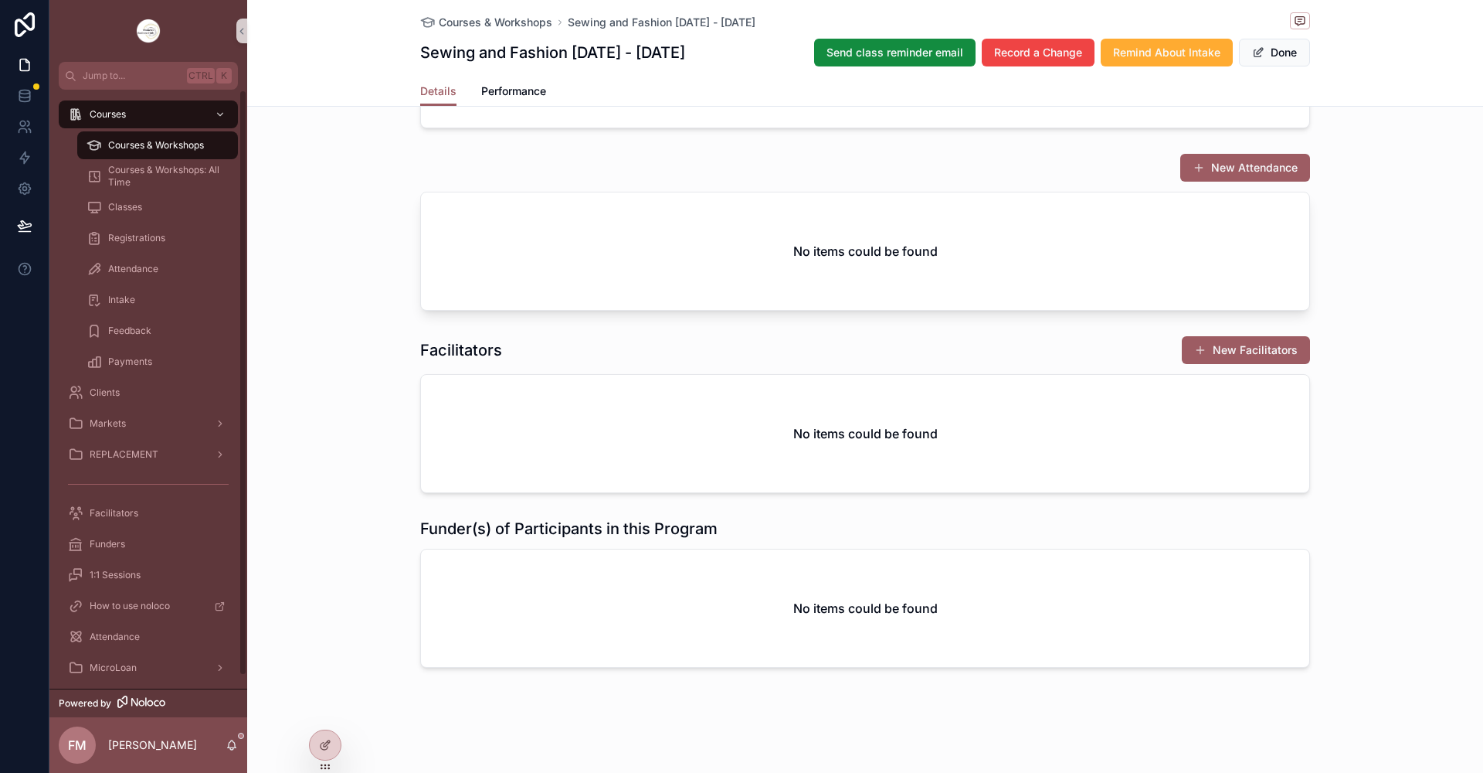
click at [135, 148] on span "Courses & Workshops" at bounding box center [156, 145] width 96 height 12
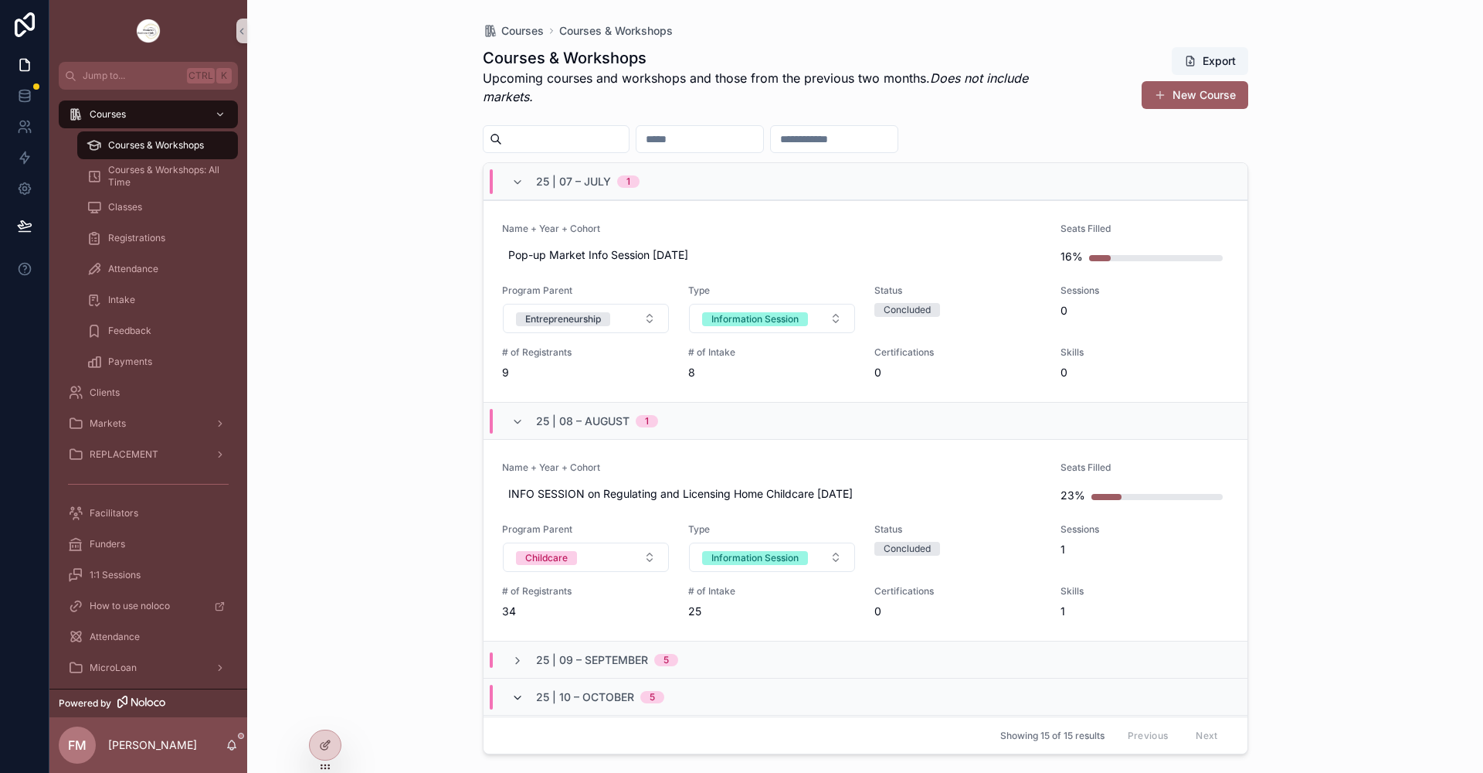
click at [511, 691] on icon "scrollable content" at bounding box center [517, 697] width 12 height 12
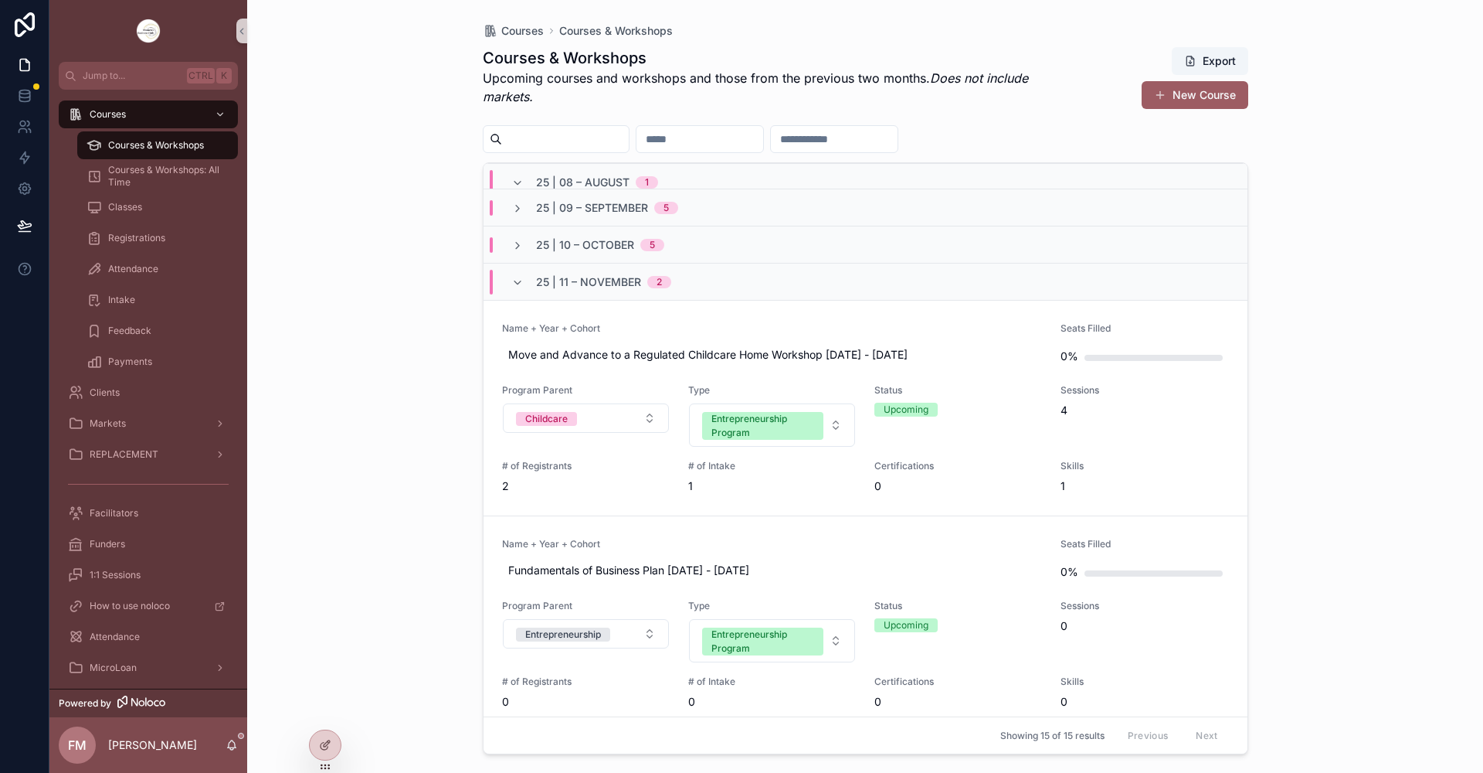
scroll to position [386, 0]
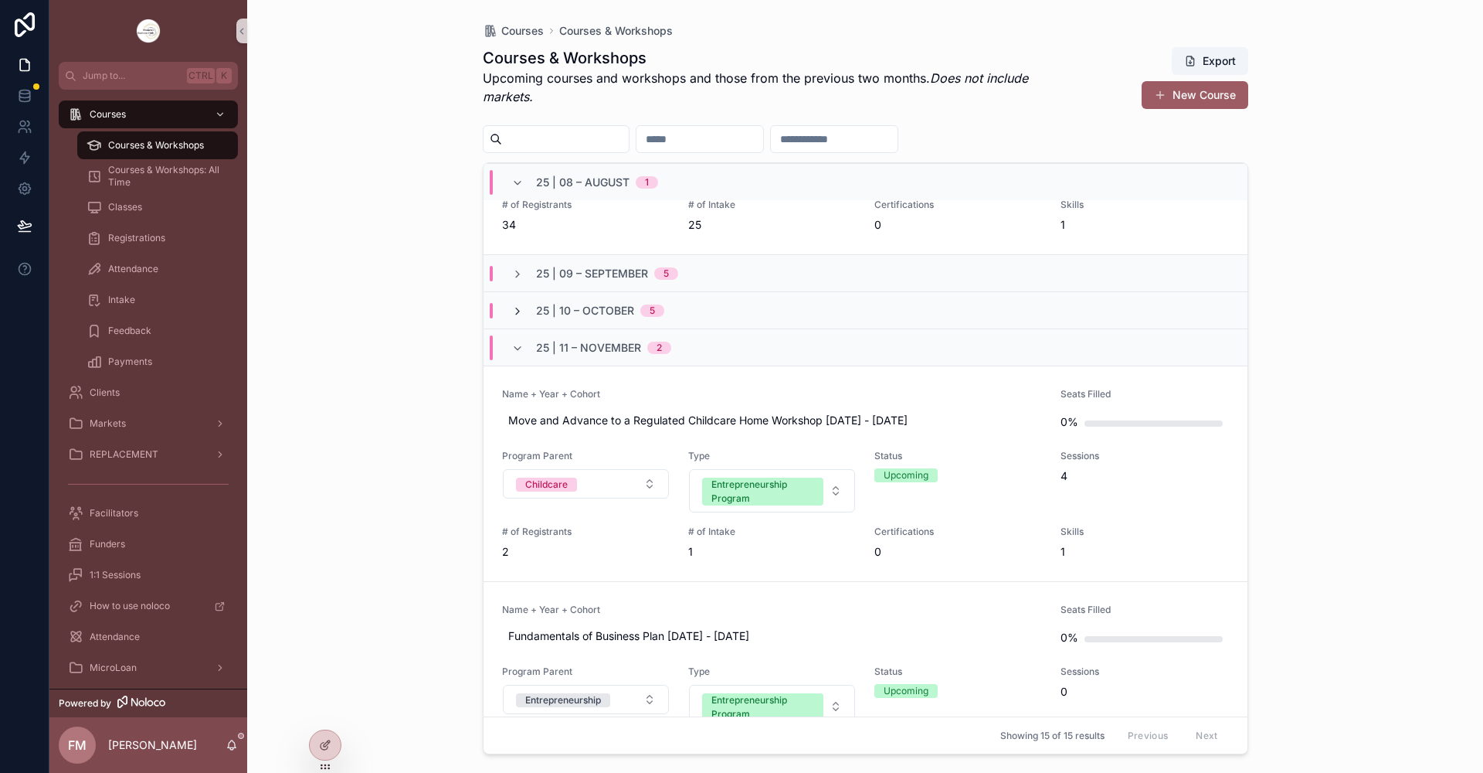
click at [518, 307] on icon "scrollable content" at bounding box center [517, 311] width 12 height 12
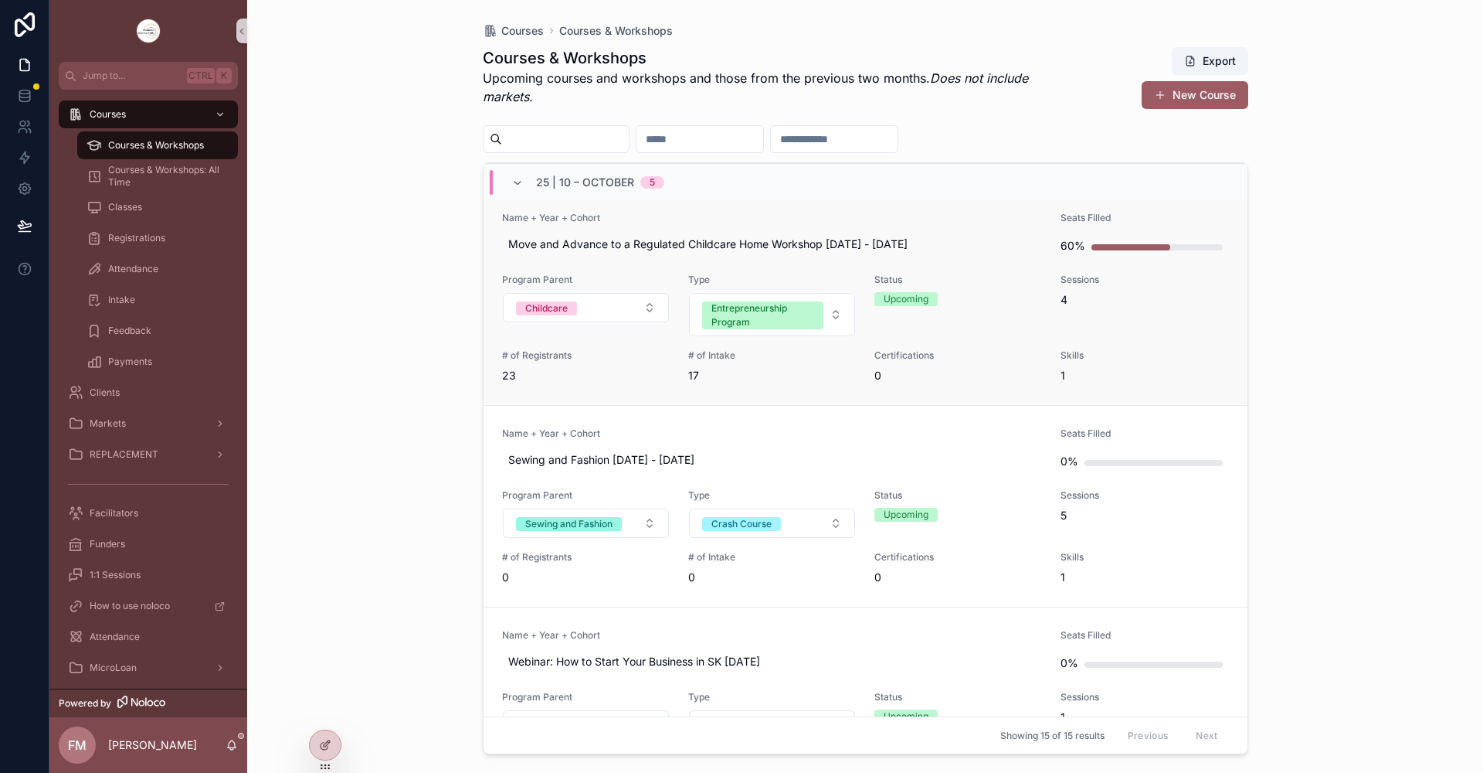
scroll to position [695, 0]
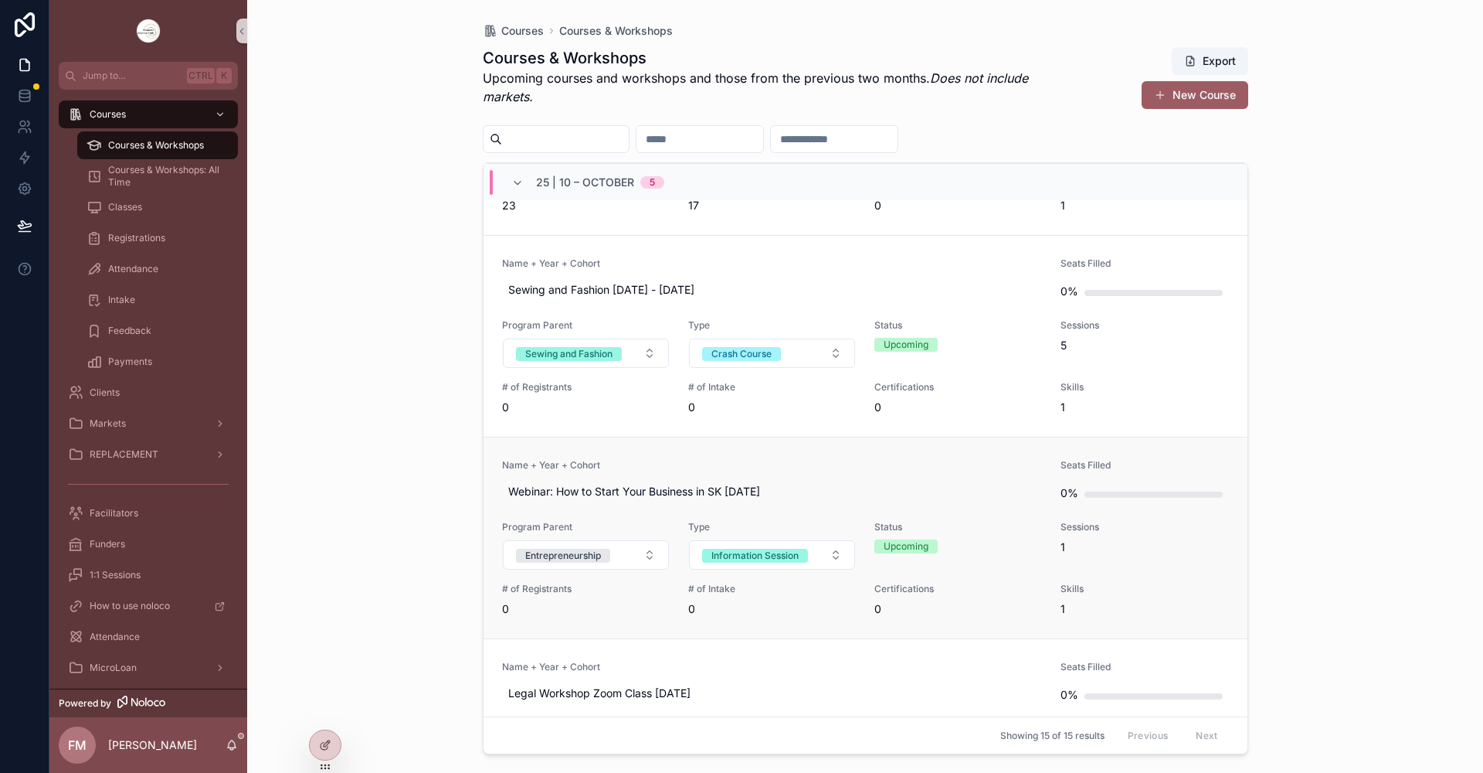
click at [834, 458] on link "Name + Year + Cohort Webinar: How to Start Your Business in SK [DATE] Seats Fil…" at bounding box center [866, 538] width 764 height 202
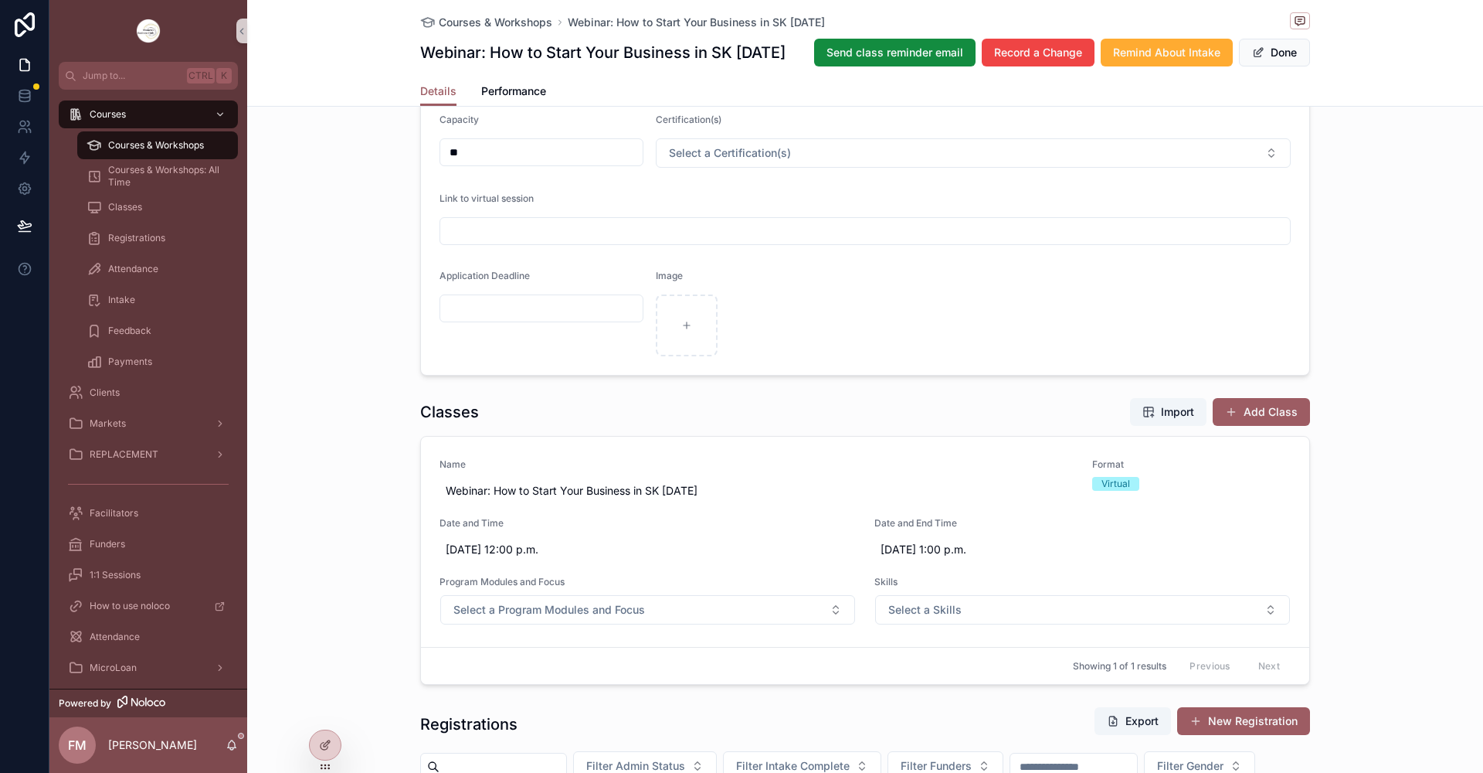
scroll to position [386, 0]
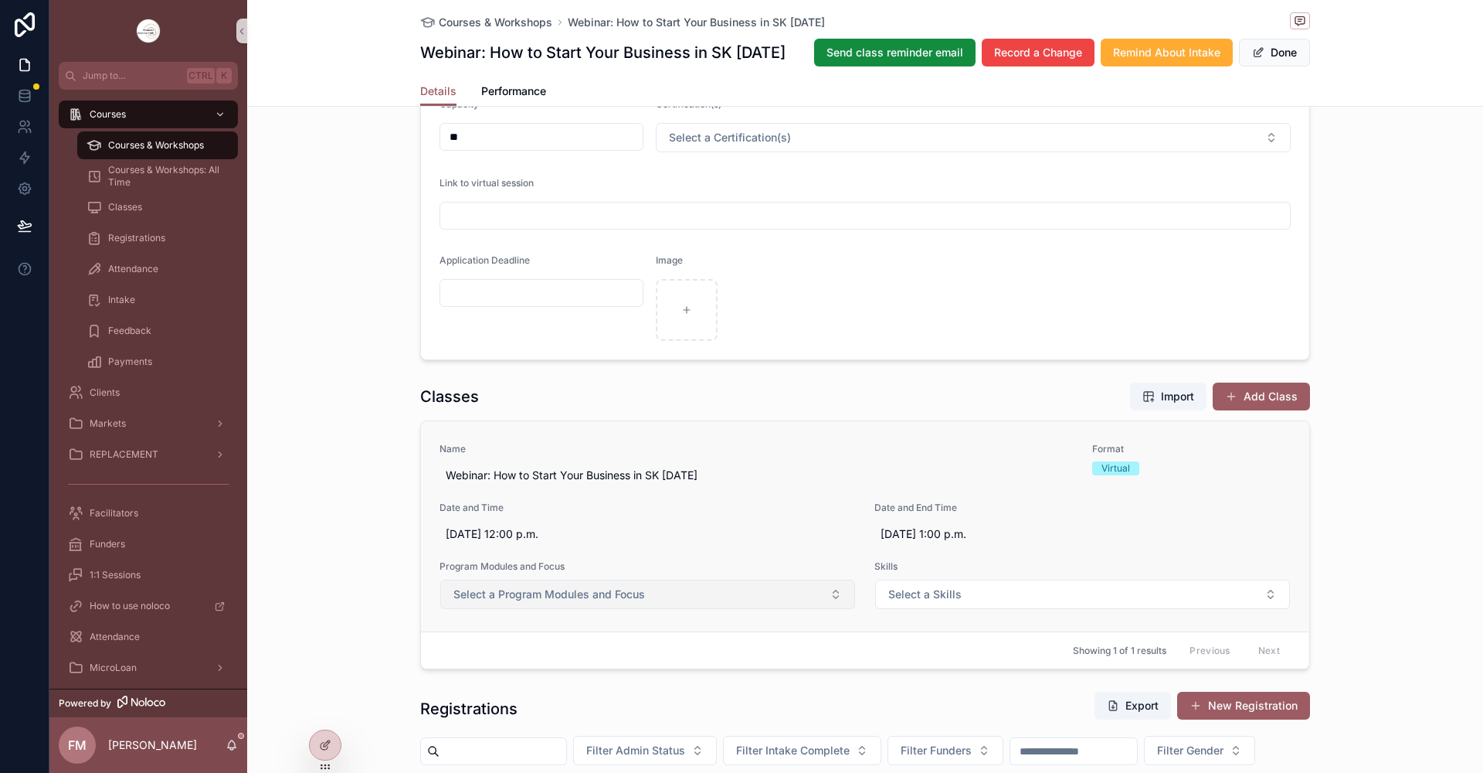
click at [612, 609] on button "Select a Program Modules and Focus" at bounding box center [647, 593] width 415 height 29
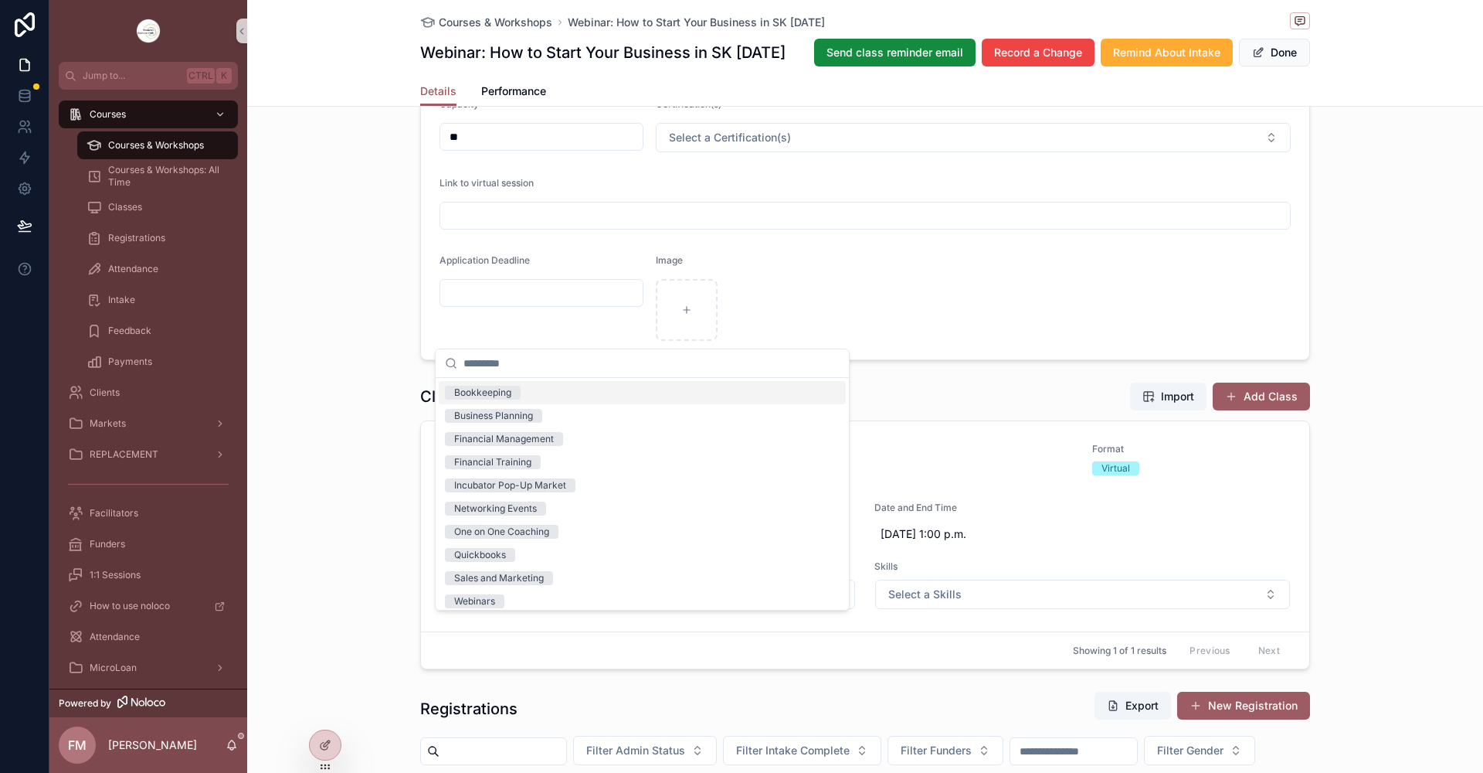
click at [1050, 294] on form "**********" at bounding box center [865, 142] width 889 height 436
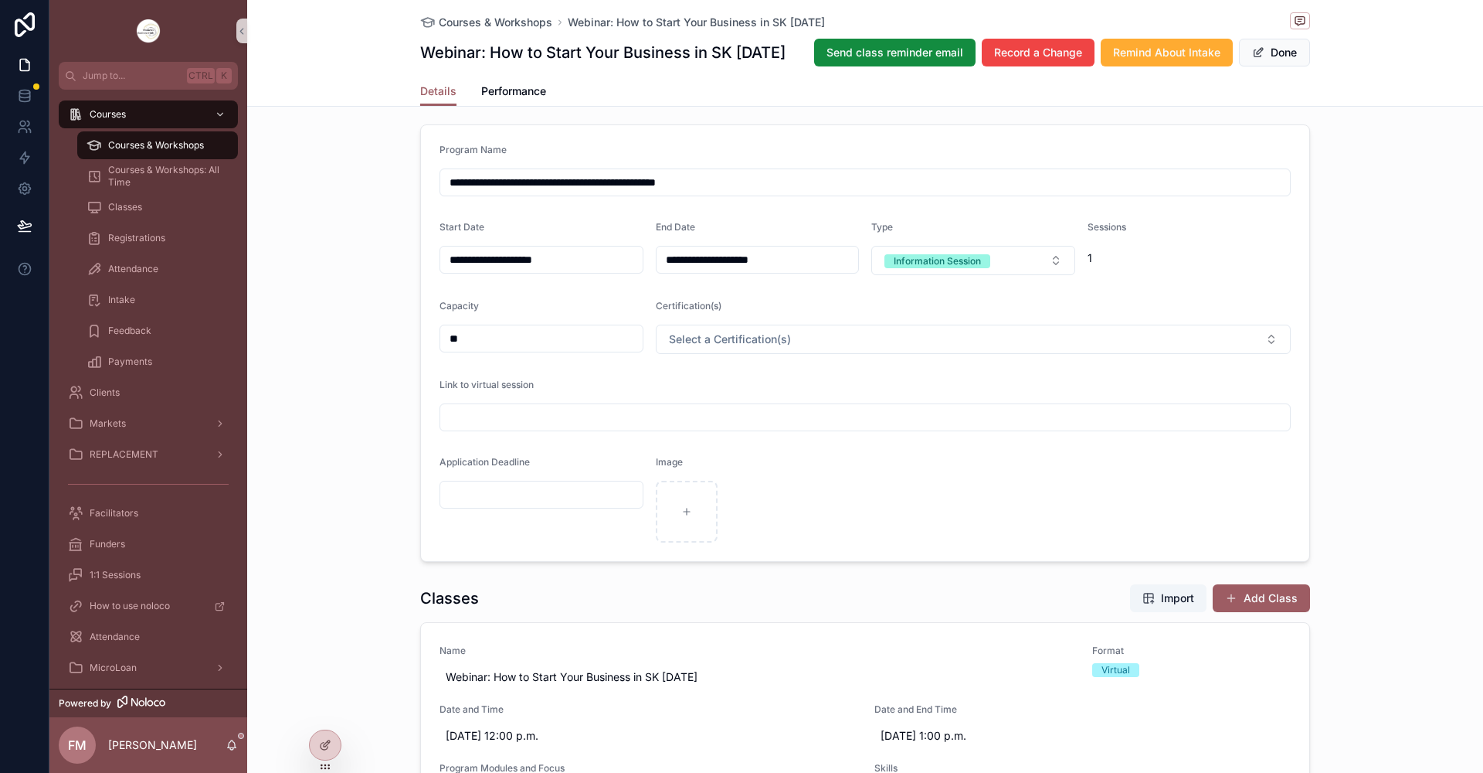
scroll to position [155, 0]
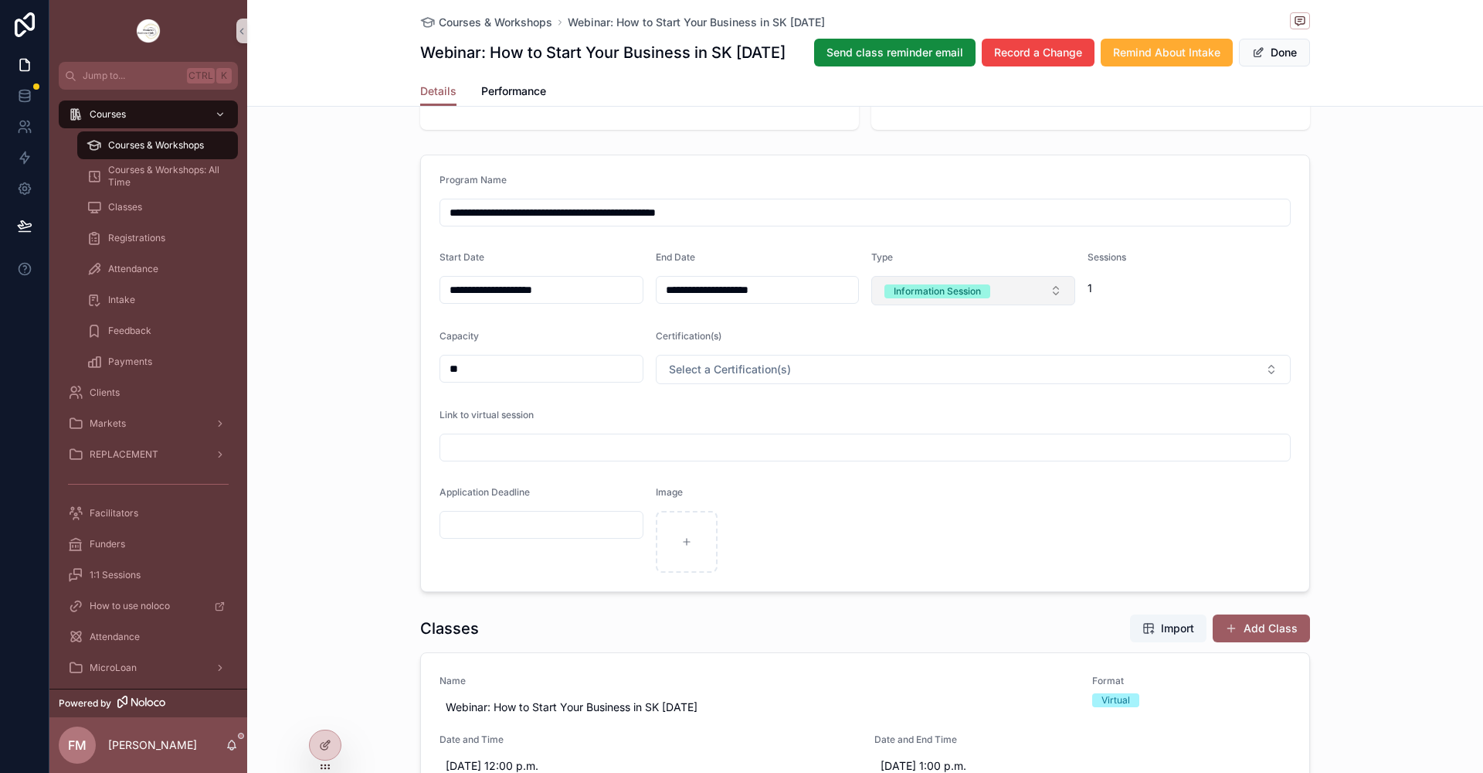
click at [1009, 305] on button "Information Session" at bounding box center [974, 290] width 204 height 29
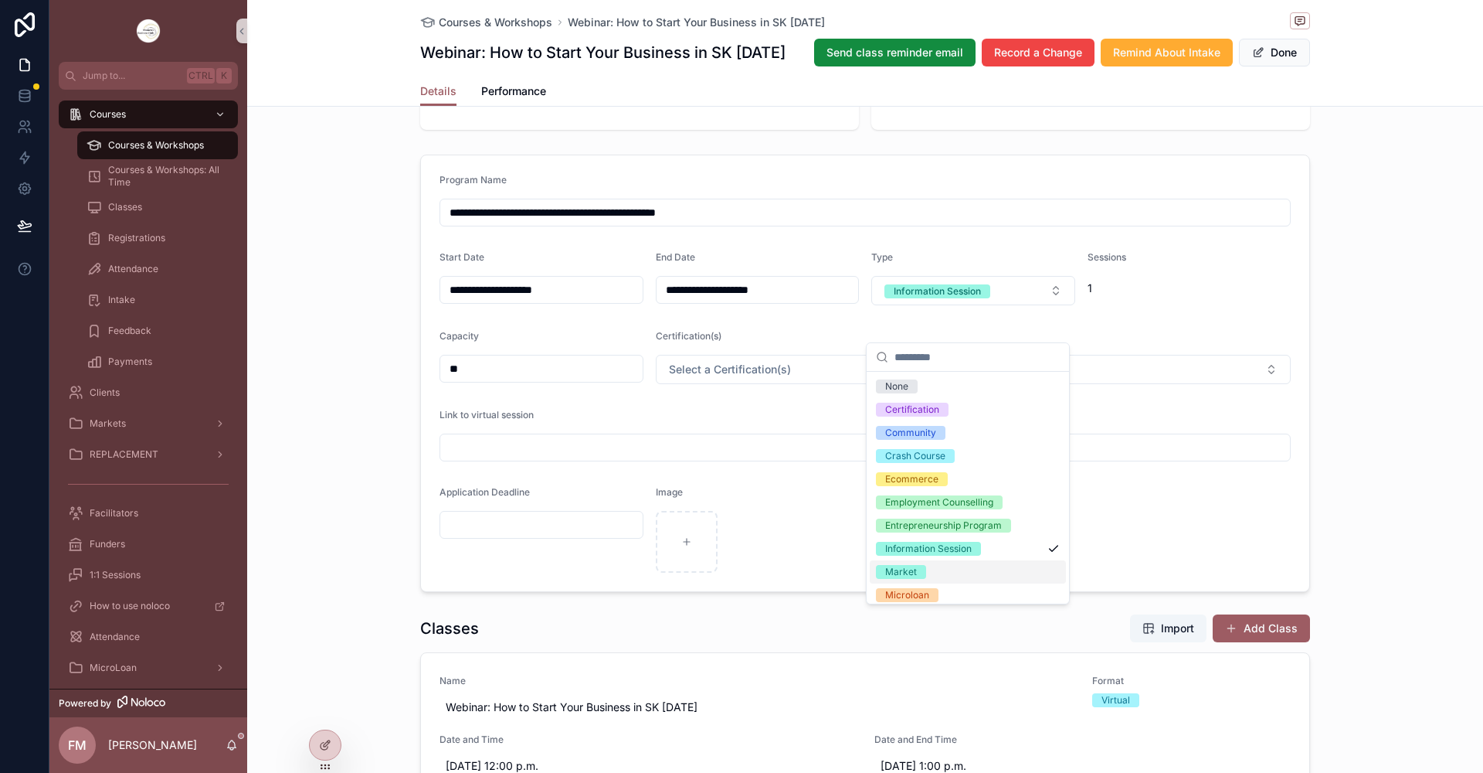
scroll to position [6, 0]
click at [1236, 535] on form "**********" at bounding box center [865, 373] width 889 height 436
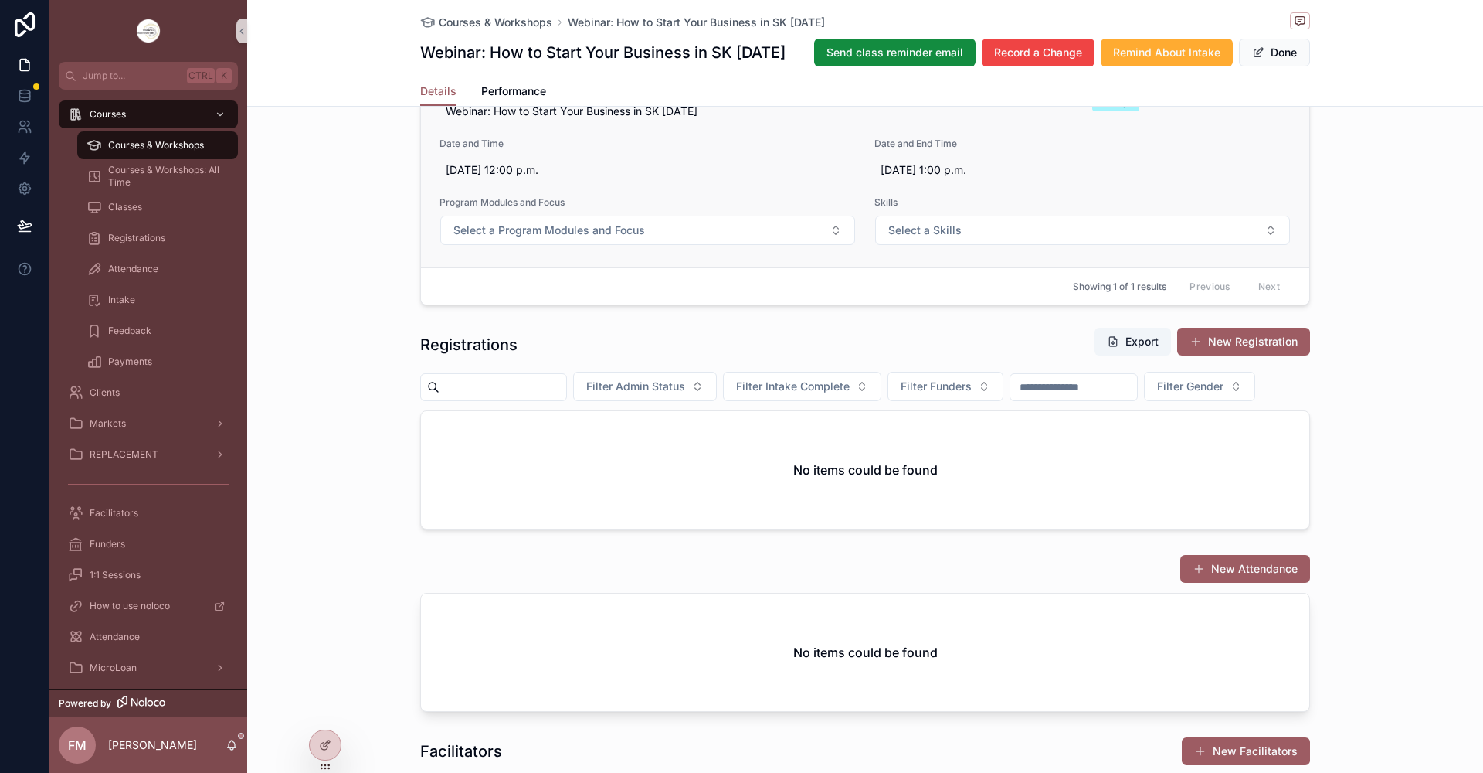
scroll to position [773, 0]
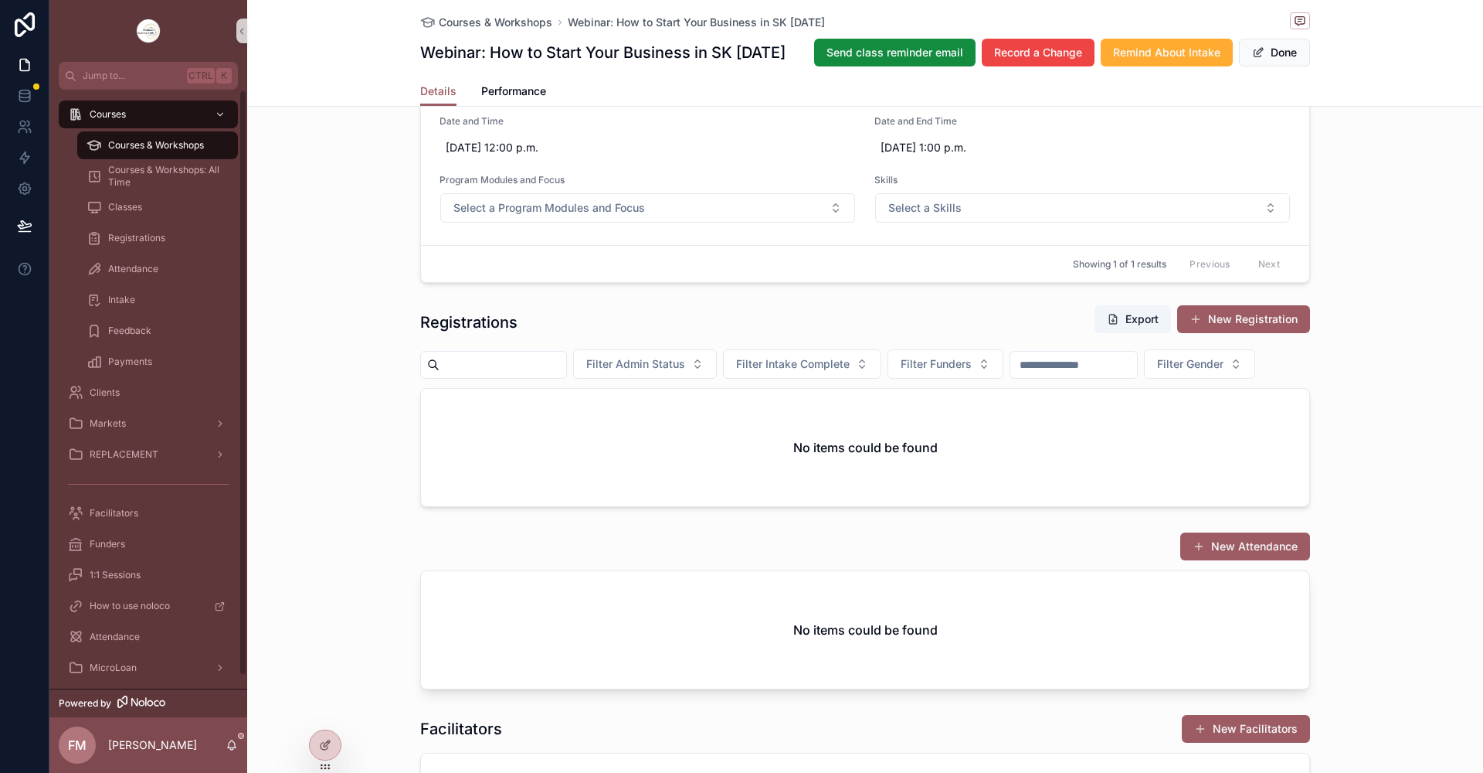
click at [212, 148] on div "Courses & Workshops" at bounding box center [158, 145] width 142 height 25
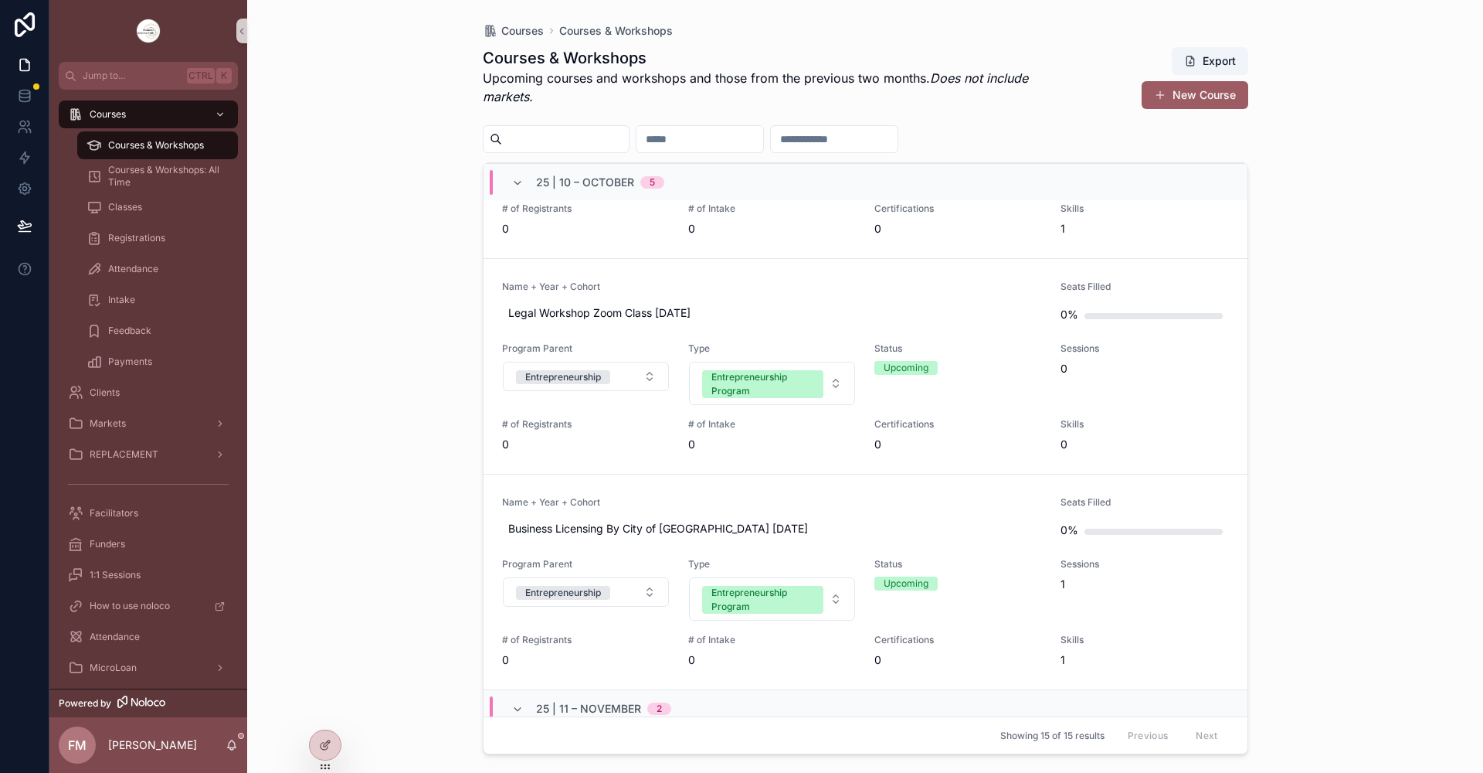
scroll to position [1082, 0]
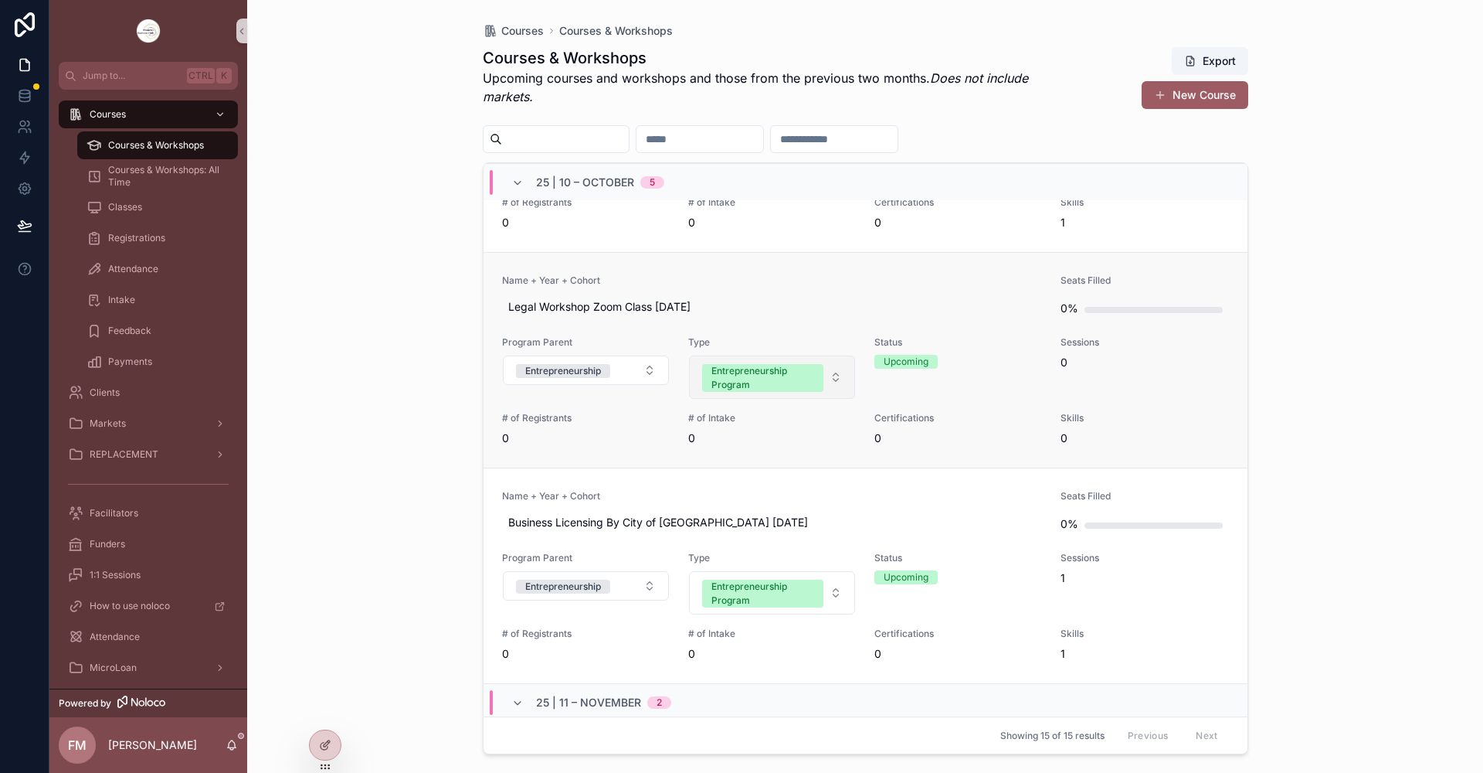
click at [786, 372] on div "Entrepreneurship Program" at bounding box center [763, 378] width 103 height 28
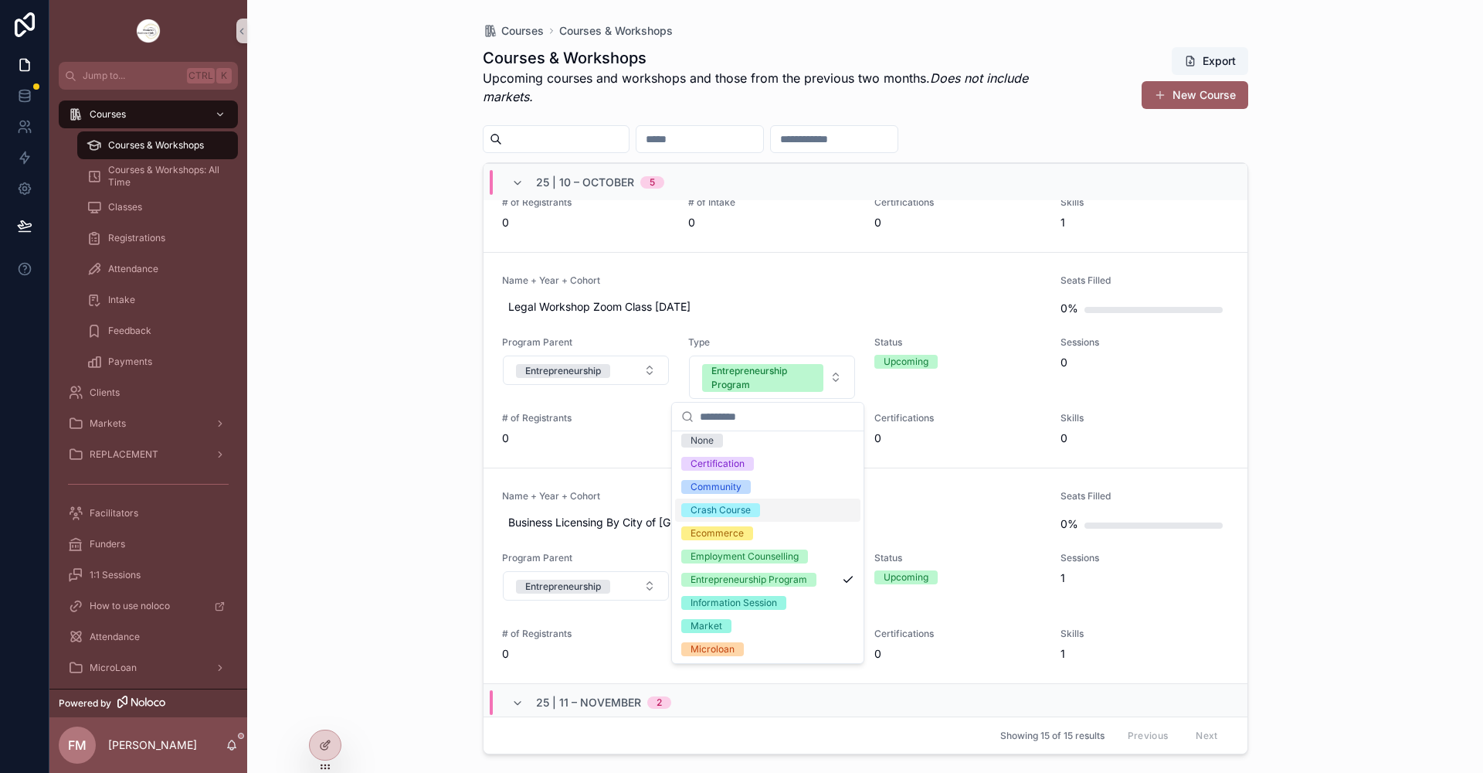
scroll to position [6, 0]
click at [751, 603] on div "Information Session" at bounding box center [734, 602] width 87 height 14
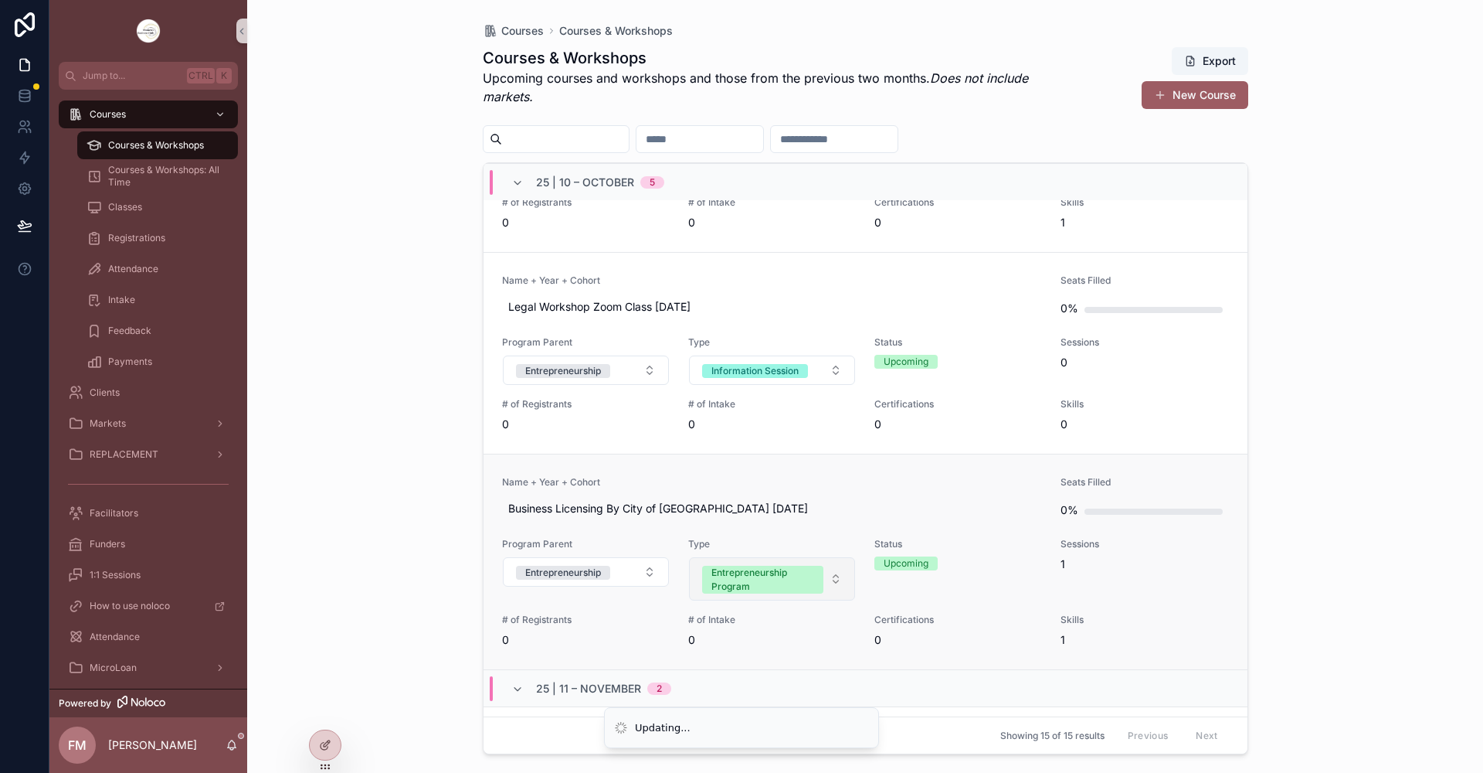
click at [746, 577] on div "Entrepreneurship Program" at bounding box center [763, 580] width 103 height 28
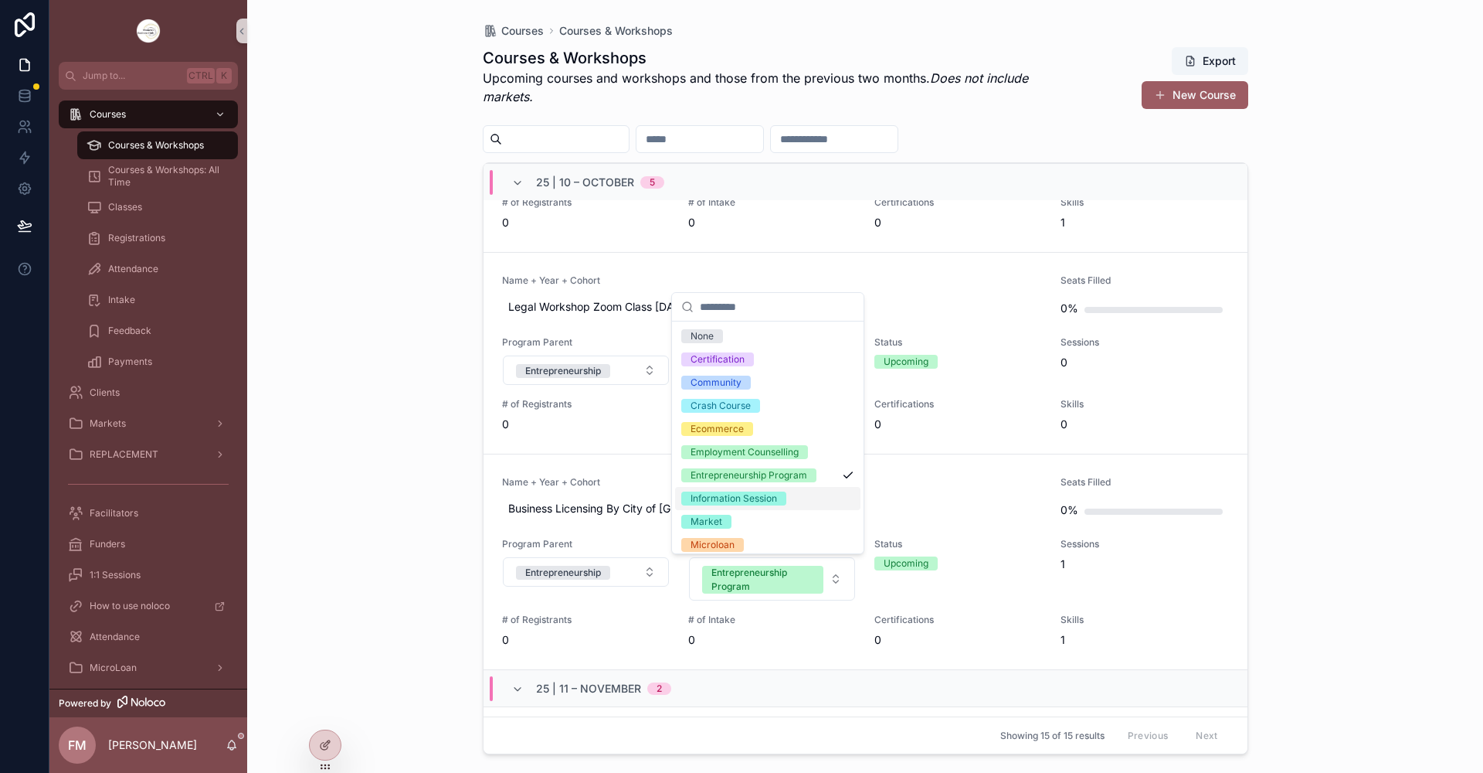
click at [750, 496] on div "Information Session" at bounding box center [734, 498] width 87 height 14
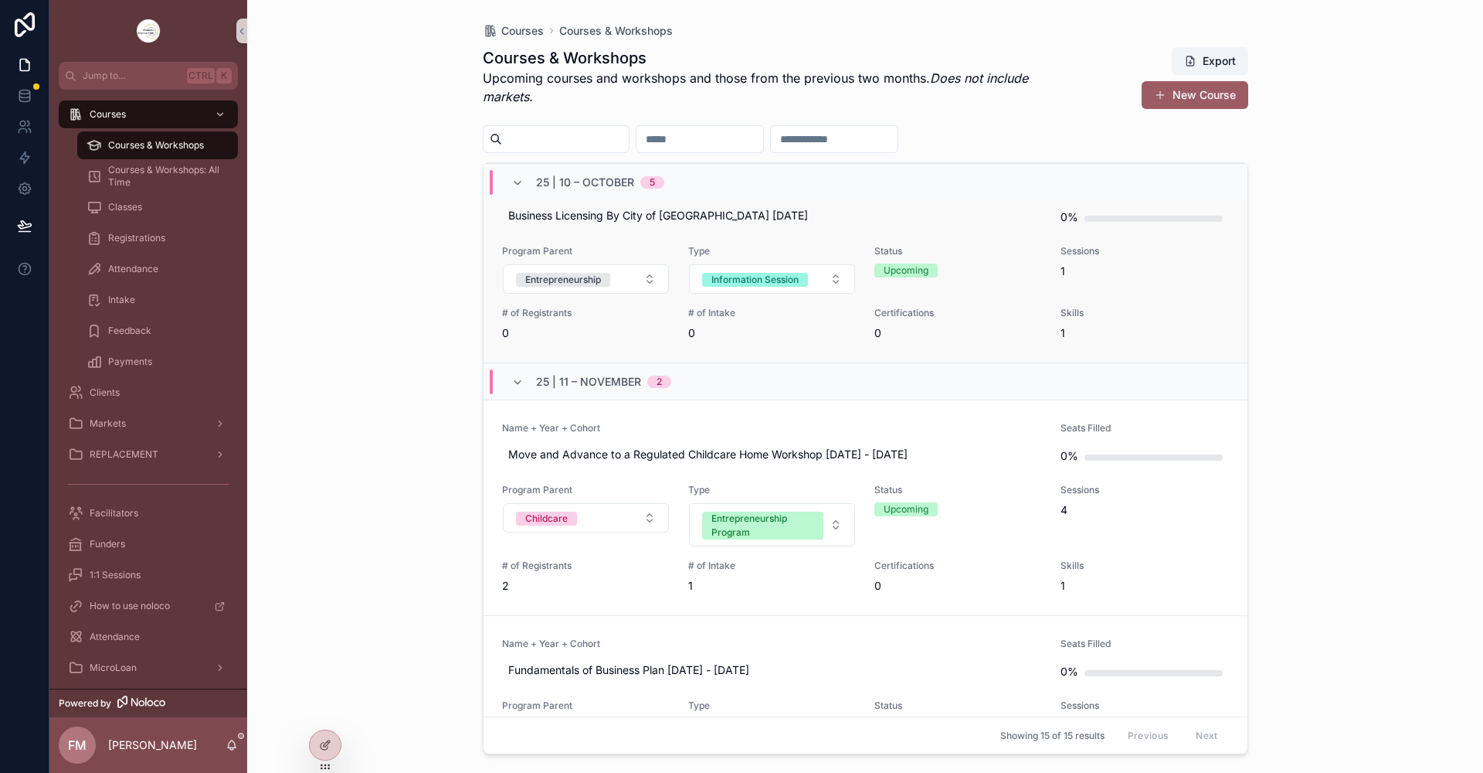
scroll to position [1391, 0]
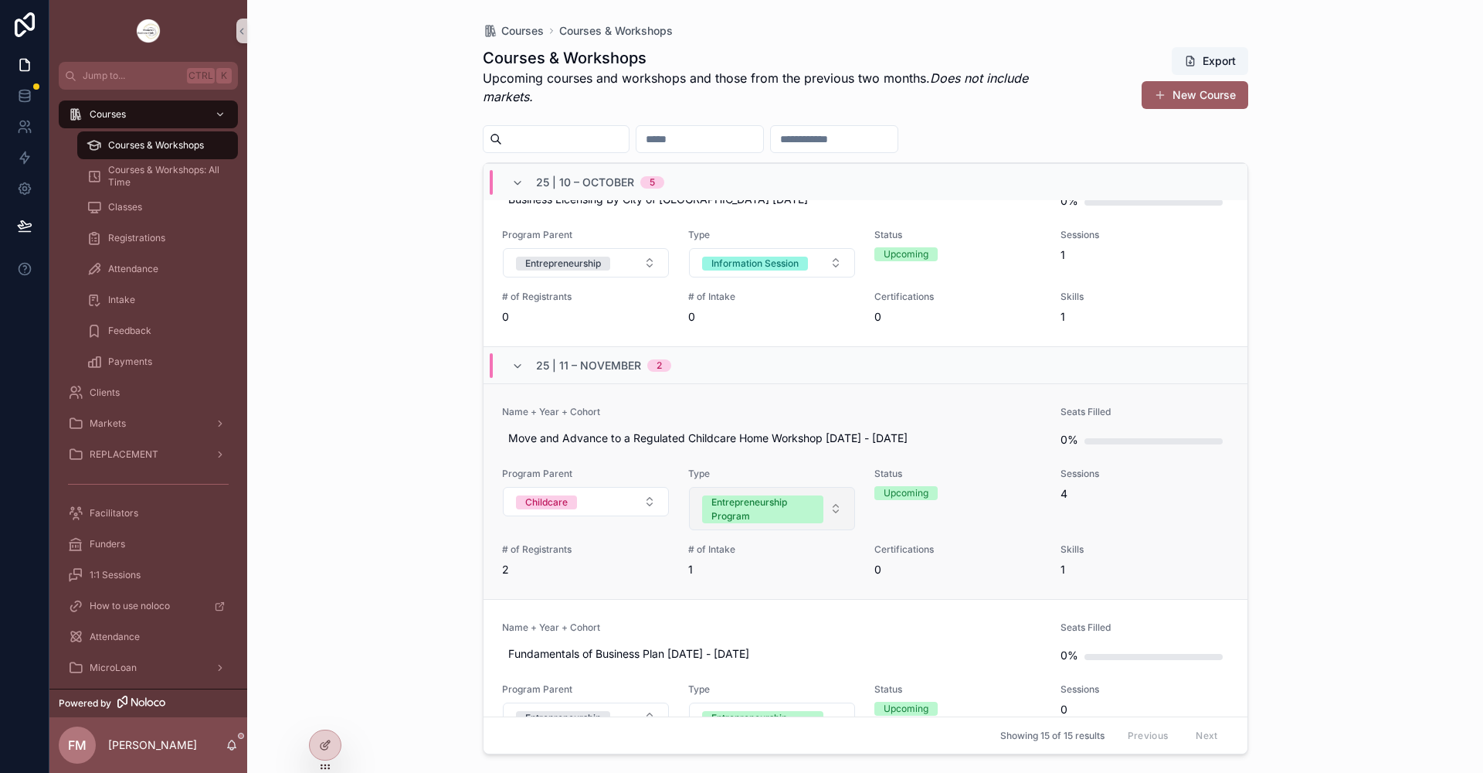
click at [753, 513] on div "Entrepreneurship Program" at bounding box center [763, 509] width 103 height 28
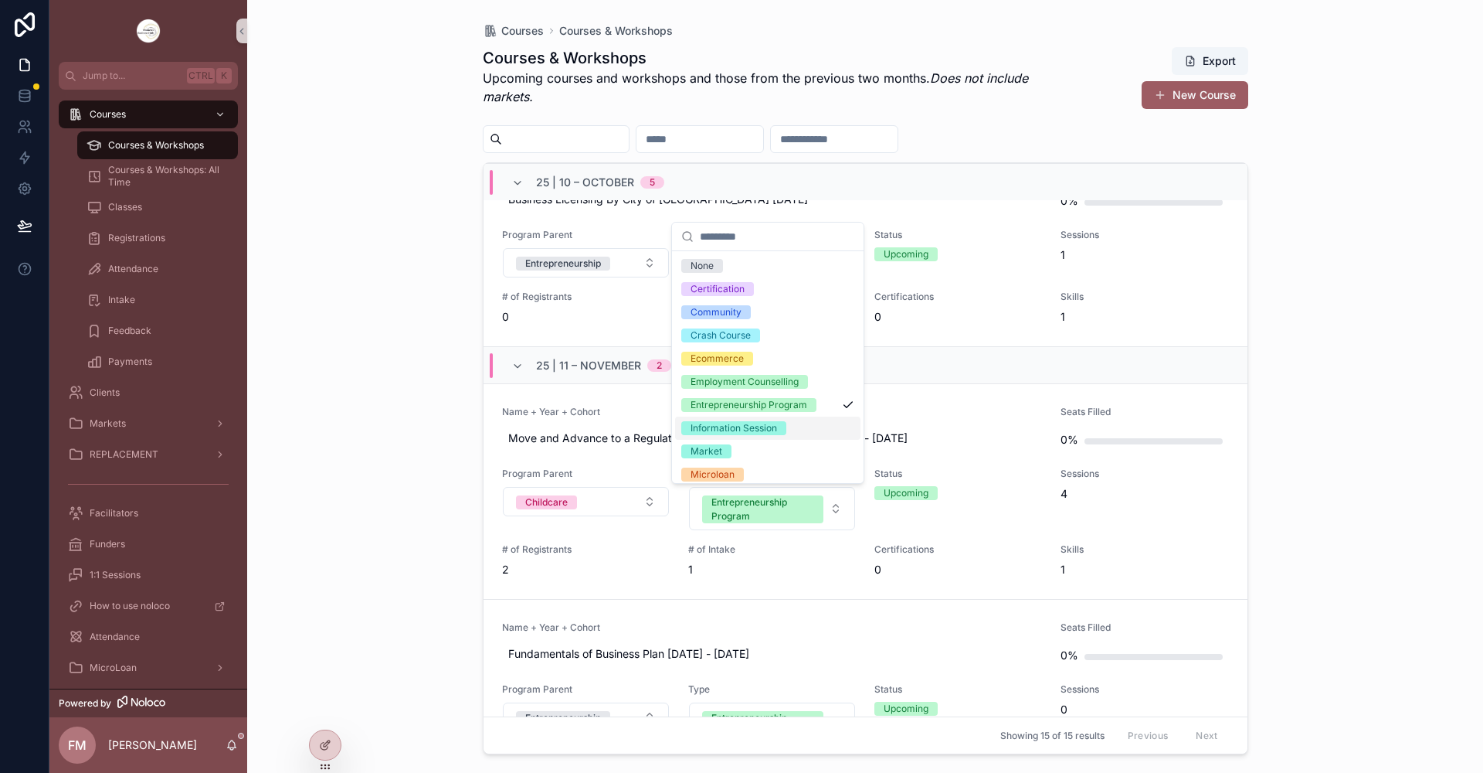
click at [761, 427] on div "Information Session" at bounding box center [734, 428] width 87 height 14
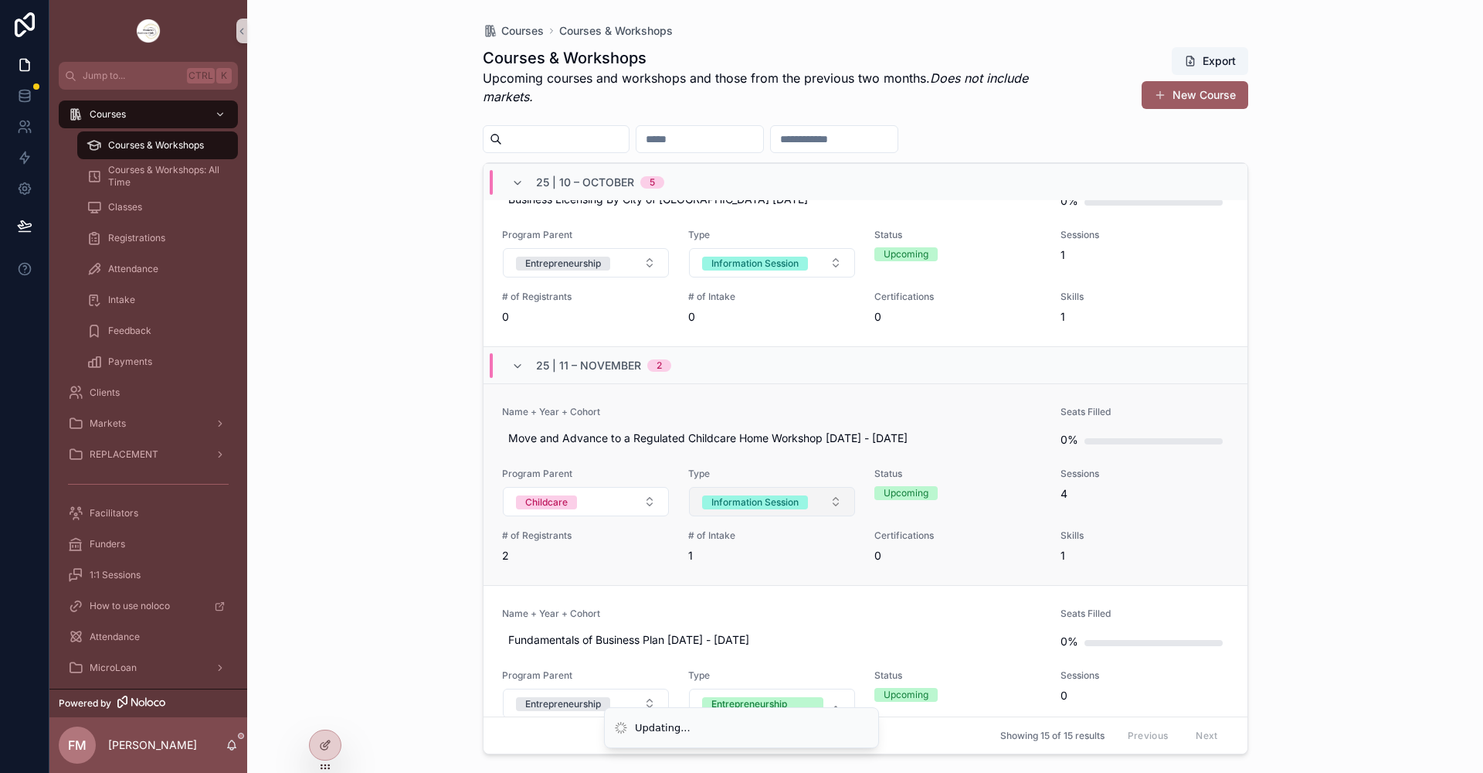
click at [770, 498] on div "Information Session" at bounding box center [755, 502] width 87 height 14
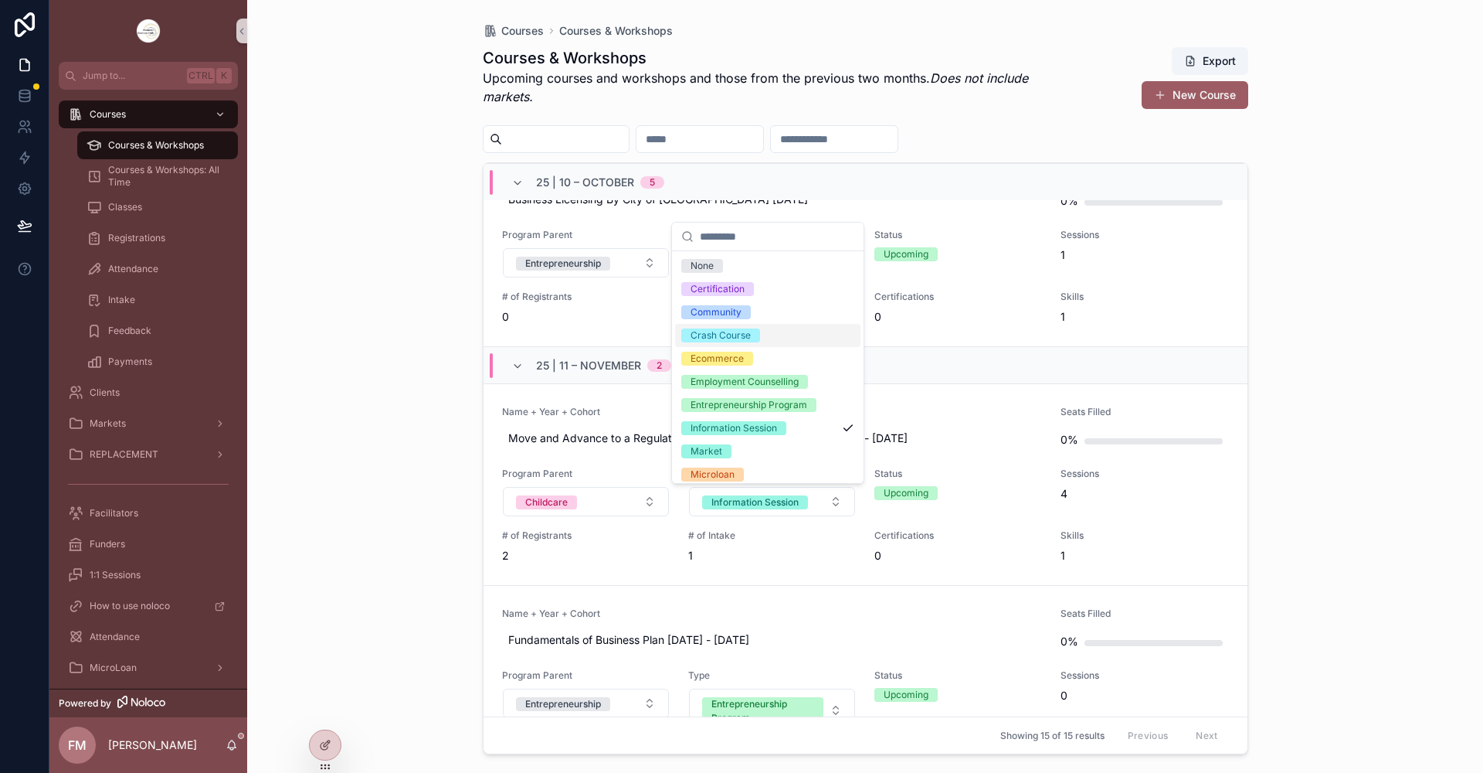
scroll to position [6, 0]
click at [726, 330] on div "Crash Course" at bounding box center [721, 329] width 60 height 14
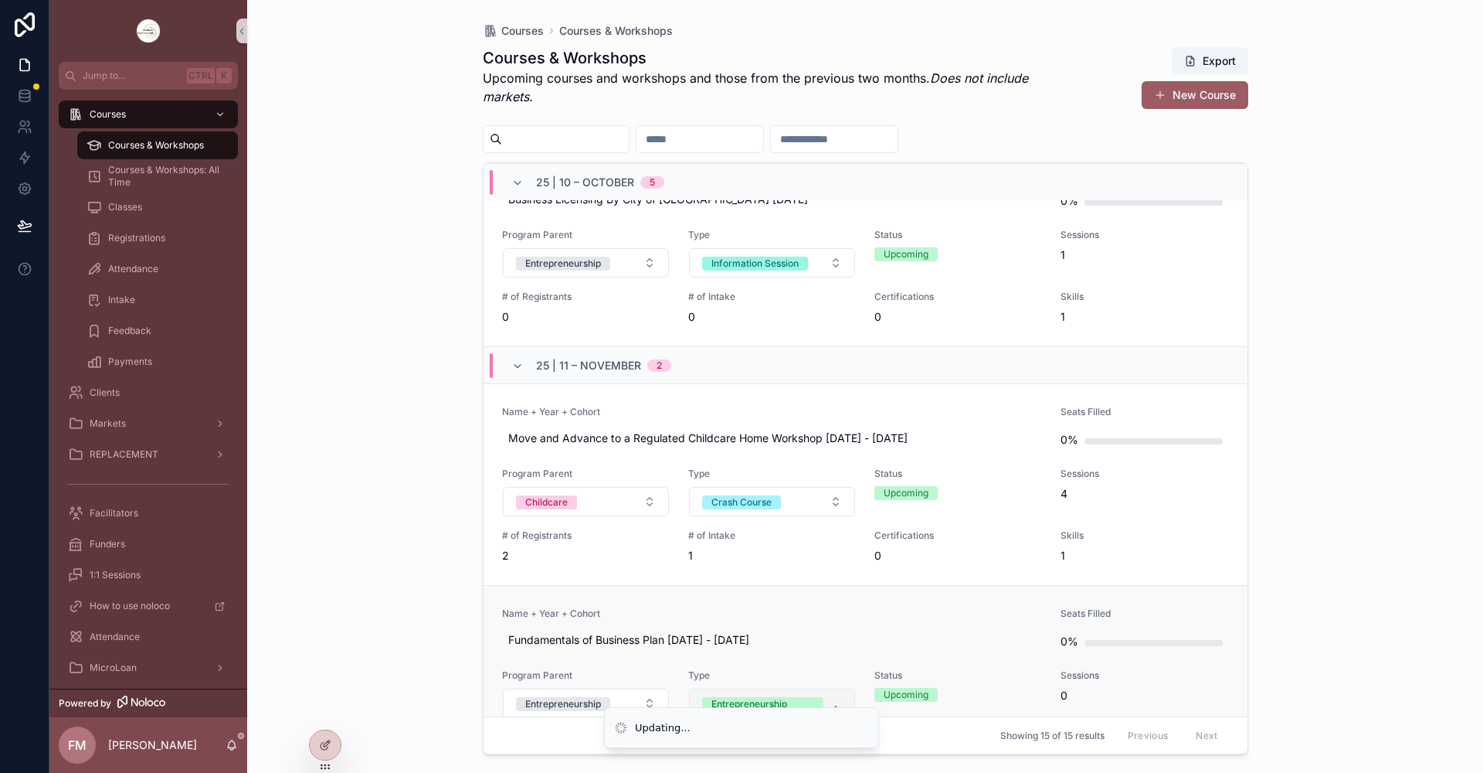
scroll to position [1545, 0]
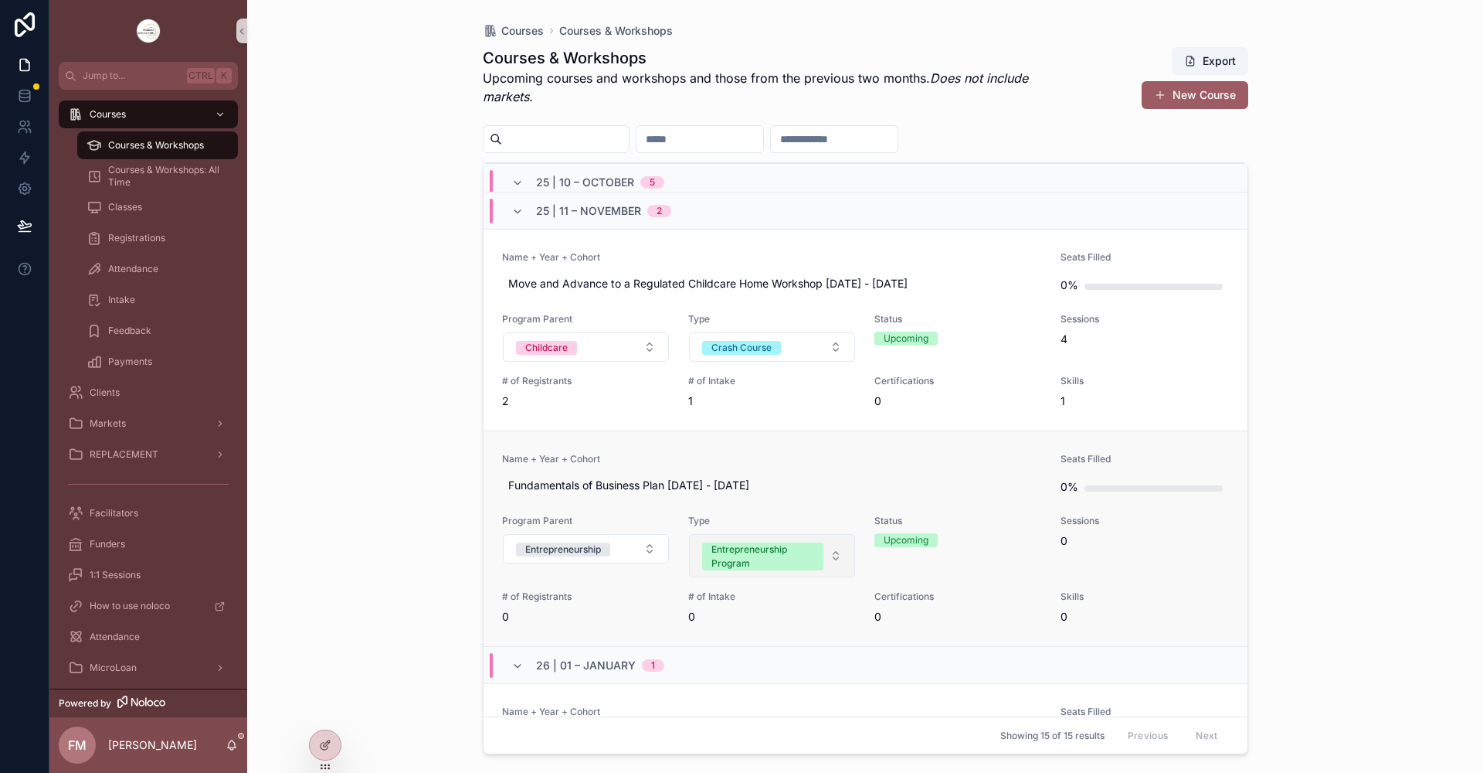
click at [797, 562] on div "Entrepreneurship Program" at bounding box center [763, 556] width 103 height 28
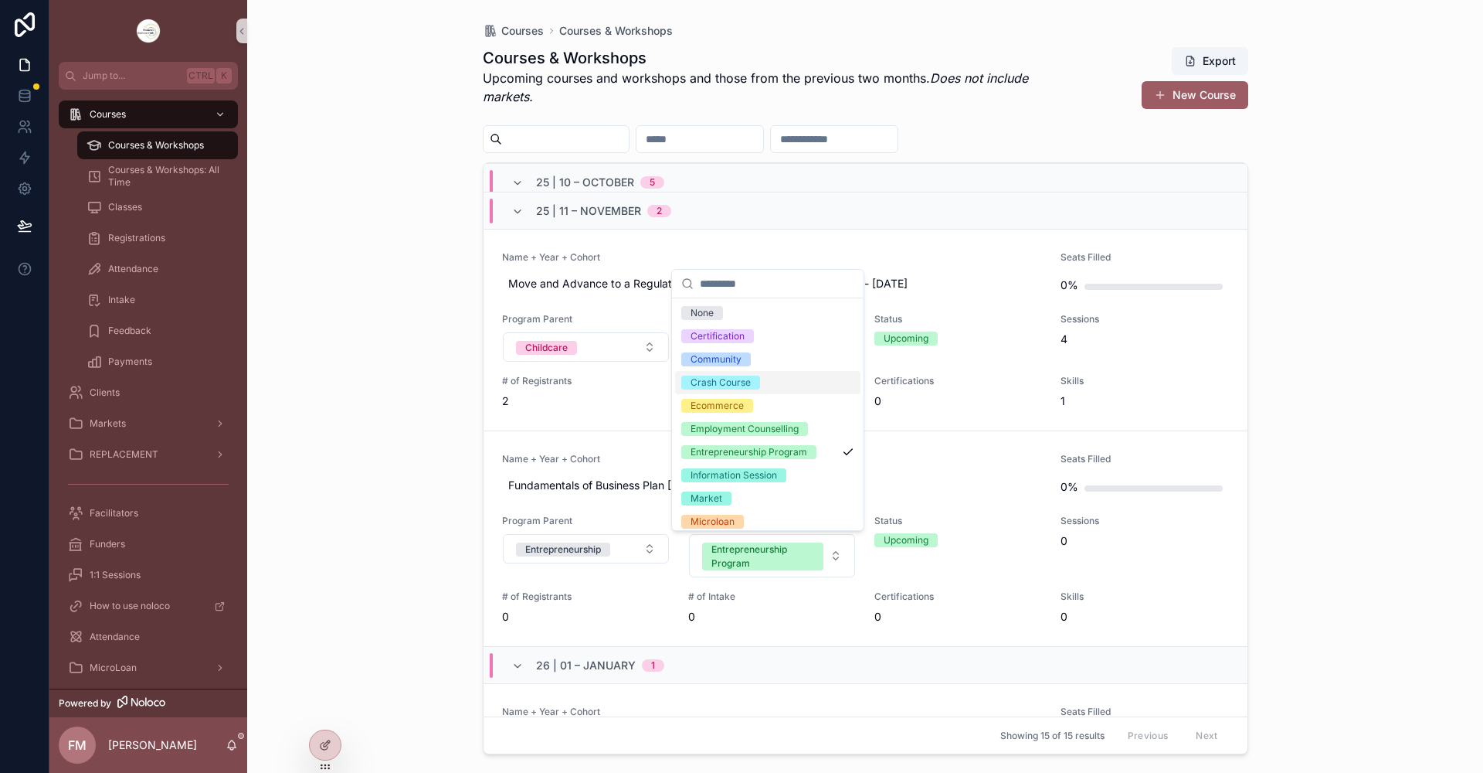
click at [747, 383] on div "Crash Course" at bounding box center [721, 382] width 60 height 14
click at [760, 477] on div "Information Session" at bounding box center [734, 475] width 87 height 14
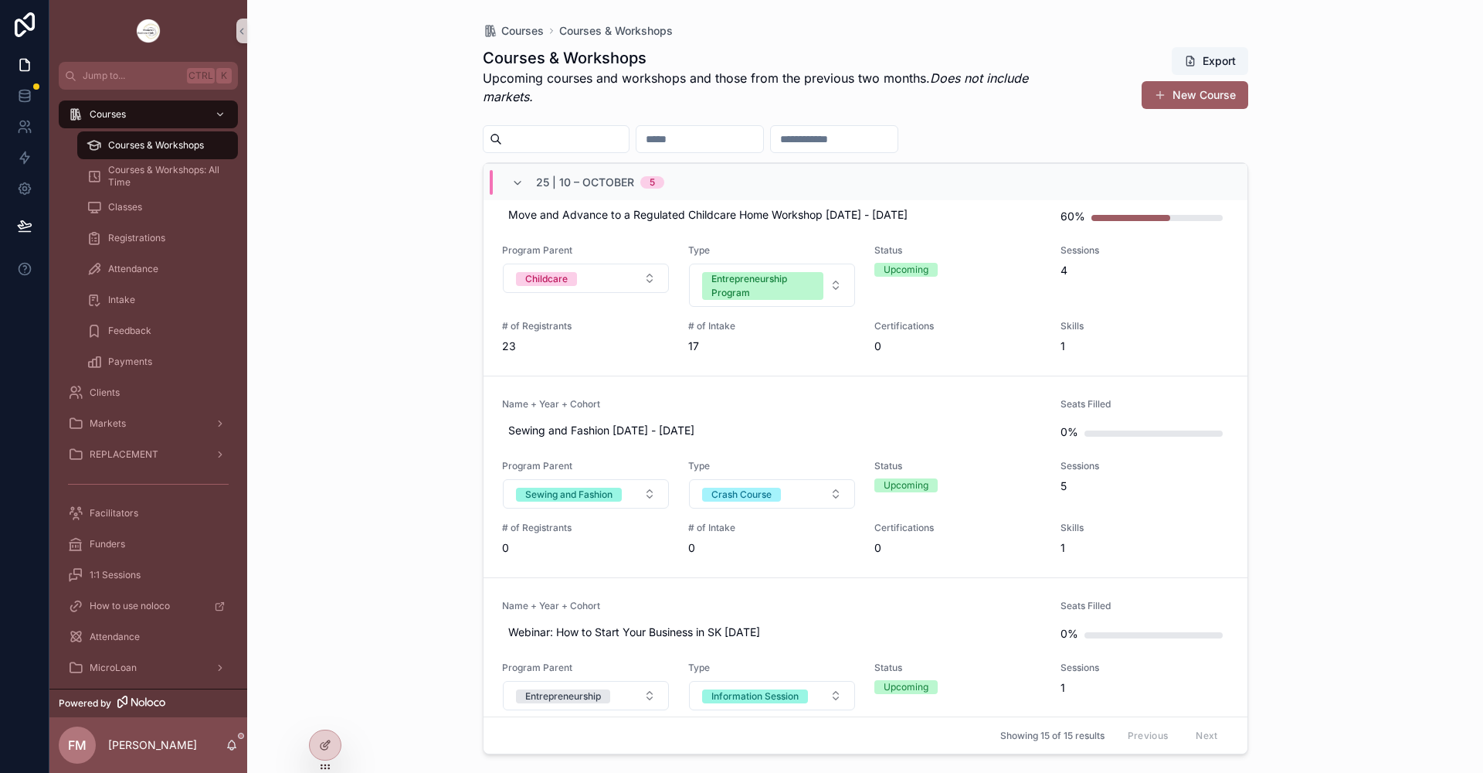
scroll to position [323, 0]
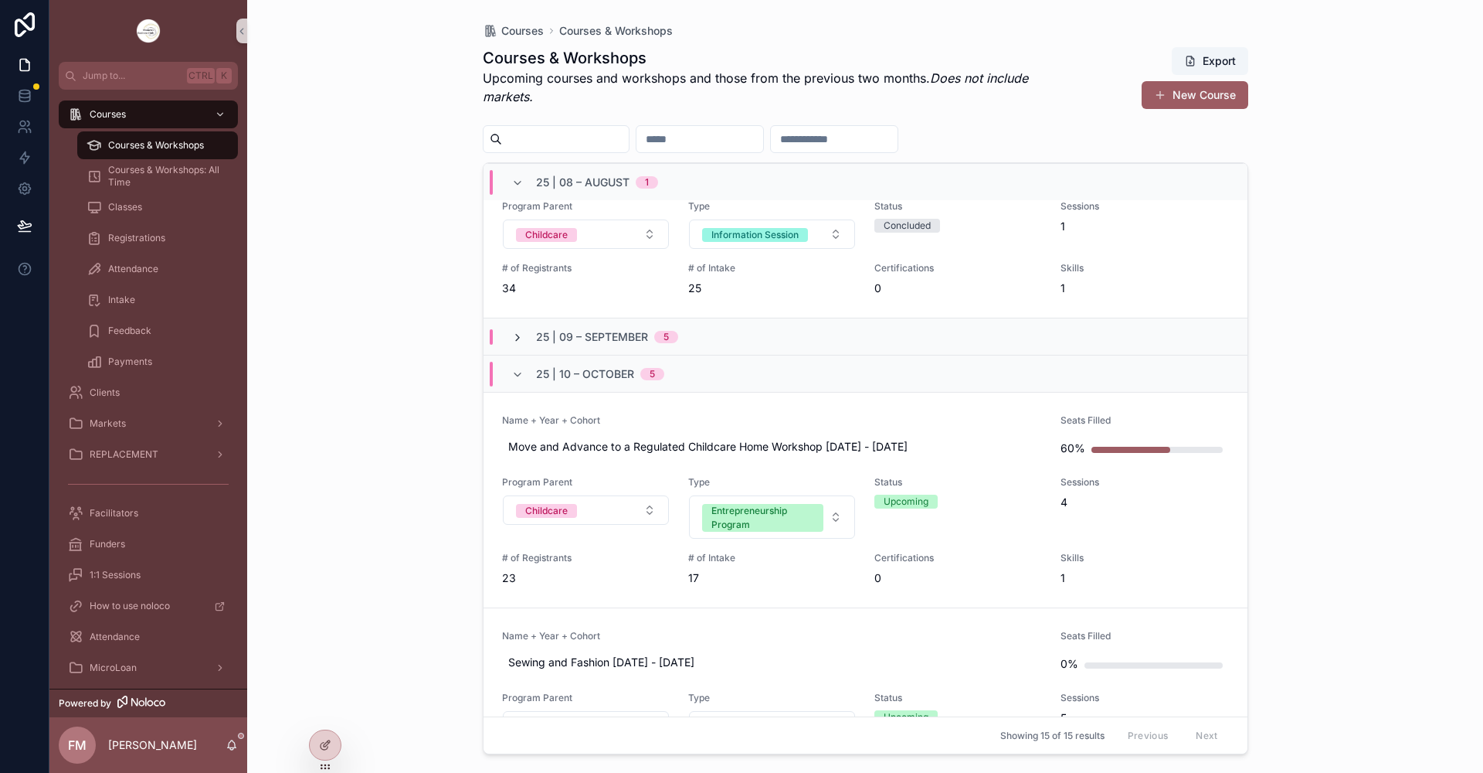
click at [519, 334] on icon "scrollable content" at bounding box center [517, 337] width 12 height 12
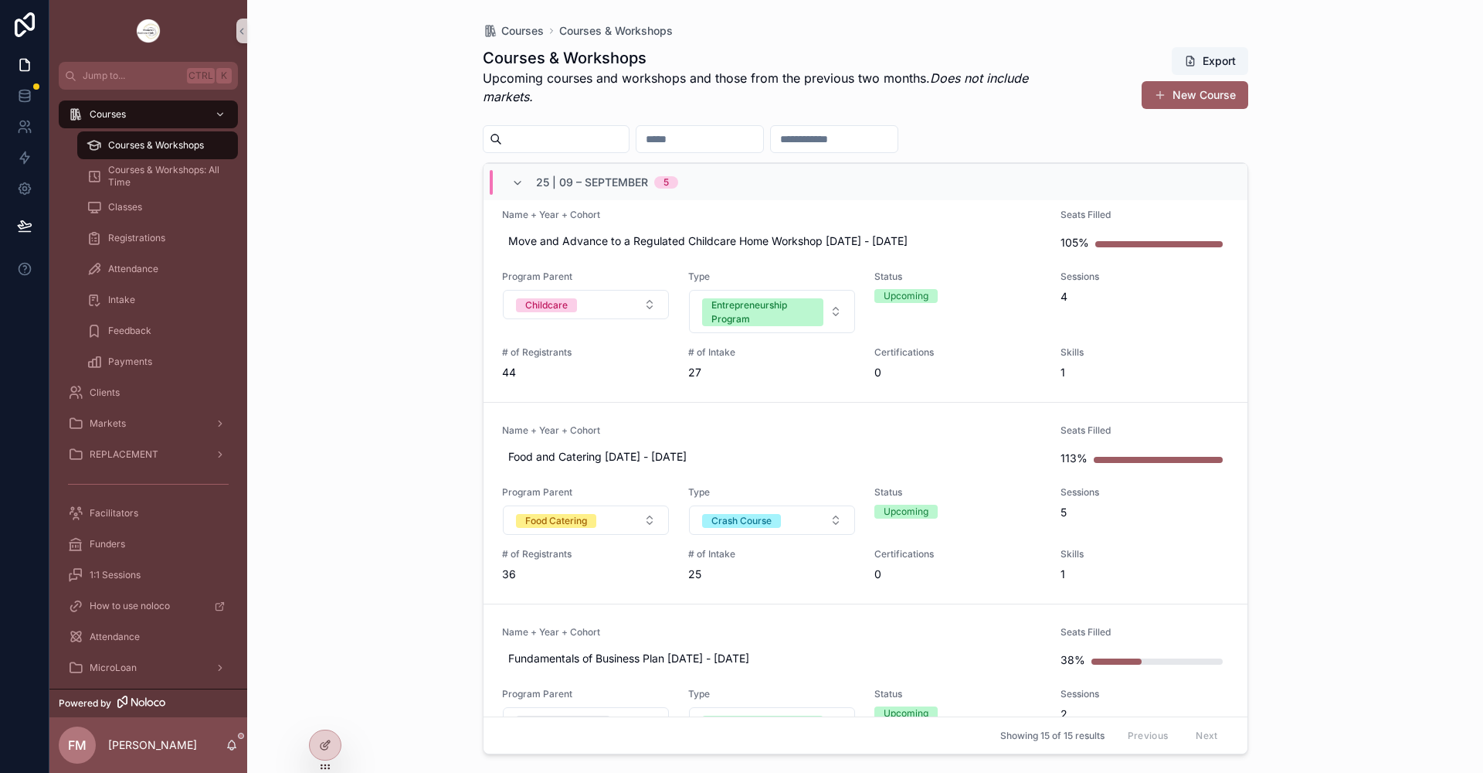
scroll to position [787, 0]
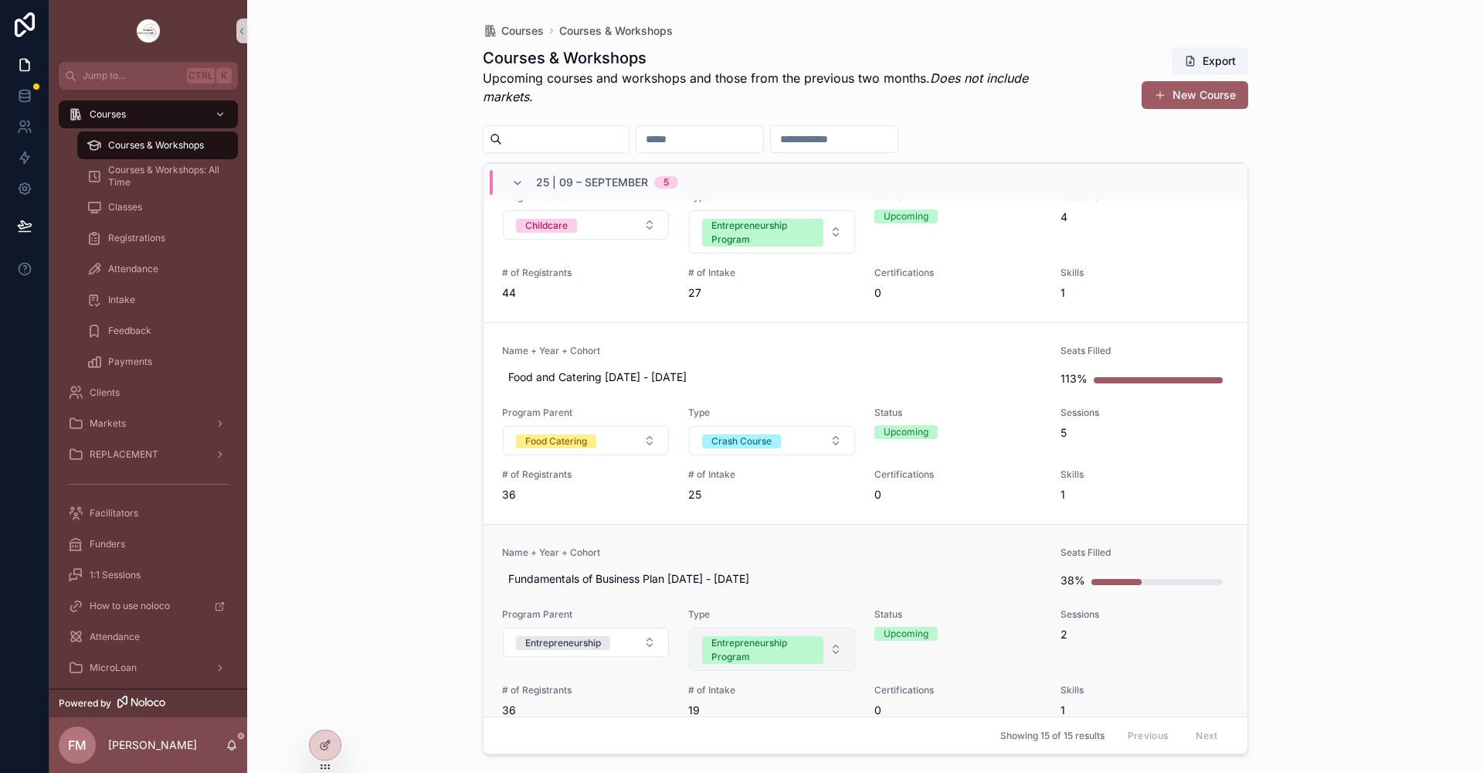
click at [788, 649] on div "Entrepreneurship Program" at bounding box center [763, 650] width 103 height 28
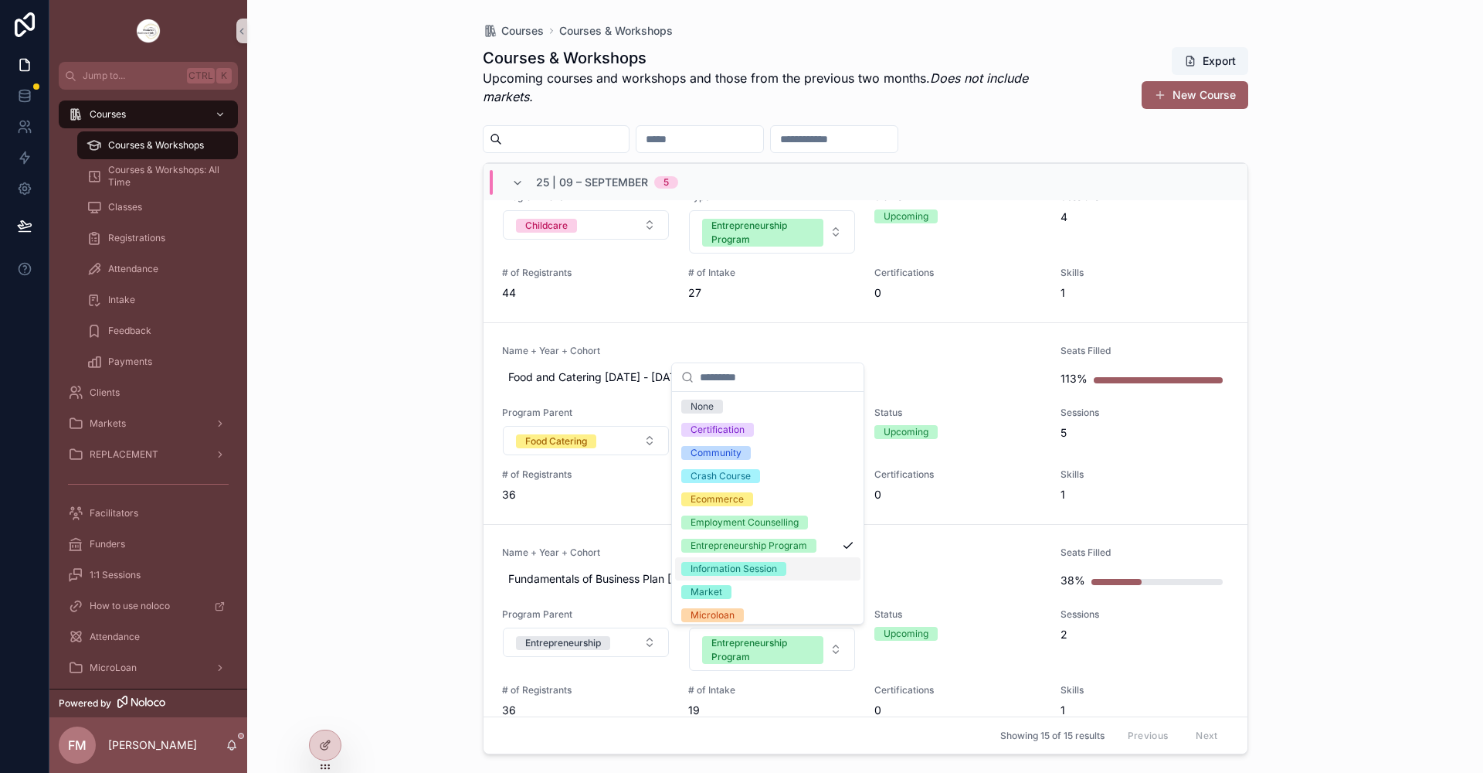
click at [780, 569] on span "Information Session" at bounding box center [733, 569] width 105 height 14
